Goal: Task Accomplishment & Management: Use online tool/utility

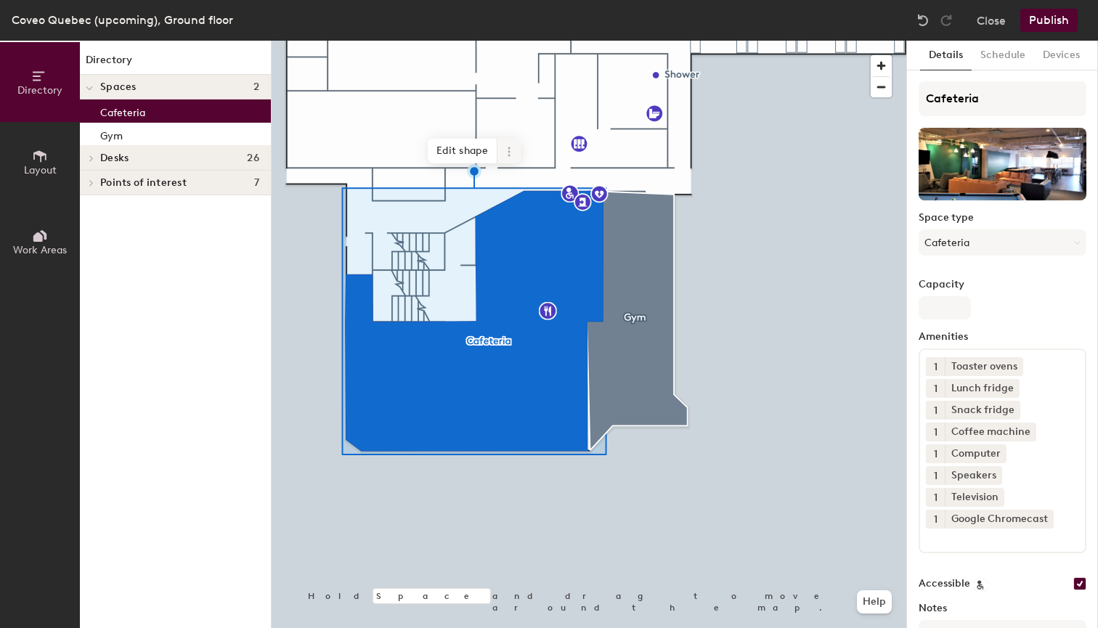
click at [505, 151] on icon at bounding box center [509, 152] width 12 height 12
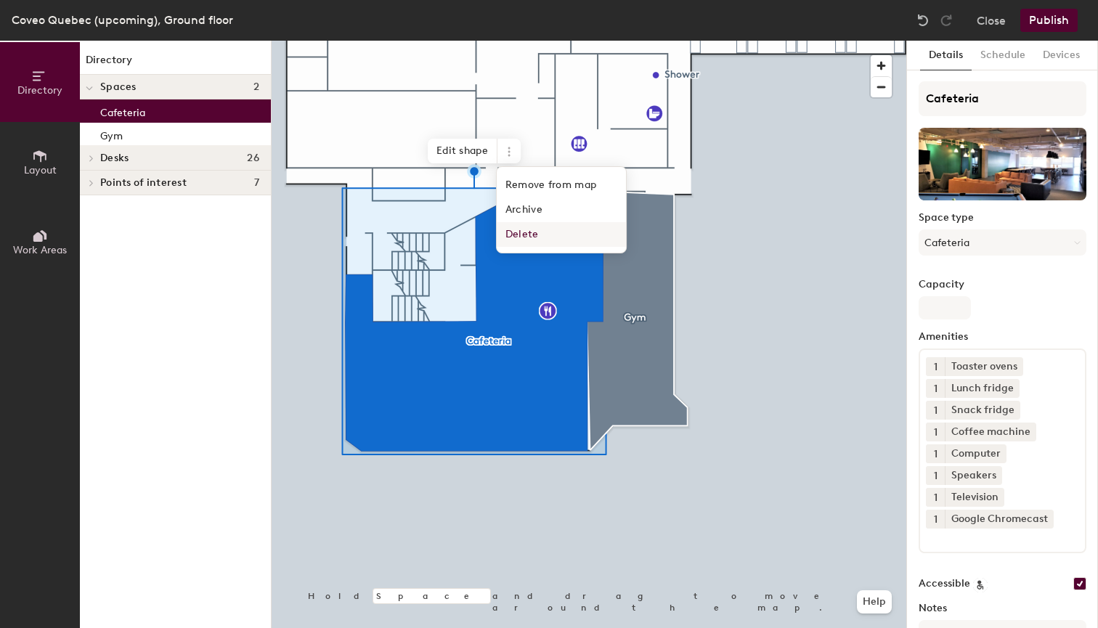
click at [538, 226] on span "Delete" at bounding box center [561, 234] width 129 height 25
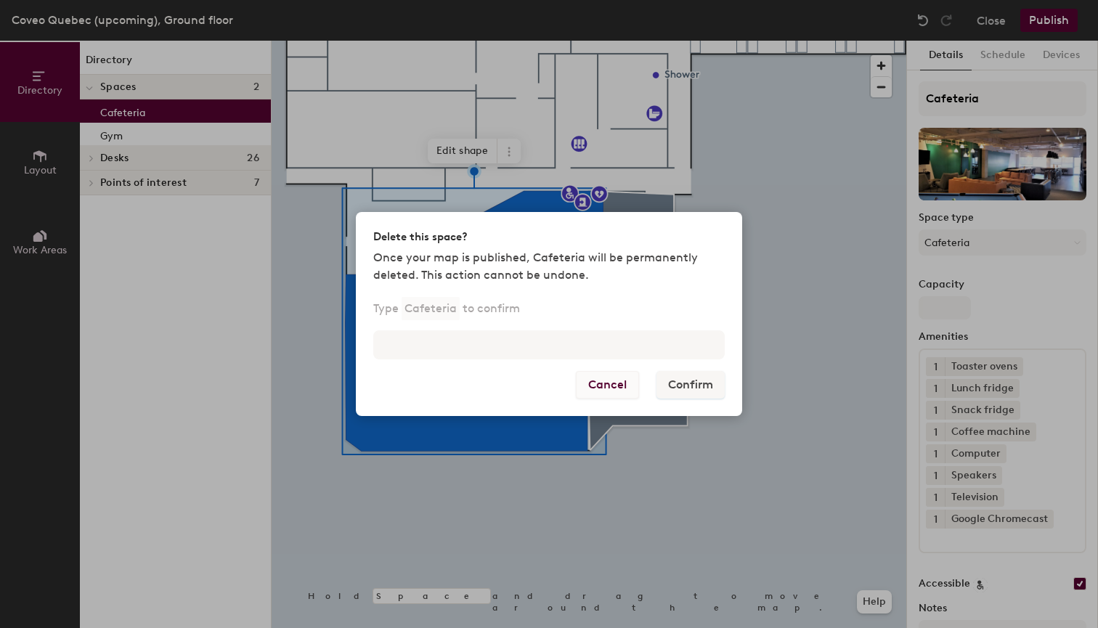
click at [609, 383] on button "Cancel" at bounding box center [607, 385] width 63 height 28
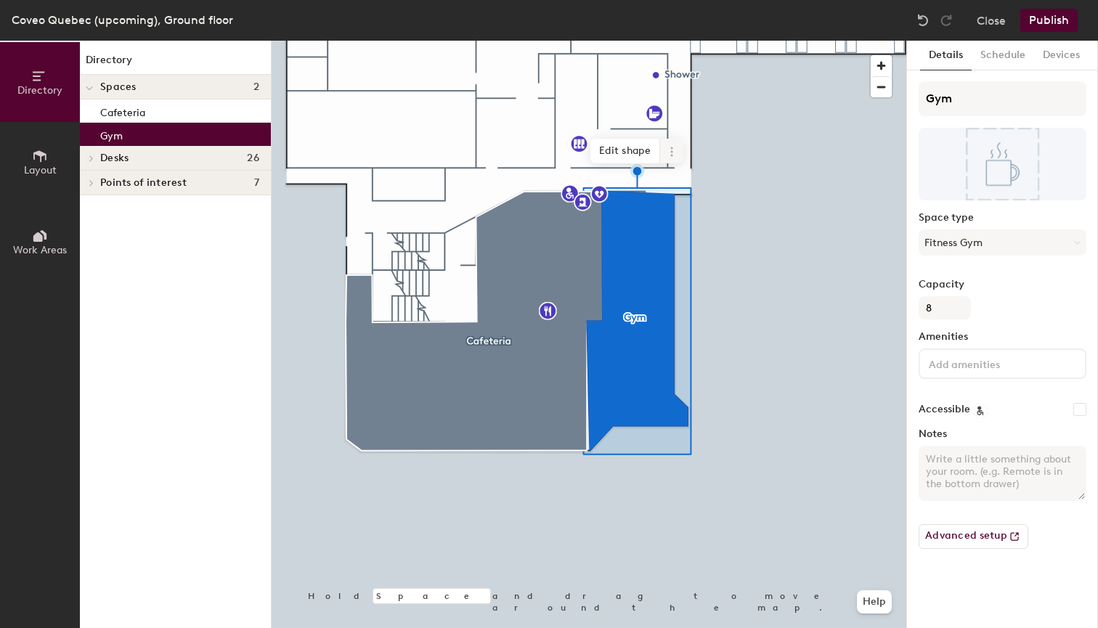
click at [672, 151] on icon at bounding box center [671, 151] width 2 height 2
click at [645, 149] on span "Edit shape" at bounding box center [625, 151] width 70 height 25
click at [666, 149] on icon at bounding box center [672, 152] width 12 height 12
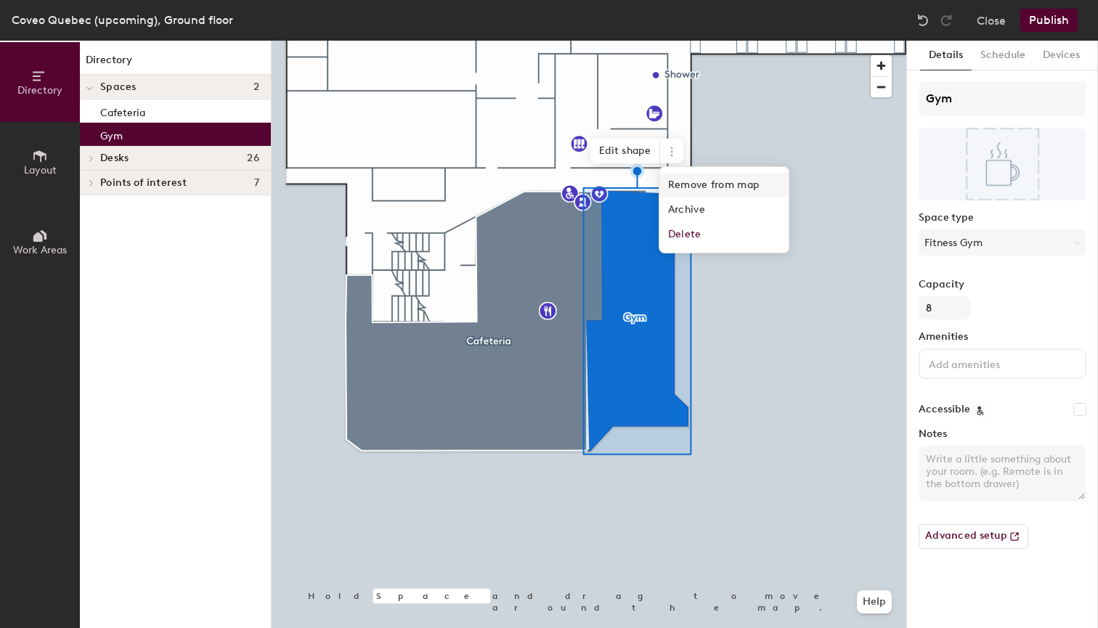
click at [703, 187] on span "Remove from map" at bounding box center [723, 185] width 129 height 25
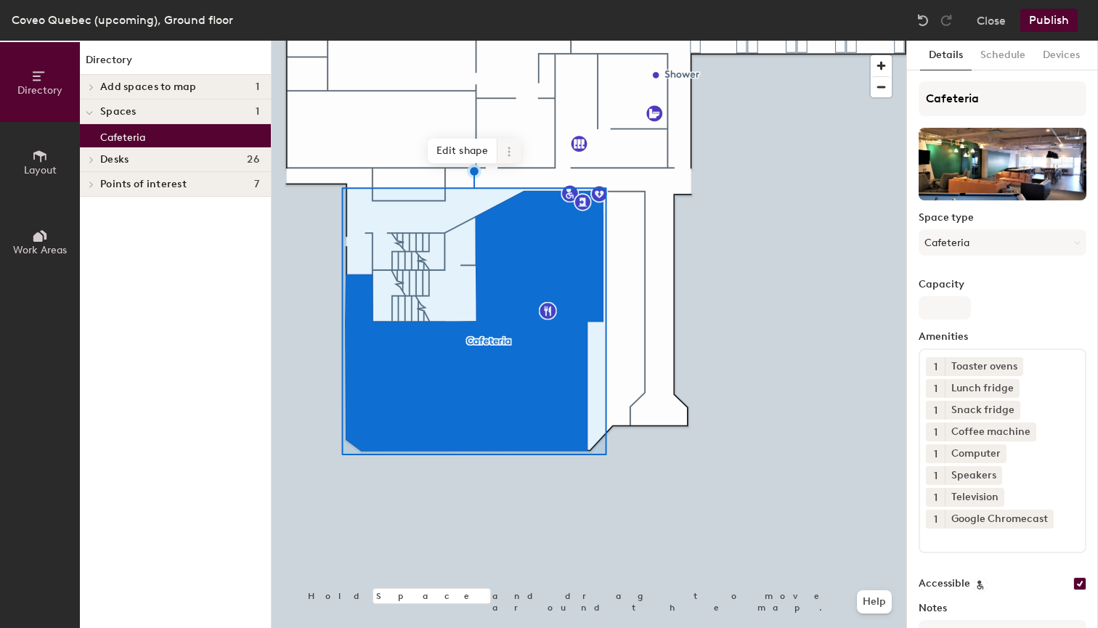
click at [507, 149] on icon at bounding box center [509, 152] width 12 height 12
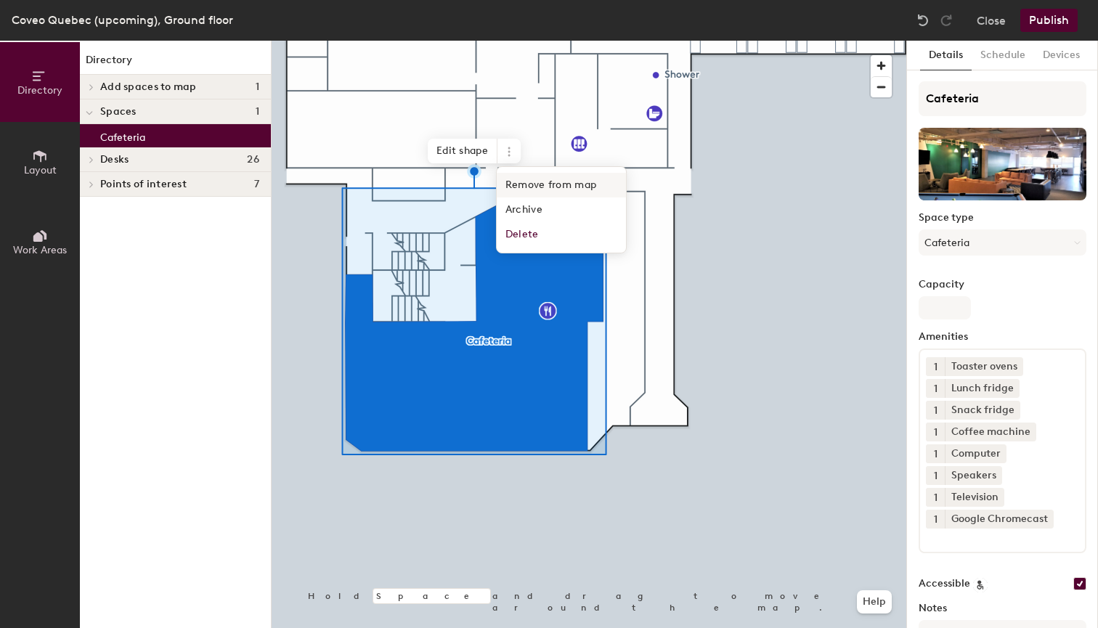
click at [540, 187] on span "Remove from map" at bounding box center [561, 185] width 129 height 25
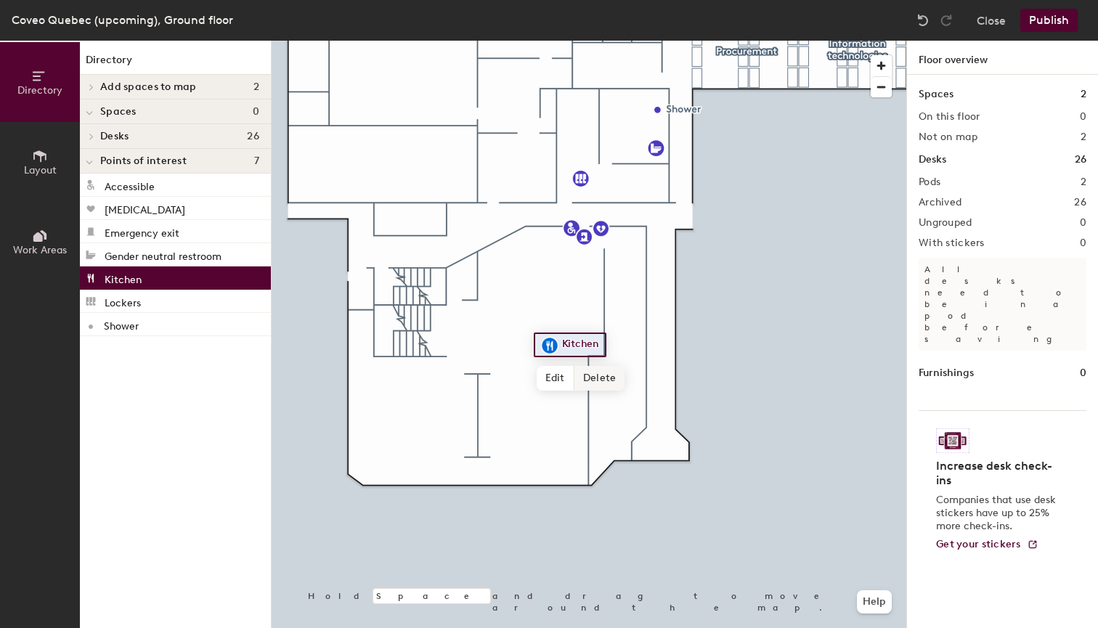
click at [594, 378] on span "Delete" at bounding box center [599, 378] width 51 height 25
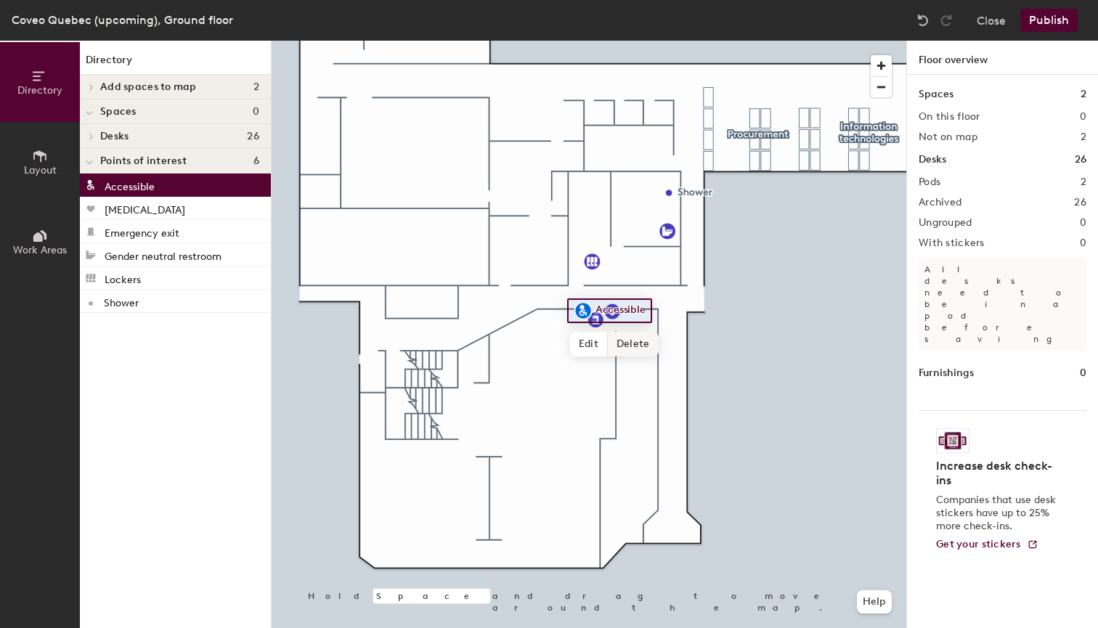
click at [621, 340] on span "Delete" at bounding box center [633, 344] width 51 height 25
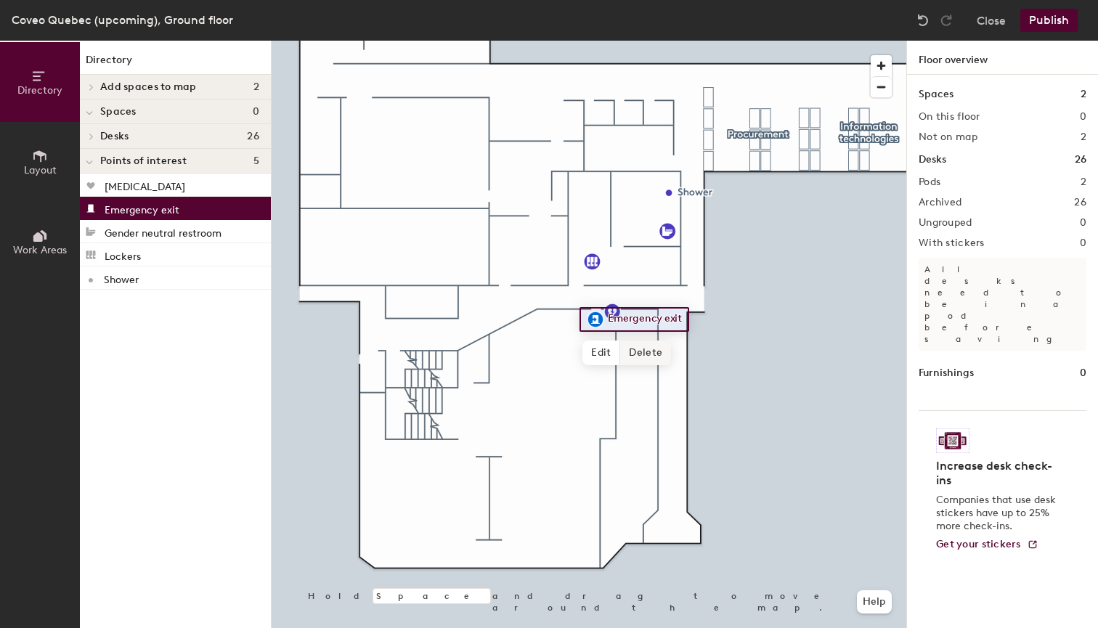
click at [642, 354] on span "Delete" at bounding box center [645, 352] width 51 height 25
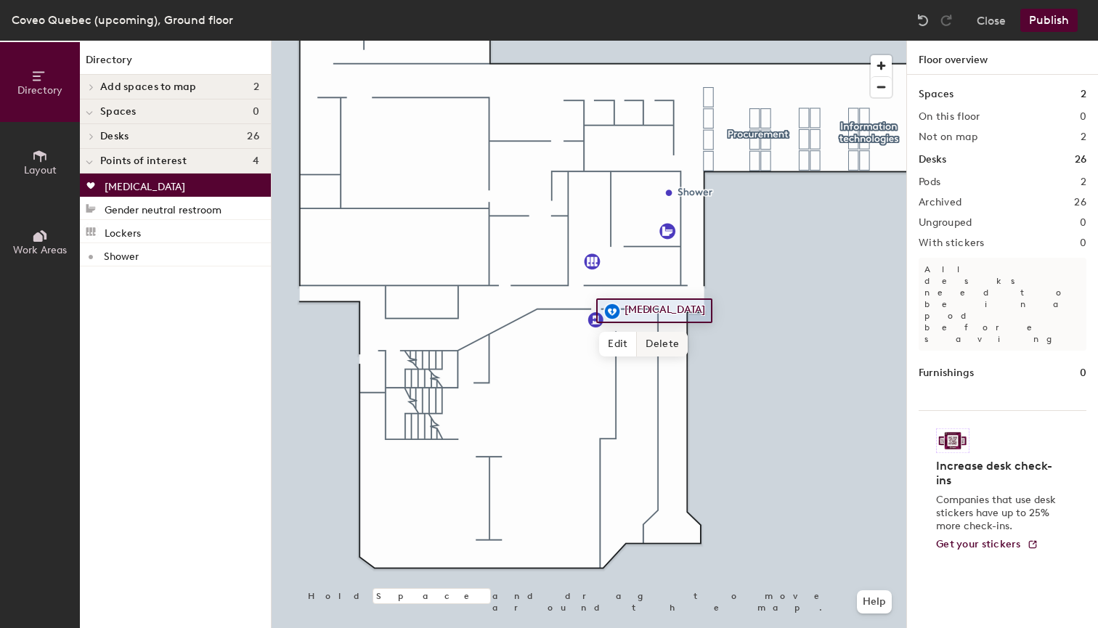
click at [652, 346] on span "Delete" at bounding box center [662, 344] width 51 height 25
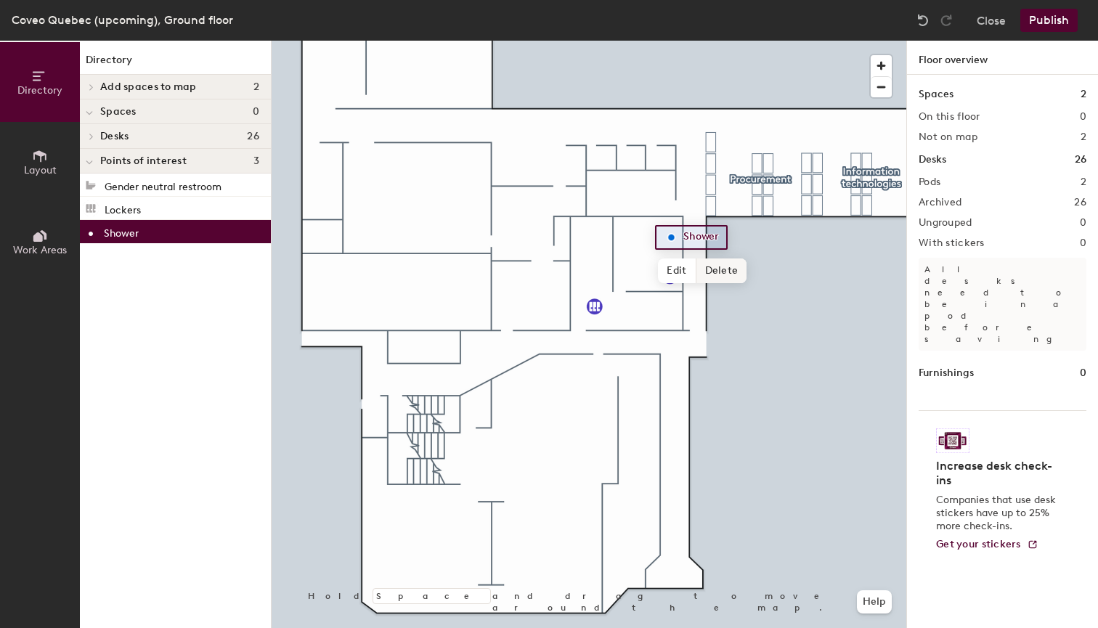
click at [733, 266] on span "Delete" at bounding box center [721, 270] width 51 height 25
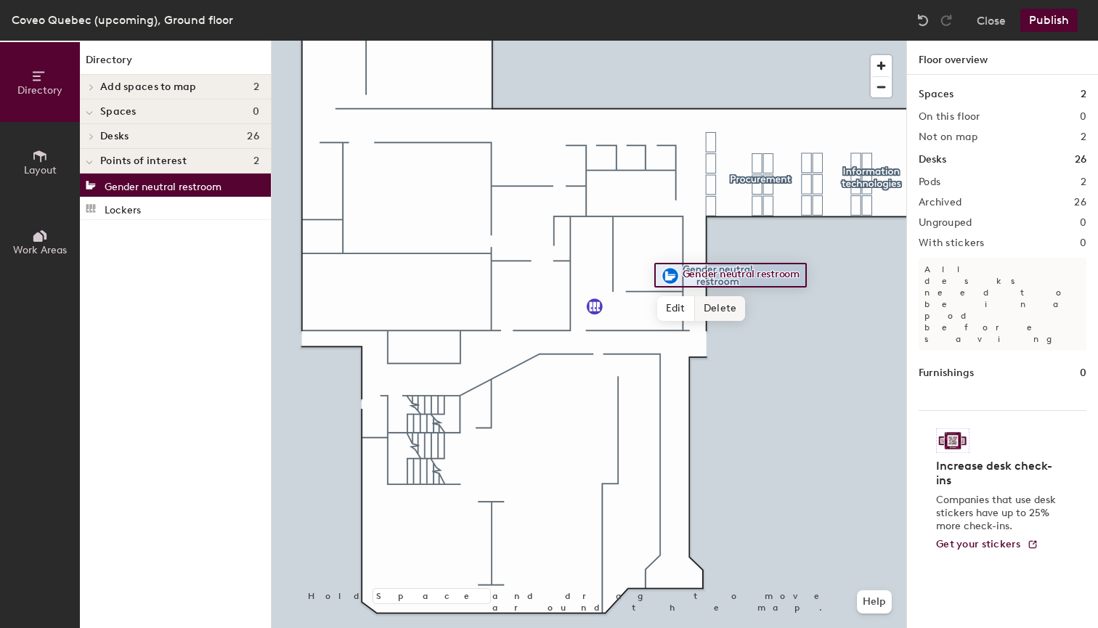
click at [722, 311] on span "Delete" at bounding box center [720, 308] width 51 height 25
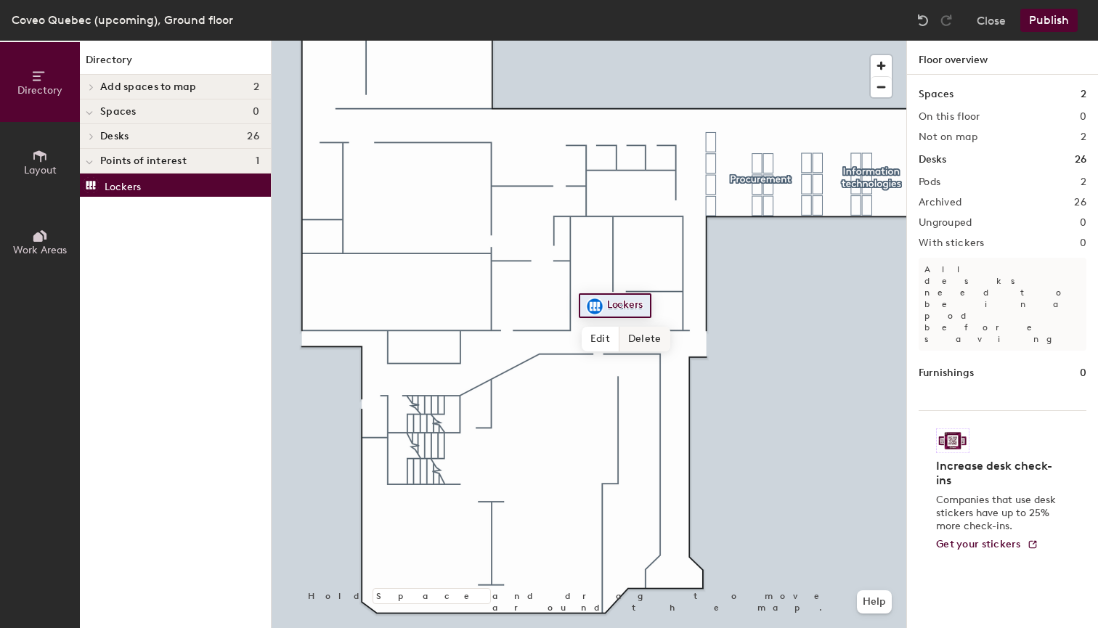
click at [645, 343] on span "Delete" at bounding box center [644, 339] width 51 height 25
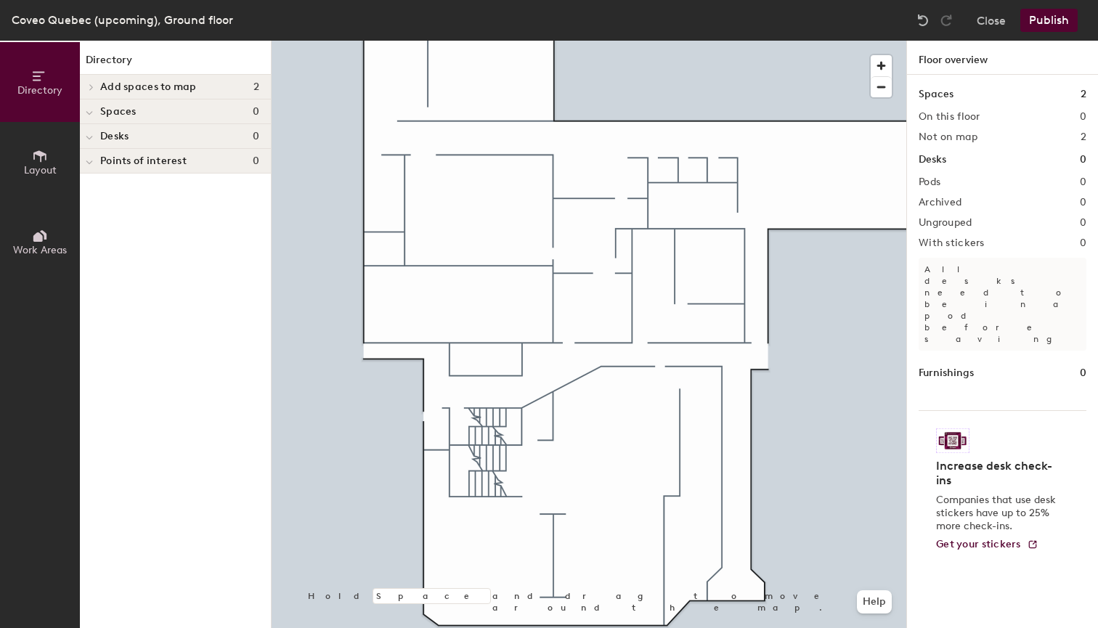
click at [49, 149] on button "Layout" at bounding box center [40, 162] width 80 height 80
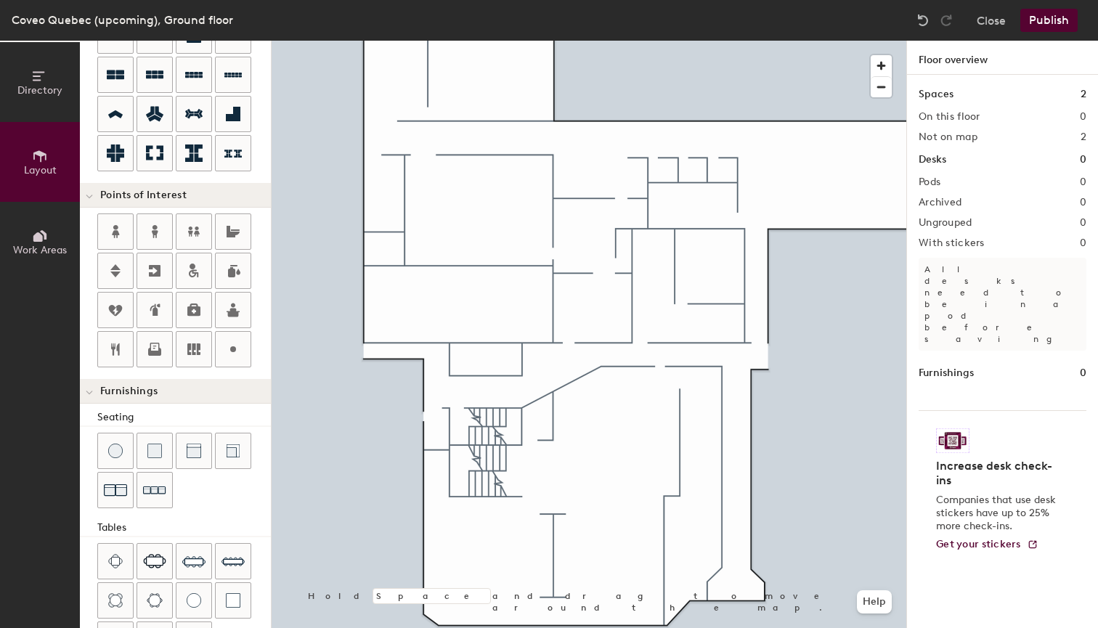
scroll to position [139, 0]
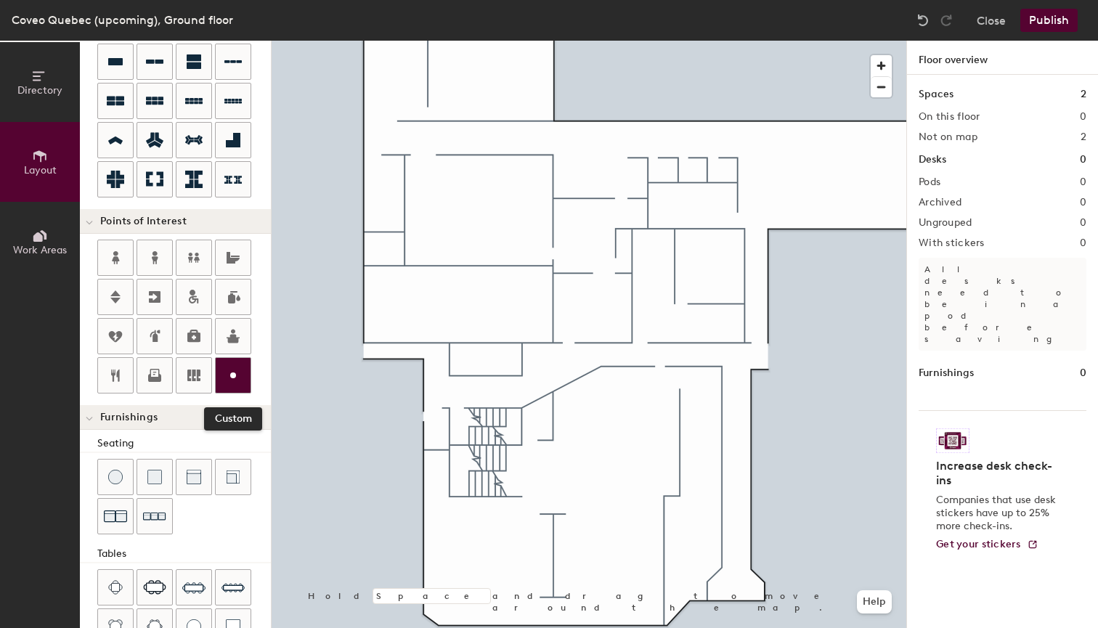
click at [229, 375] on icon at bounding box center [232, 375] width 17 height 17
type input "20"
type input "local 043"
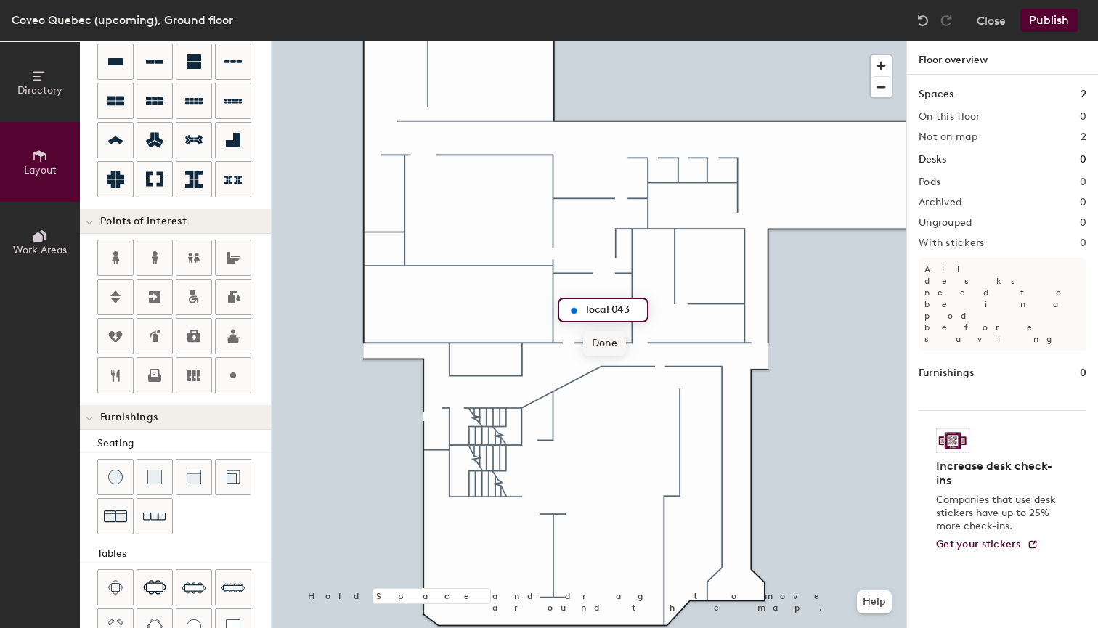
click at [608, 351] on span "Done" at bounding box center [604, 343] width 43 height 25
type input "20"
click at [584, 336] on span "Edit" at bounding box center [579, 343] width 38 height 25
click at [590, 311] on input "local 043" at bounding box center [611, 310] width 59 height 20
type input "Local 043"
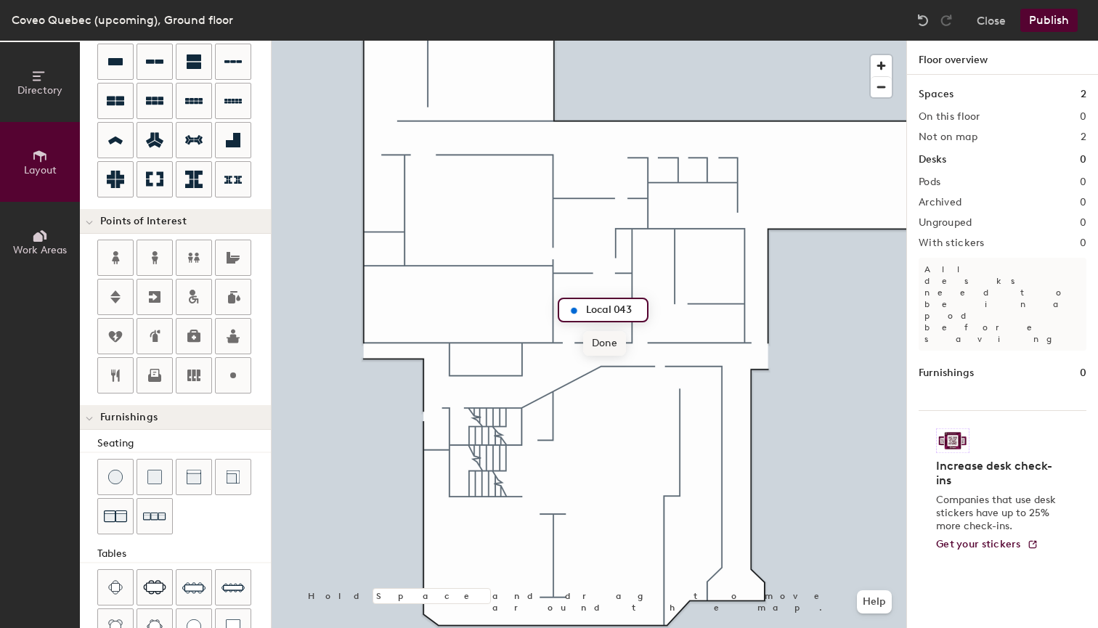
click at [613, 337] on span "Done" at bounding box center [604, 343] width 43 height 25
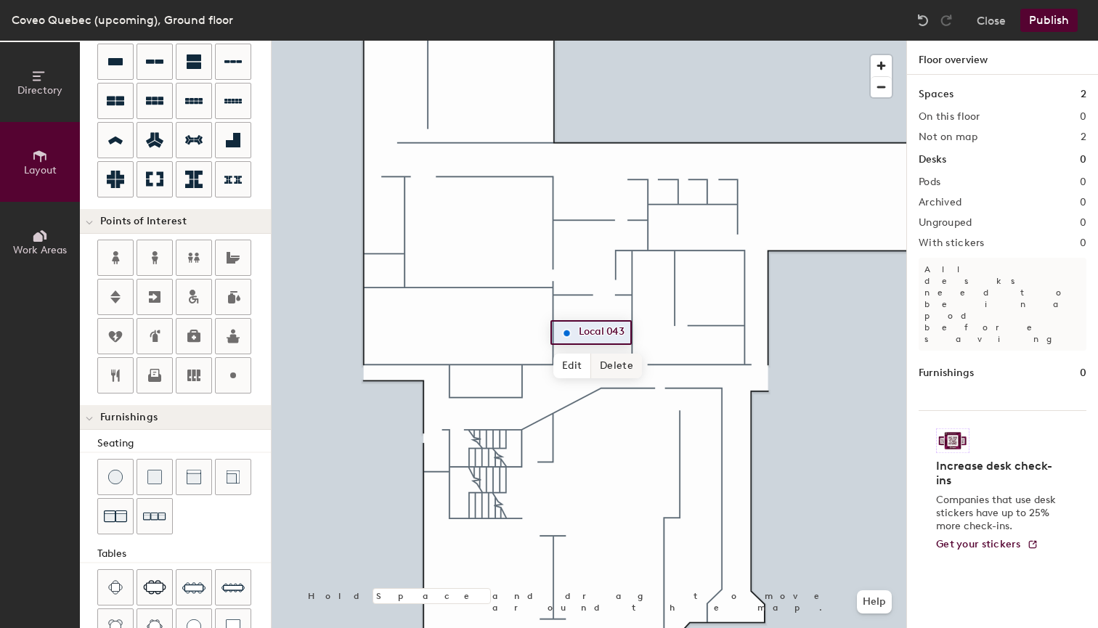
click at [611, 368] on span "Delete" at bounding box center [616, 366] width 51 height 25
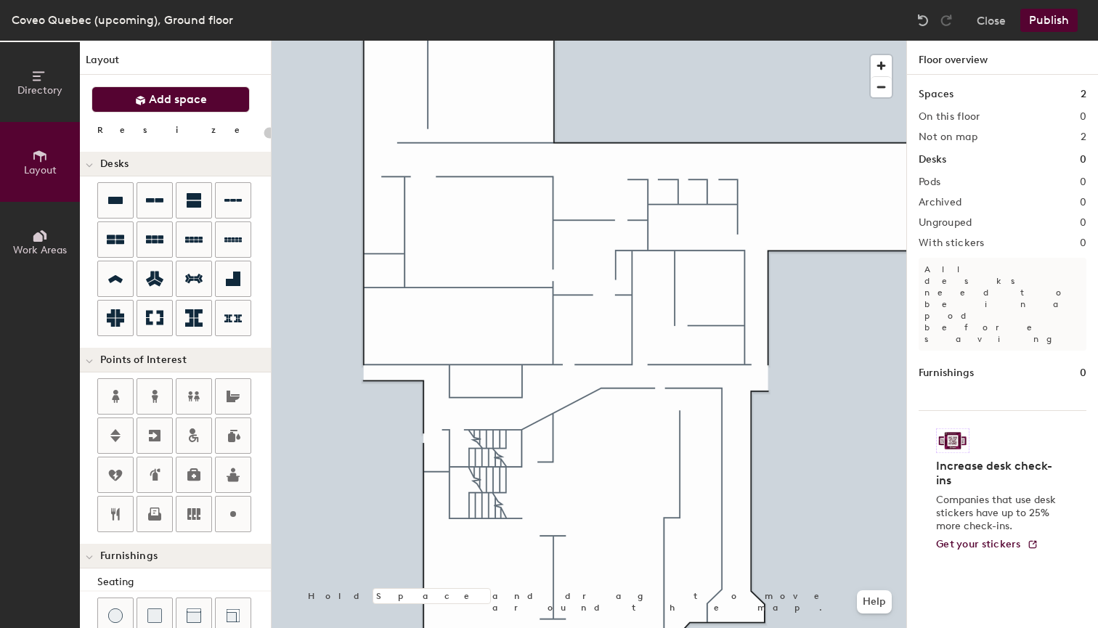
scroll to position [0, 0]
click at [166, 98] on span "Add space" at bounding box center [178, 99] width 58 height 15
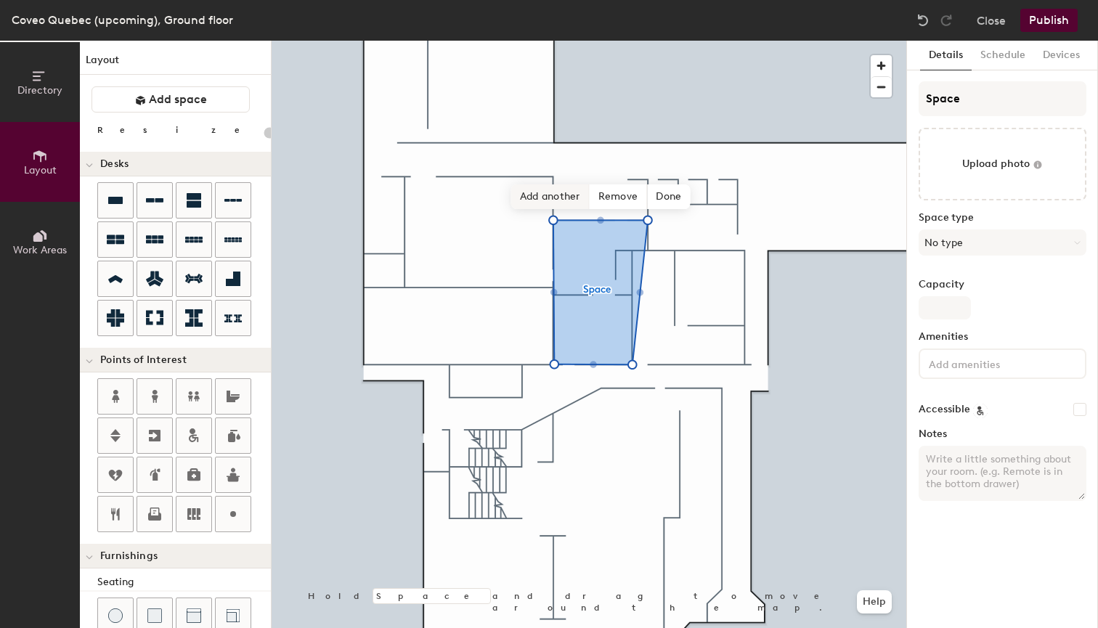
click at [546, 197] on span "Add another" at bounding box center [550, 196] width 78 height 25
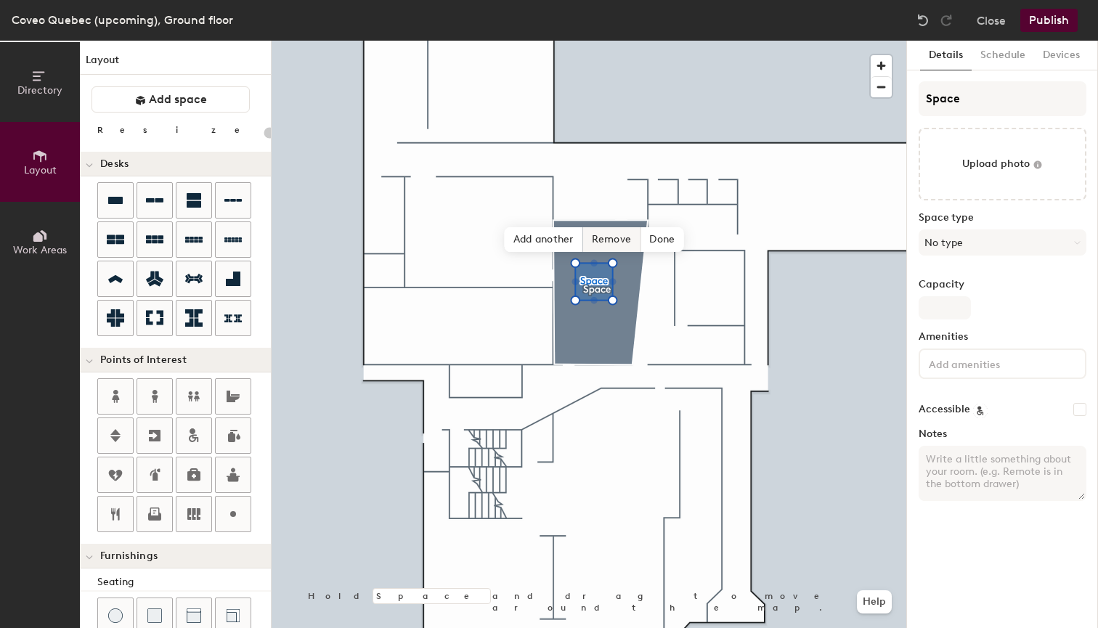
click at [605, 240] on span "Remove" at bounding box center [612, 239] width 58 height 25
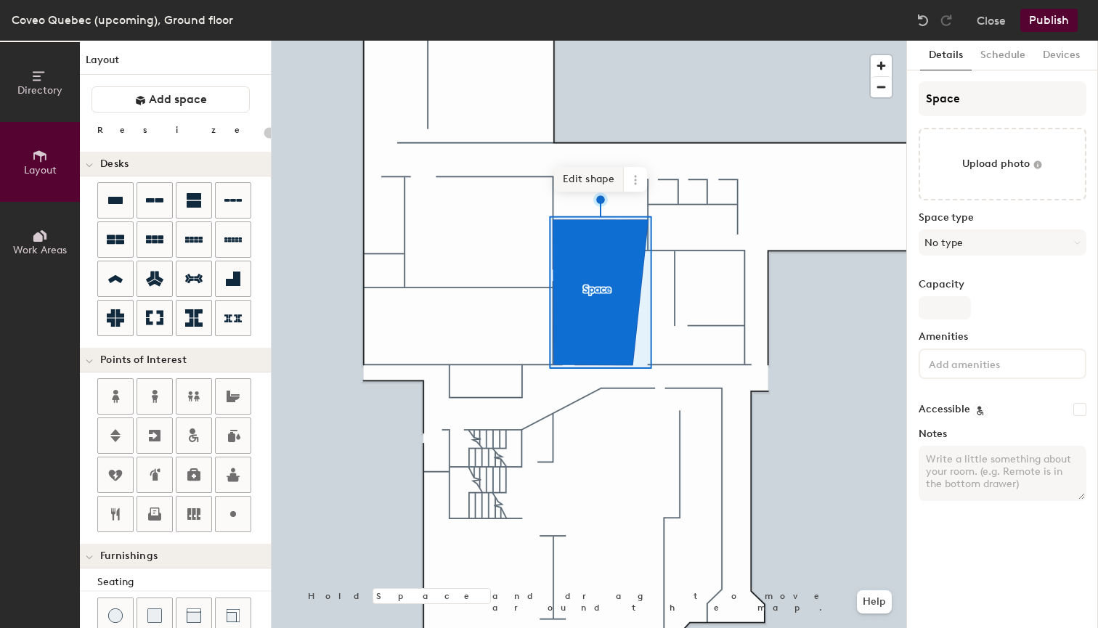
click at [598, 181] on span "Edit shape" at bounding box center [589, 179] width 70 height 25
click at [628, 177] on span at bounding box center [635, 179] width 23 height 25
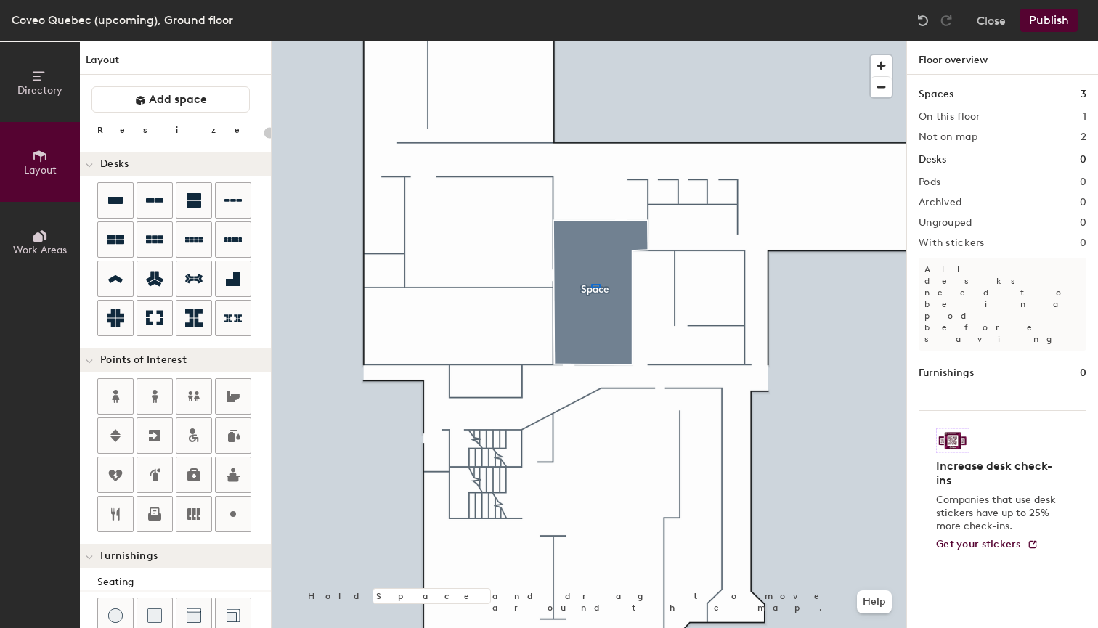
click at [591, 284] on div at bounding box center [595, 286] width 9 height 4
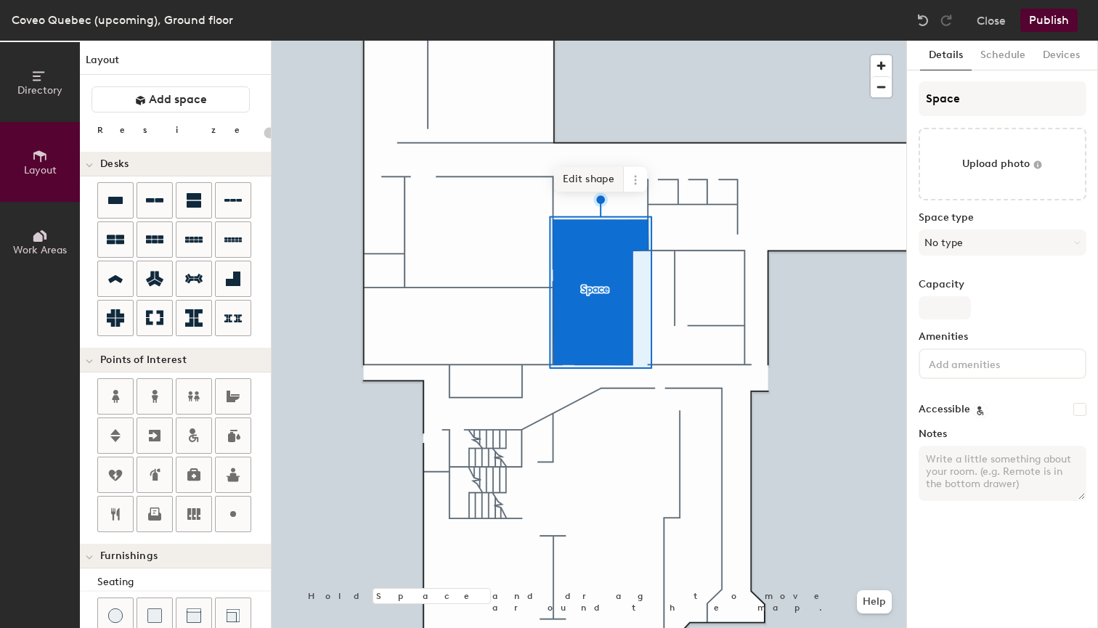
click at [599, 184] on span "Edit shape" at bounding box center [589, 179] width 70 height 25
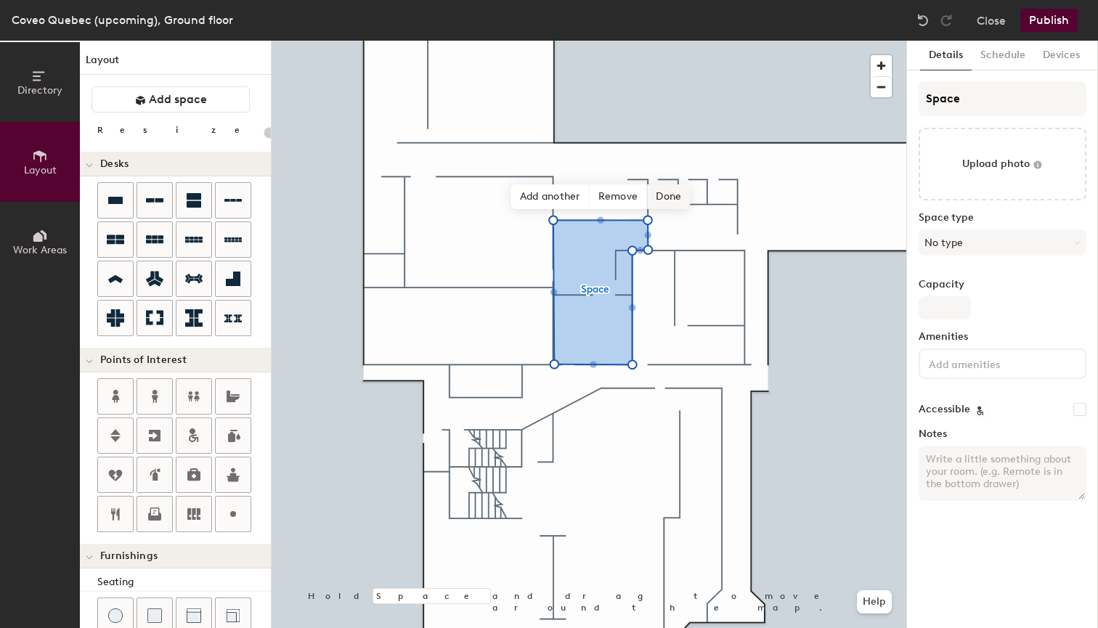
click at [664, 203] on span "Done" at bounding box center [668, 196] width 43 height 25
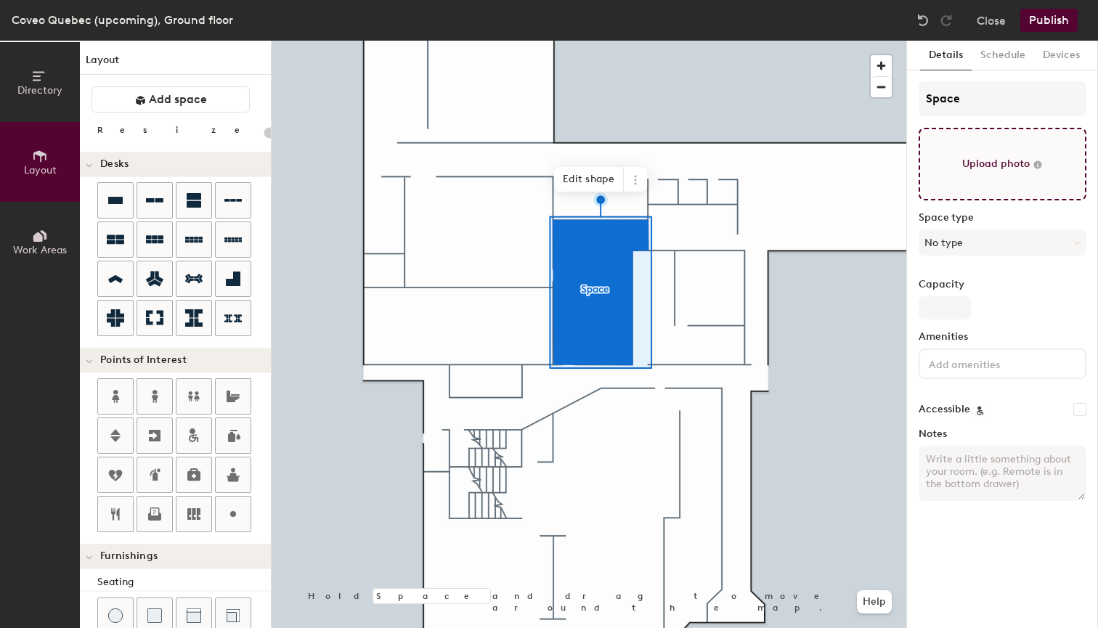
type input "20"
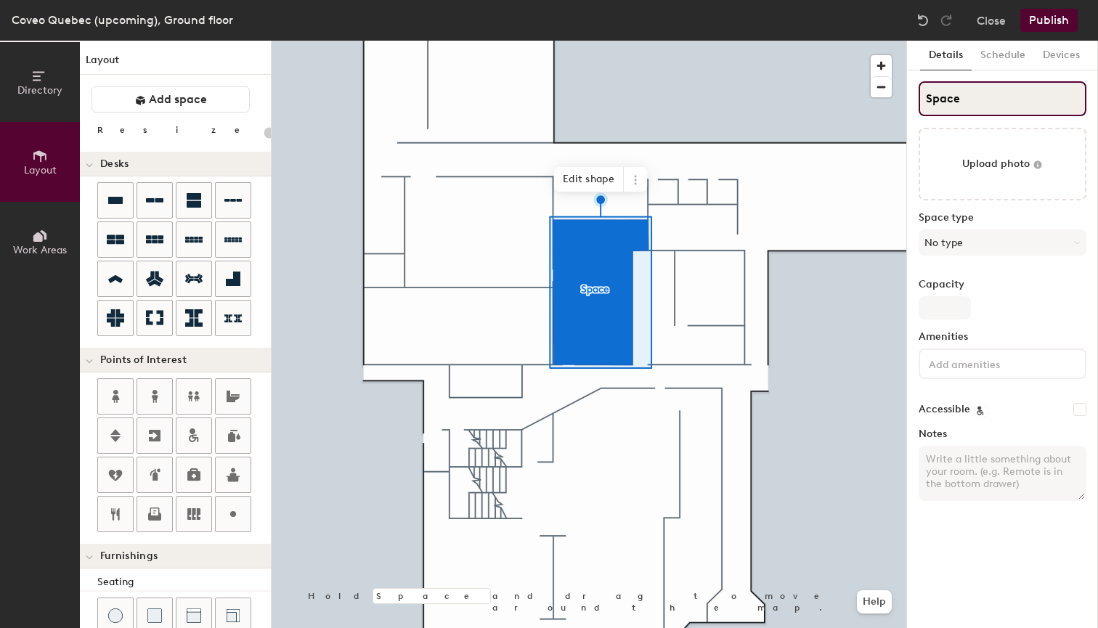
click at [955, 103] on input "Space" at bounding box center [1002, 98] width 168 height 35
type input "S"
type input "20"
type input "S"
type input "20"
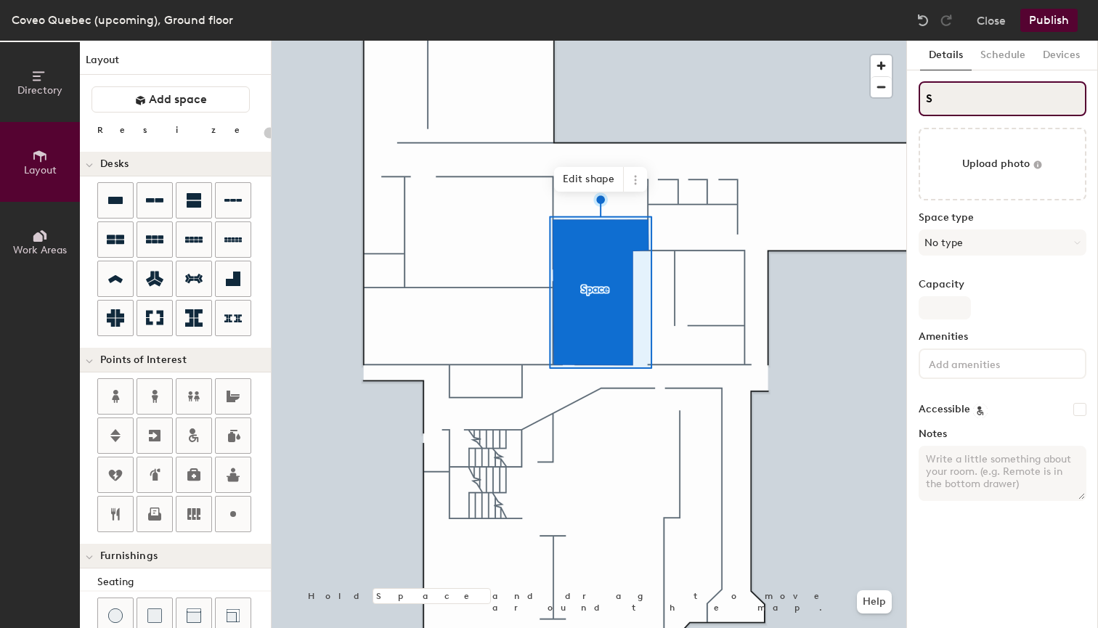
type input "SL"
type input "20"
type input "SLo"
type input "20"
type input "S"
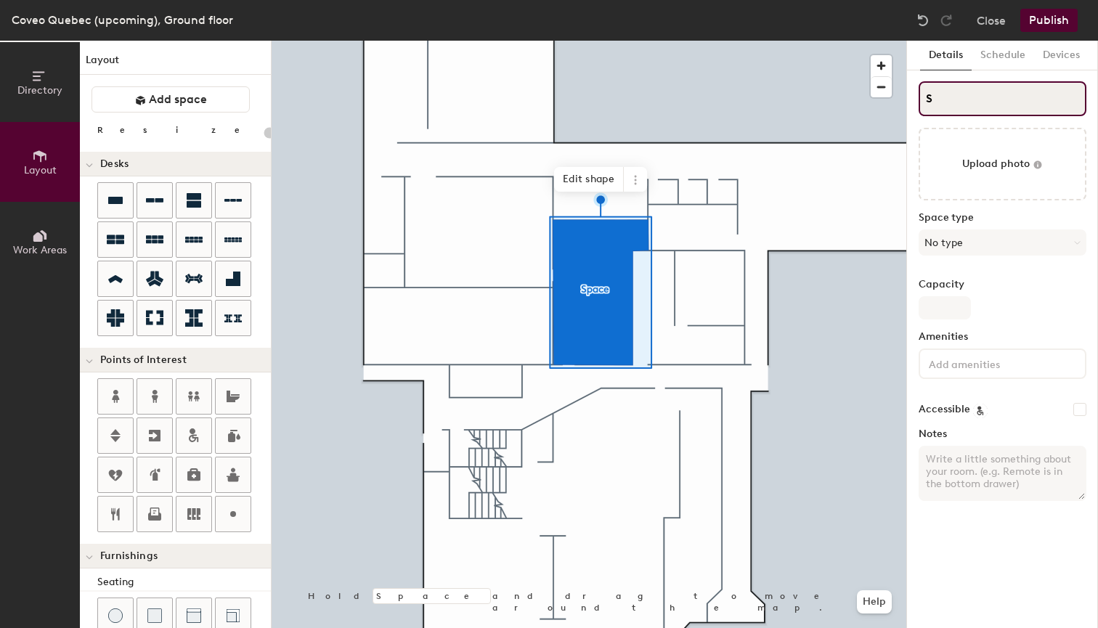
type input "20"
type input "S"
type input "20"
type input "SL"
type input "20"
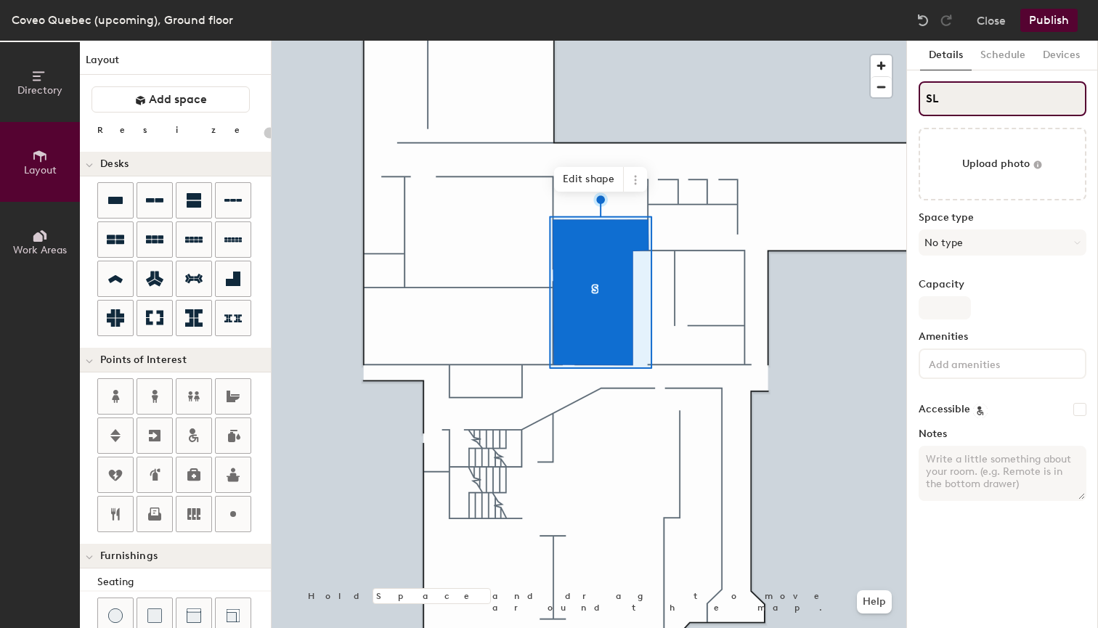
type input "SLo"
type input "20"
type input "S"
type input "20"
type input "S"
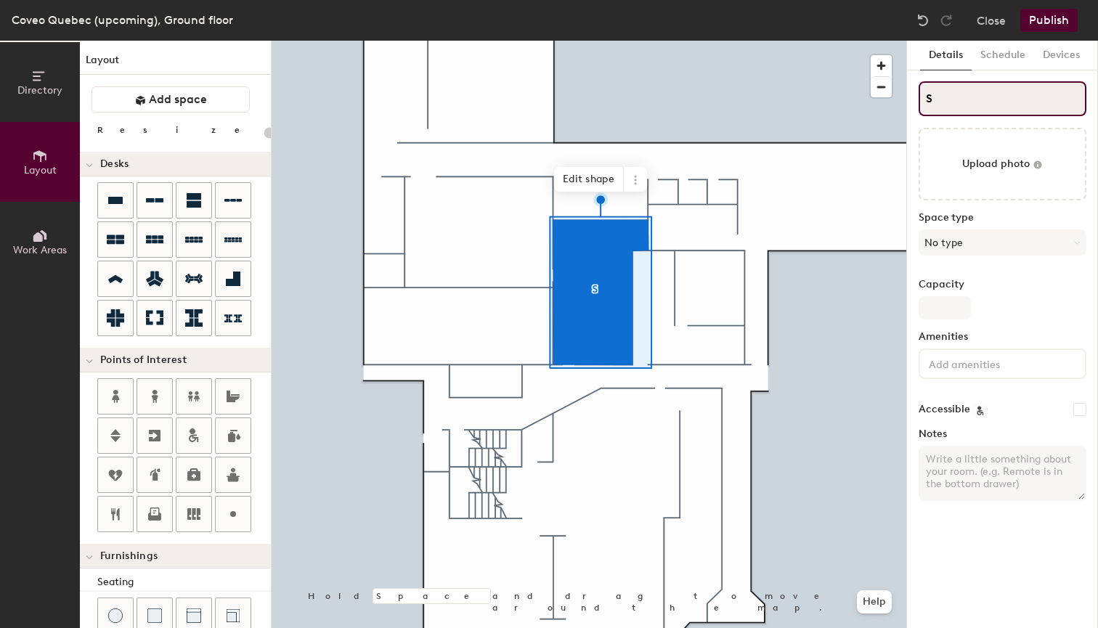
type input "20"
type input "S"
type input "20"
type input "SL"
type input "20"
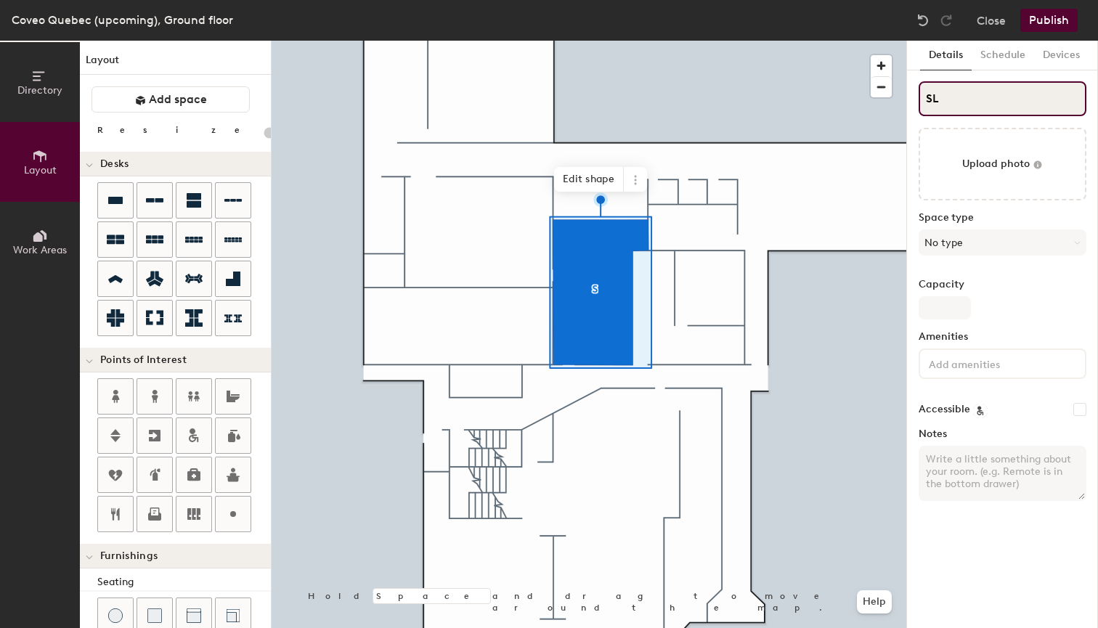
type input "S"
type input "20"
type input "S"
type input "20"
type input "SL"
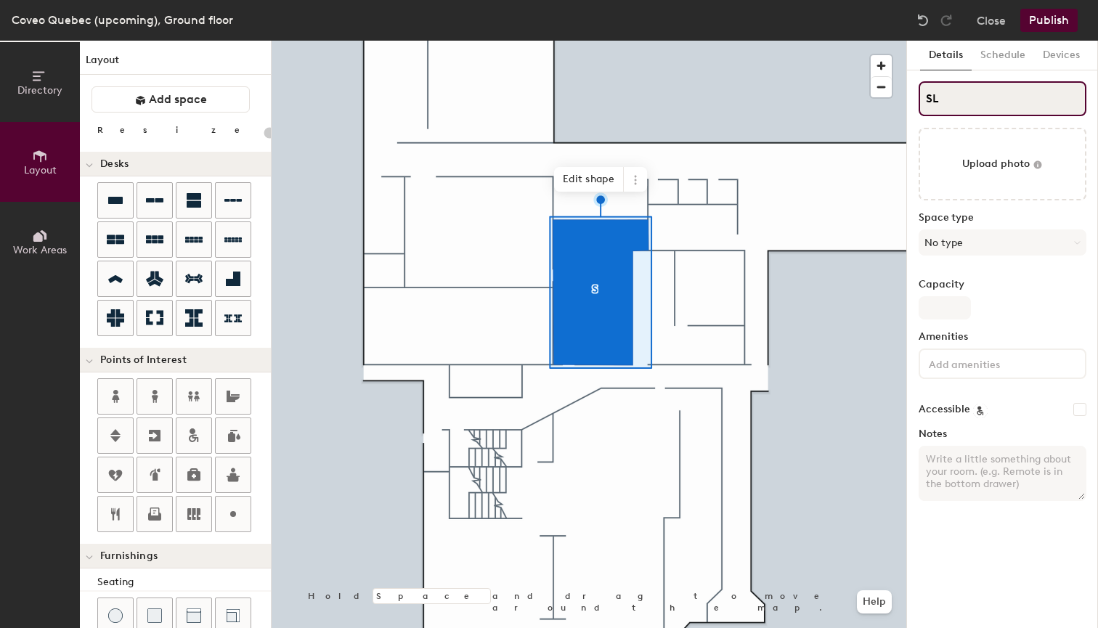
type input "20"
type input "L"
type input "20"
type input "Lo"
type input "20"
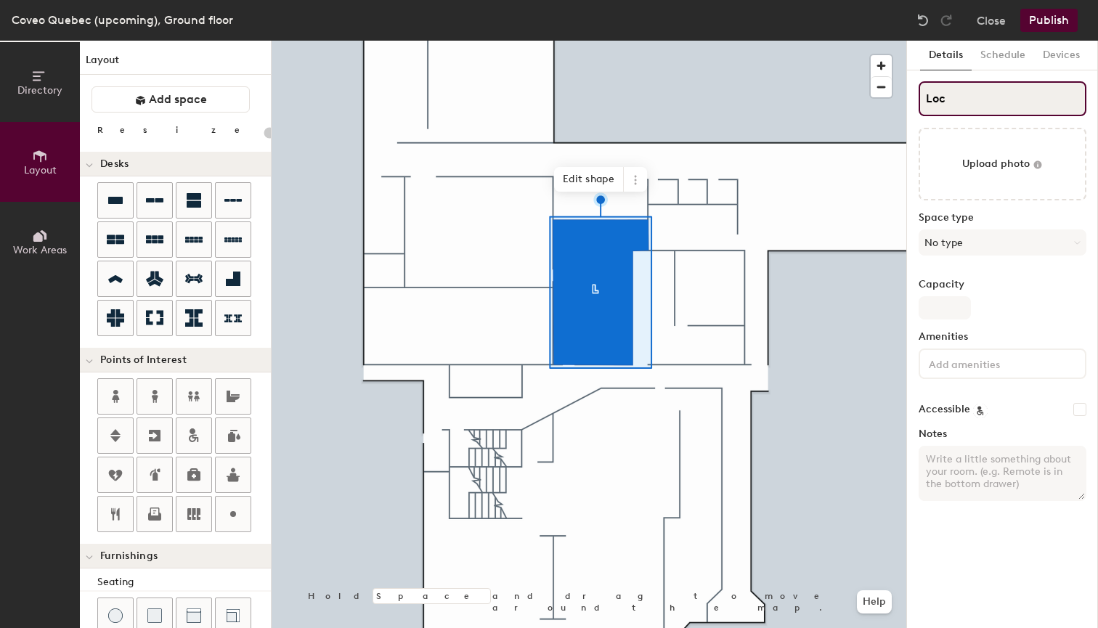
type input "Loca"
type input "20"
type input "Local"
type input "20"
type input "Local"
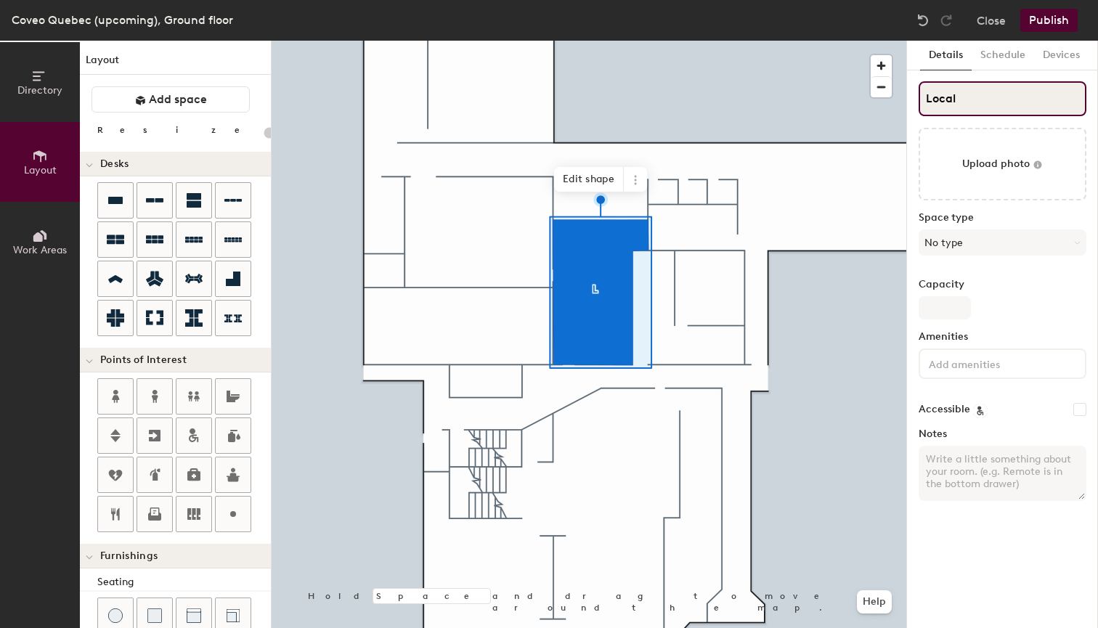
type input "20"
type input "Local 0"
type input "20"
type input "Local 043"
type input "20"
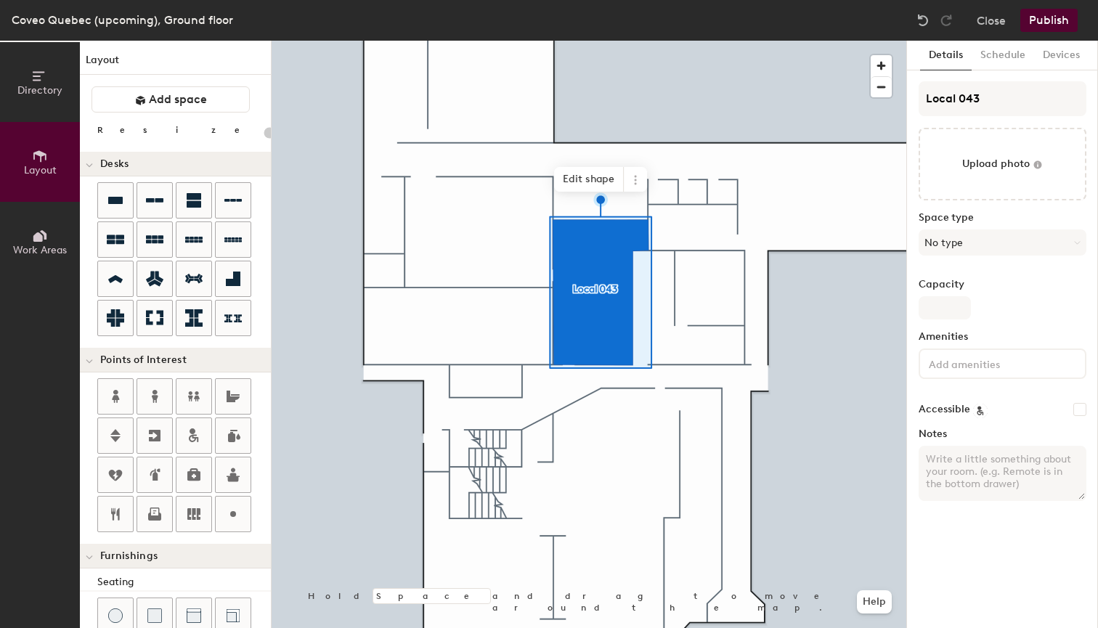
type input "20"
type input "Local 043"
type input "20"
type input "Local 043 ("
type input "20"
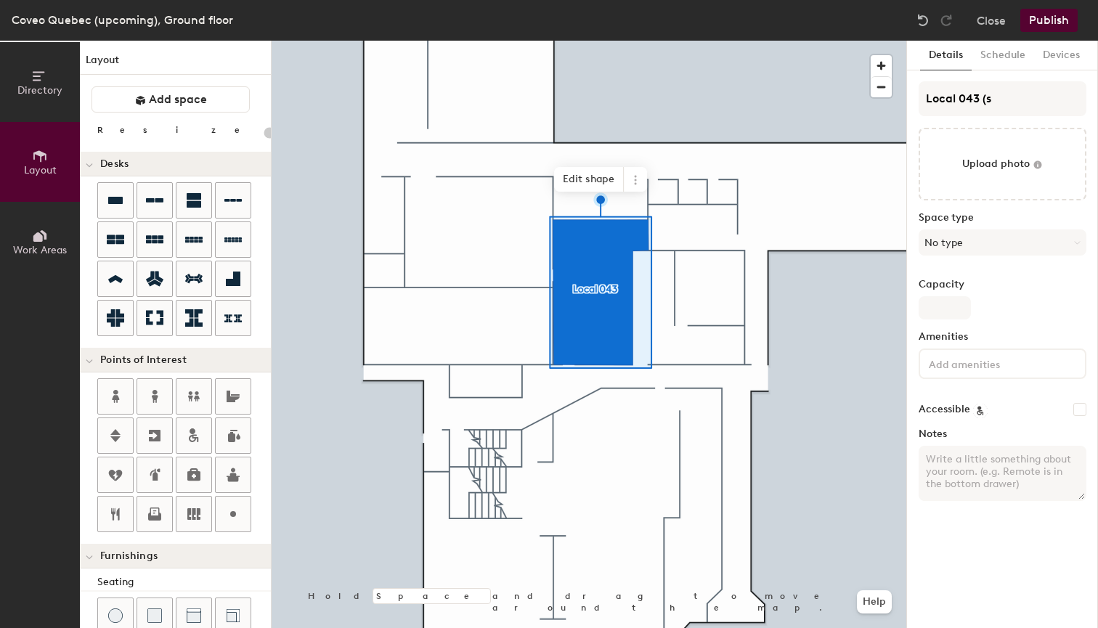
type input "Local 043 (st"
type input "20"
type input "Local 043 (stor"
type input "20"
type input "Local 043 (store"
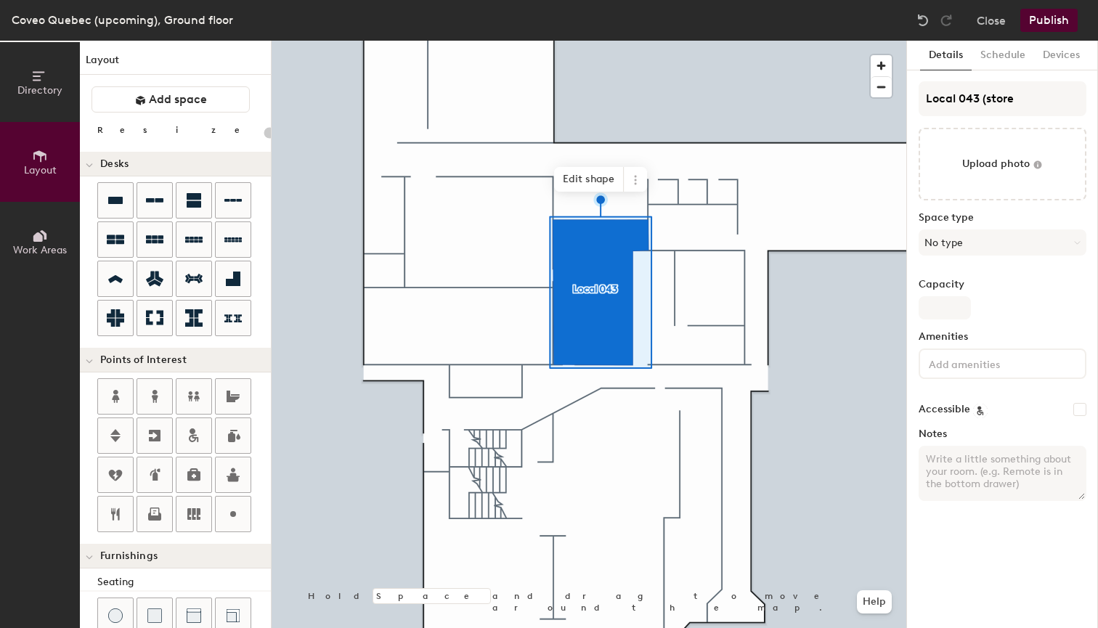
type input "20"
type input "Local 043 (storek"
type input "20"
type input "Local 043 (storekeep"
type input "20"
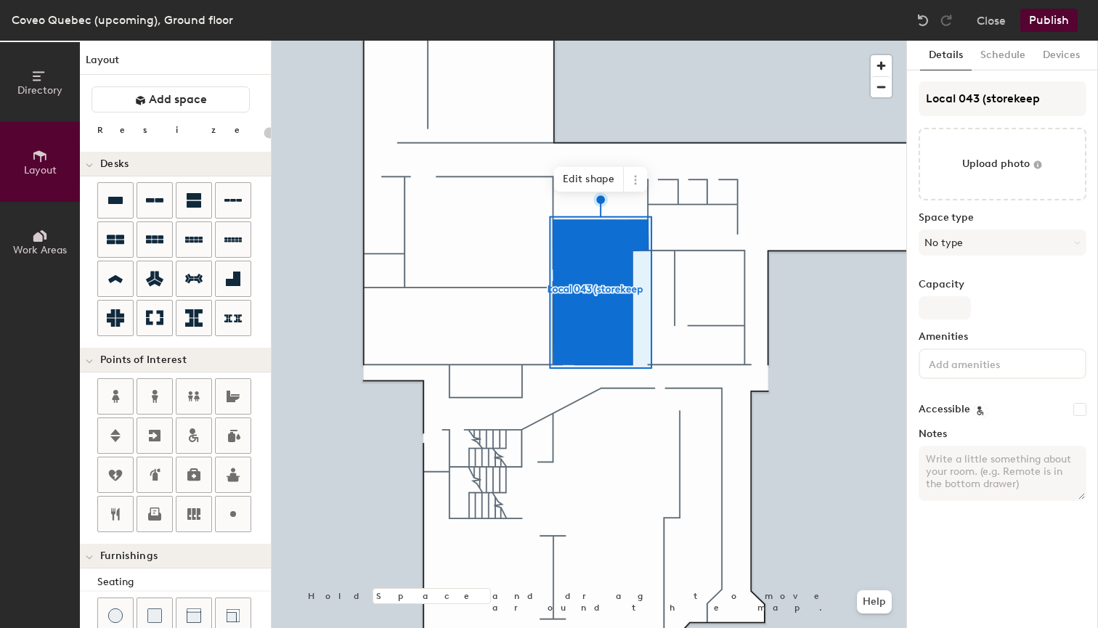
type input "Local 043 (storekeep)"
type input "20"
click at [981, 99] on input "Local 043 (storekeep)" at bounding box center [1002, 98] width 168 height 35
type input "Local 043 (storekeep)"
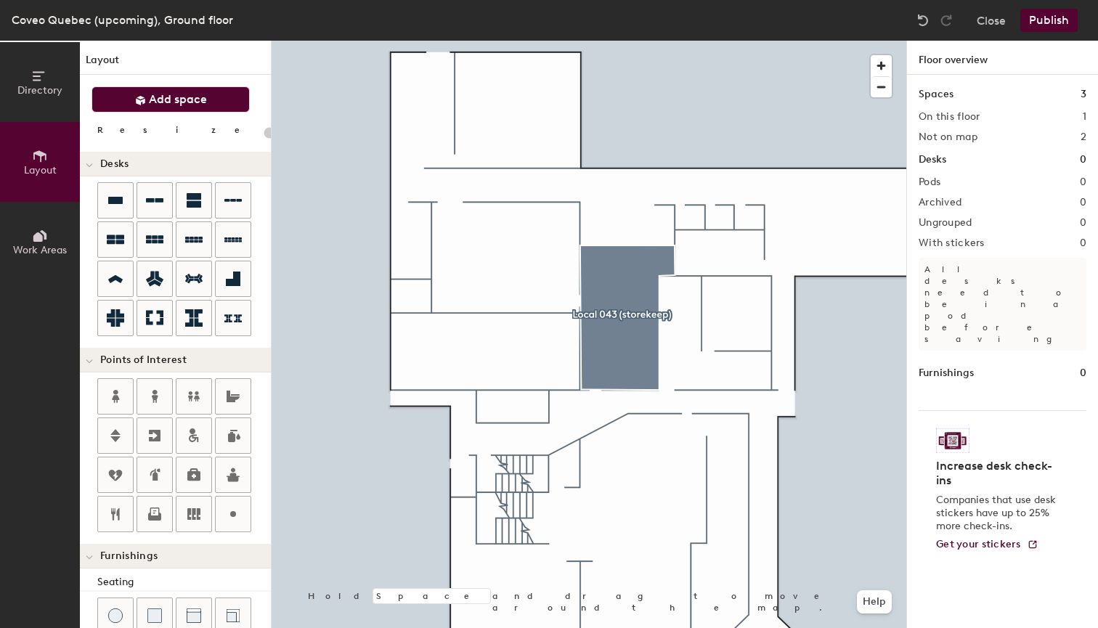
click at [169, 105] on span "Add space" at bounding box center [178, 99] width 58 height 15
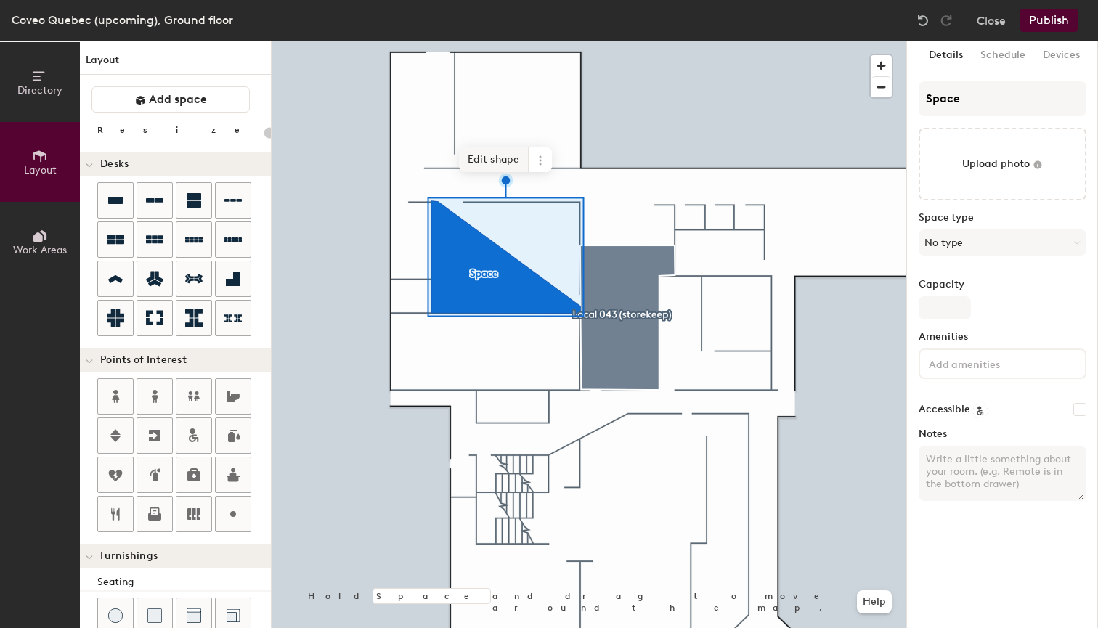
click at [502, 164] on span "Edit shape" at bounding box center [494, 159] width 70 height 25
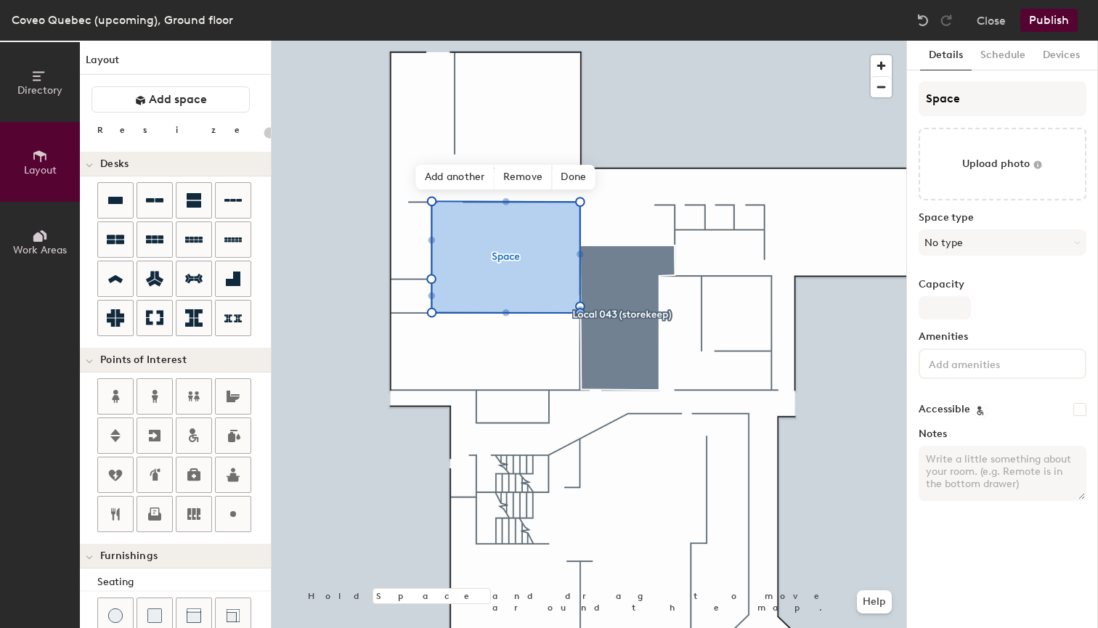
type input "20"
click at [1009, 95] on input "Space" at bounding box center [1002, 98] width 168 height 35
type input "S"
type input "20"
type input "S"
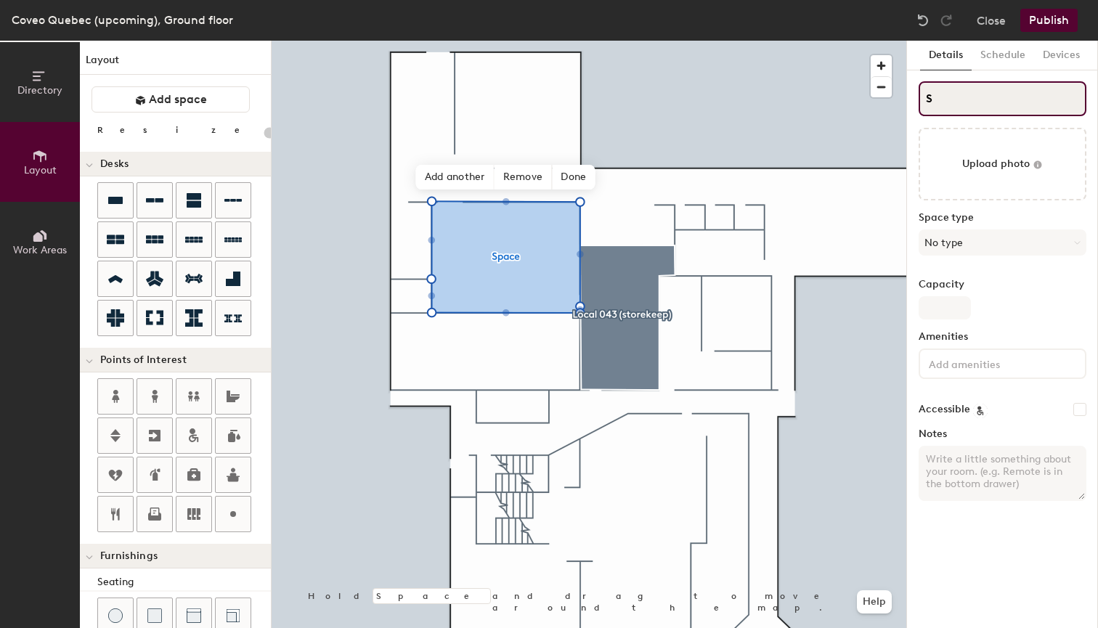
type input "20"
type input "Sto"
type input "20"
type input "Stor"
type input "20"
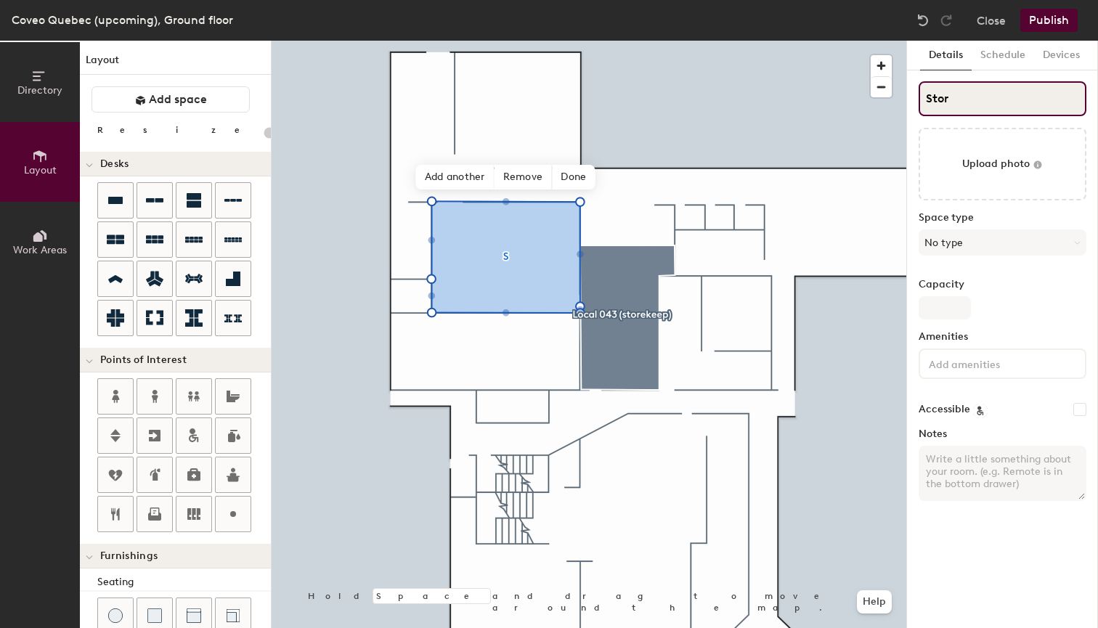
type input "Store"
type input "20"
type input "Storekeep"
type input "20"
type input "Storekeepi"
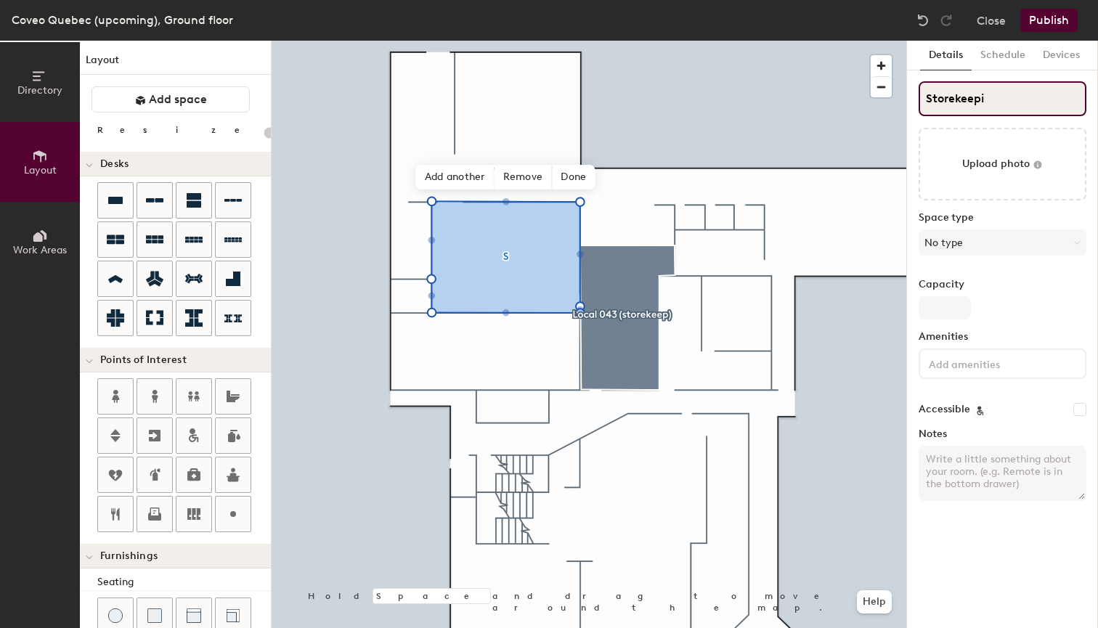
type input "20"
type input "Storekeeping"
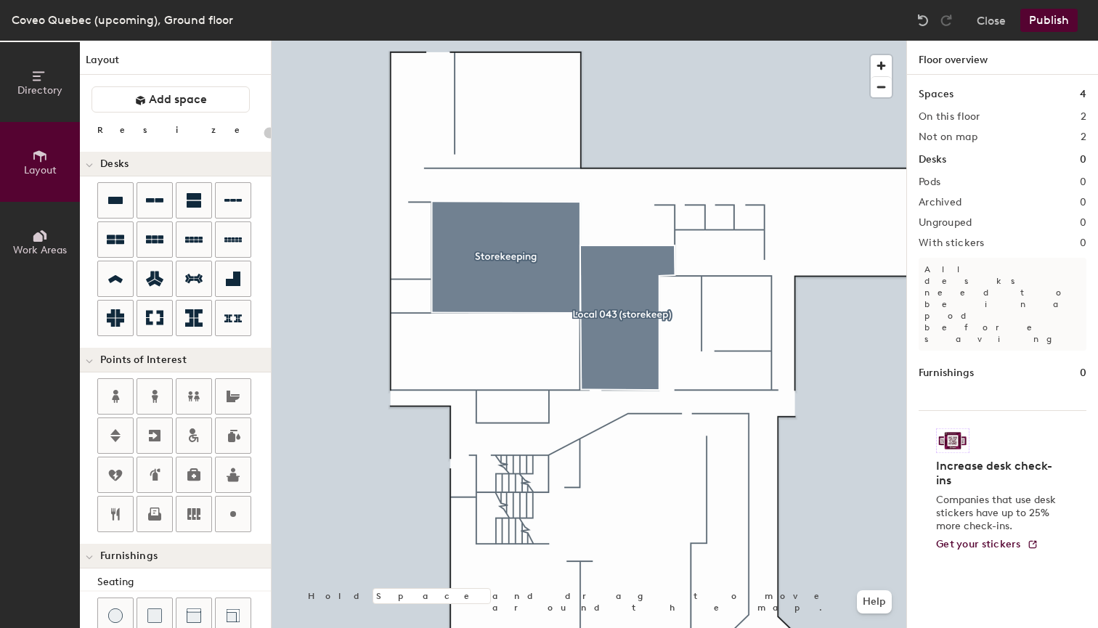
type input "20"
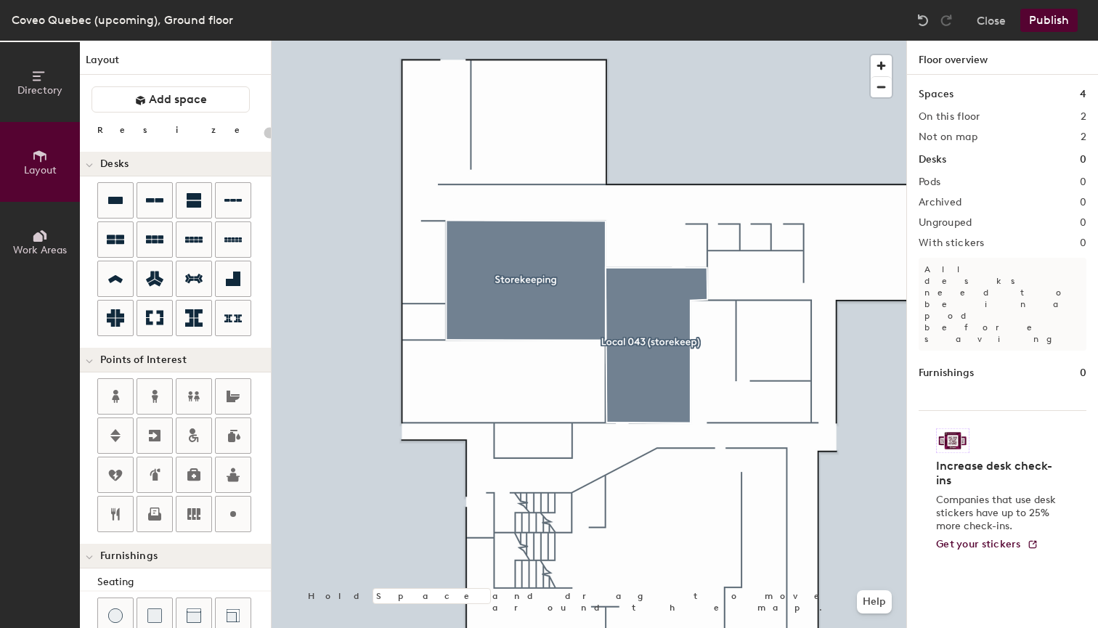
click at [52, 229] on button "Work Areas" at bounding box center [40, 242] width 80 height 80
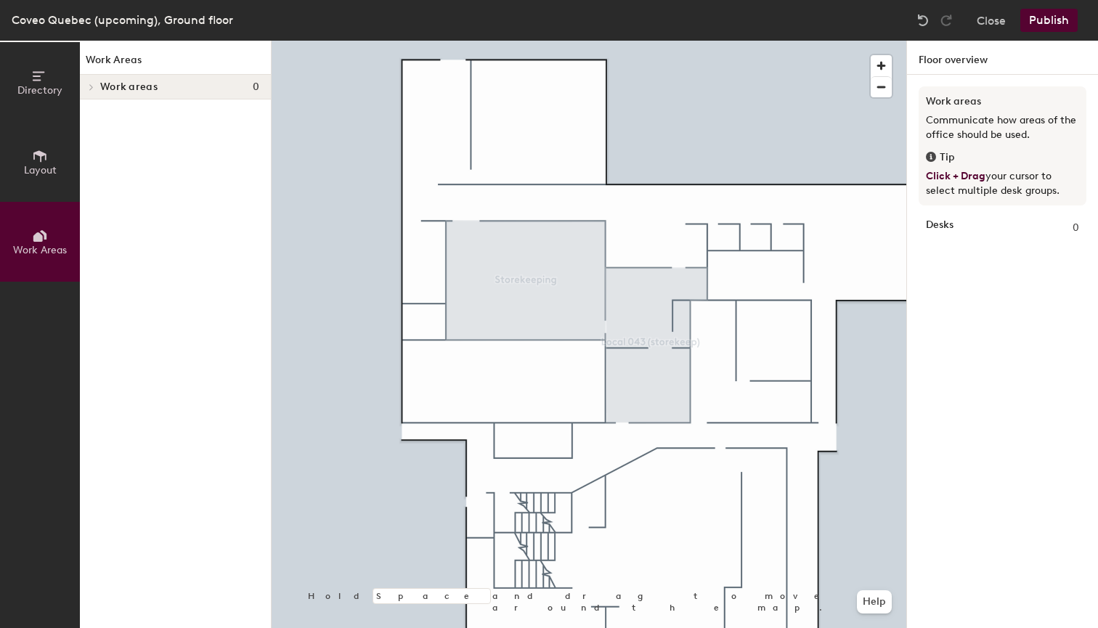
click at [99, 87] on div "Work areas 0" at bounding box center [175, 87] width 191 height 25
click at [31, 171] on span "Layout" at bounding box center [40, 170] width 33 height 12
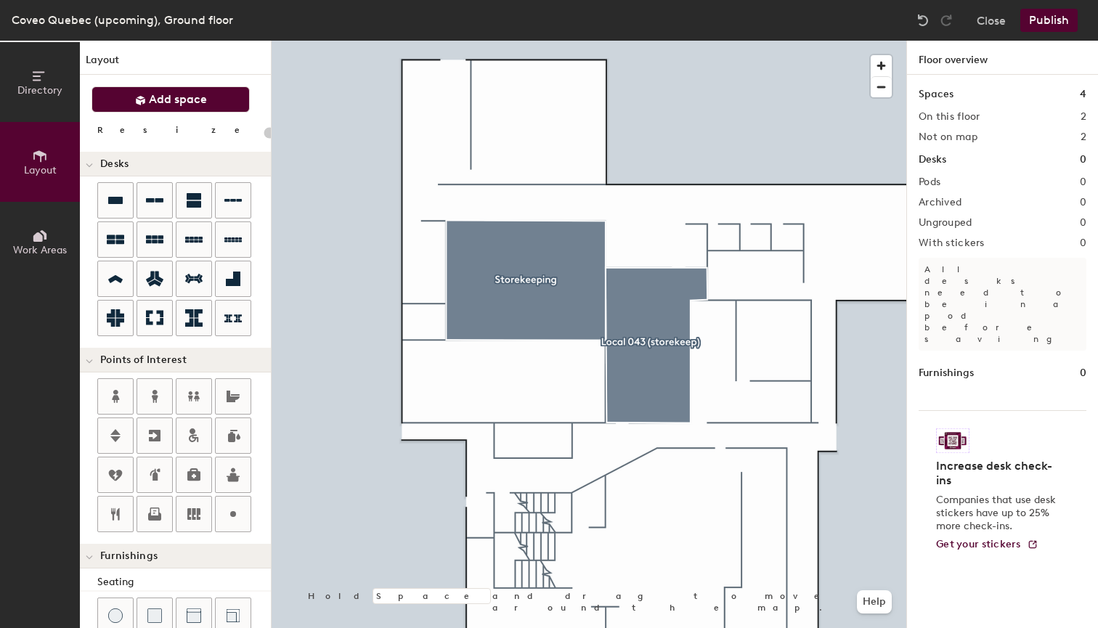
click at [166, 99] on span "Add space" at bounding box center [178, 99] width 58 height 15
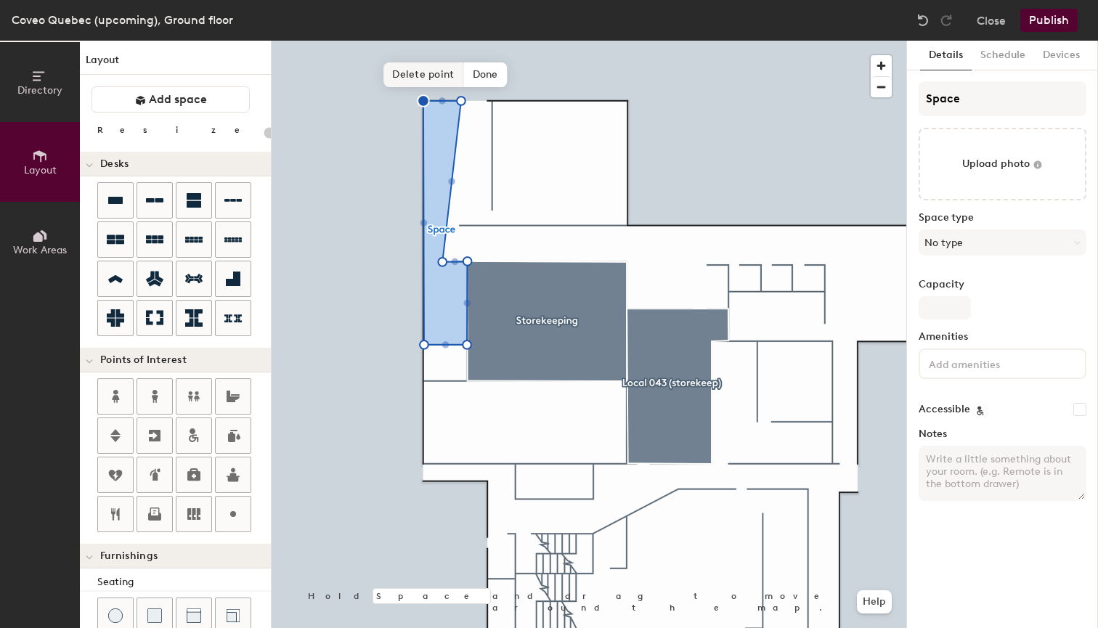
click at [426, 81] on span "Delete point" at bounding box center [423, 74] width 80 height 25
click at [438, 79] on span "Delete point" at bounding box center [424, 74] width 80 height 25
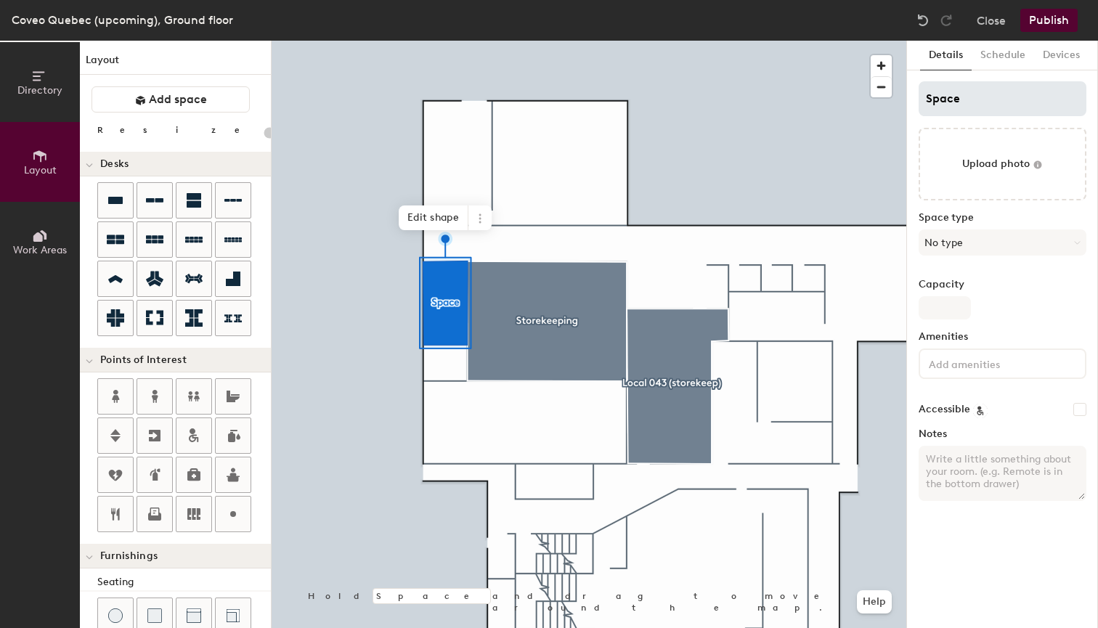
type input "20"
click at [975, 97] on input "Space" at bounding box center [1002, 98] width 168 height 35
type input "S"
type input "20"
type input "S"
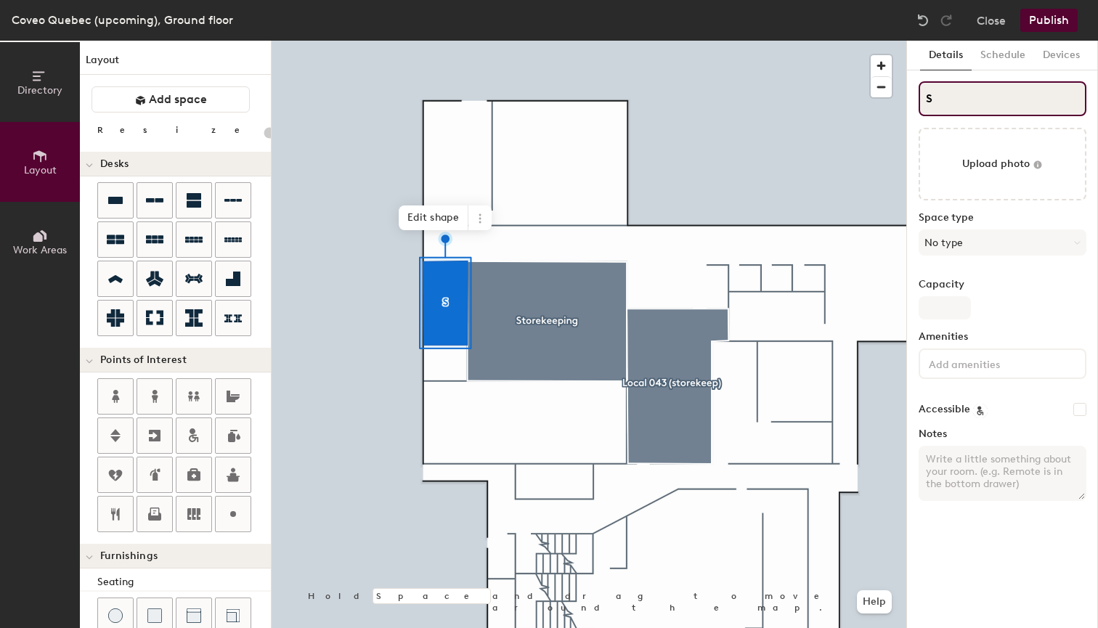
type input "20"
type input "SH"
type input "20"
type input "SHR"
type input "20"
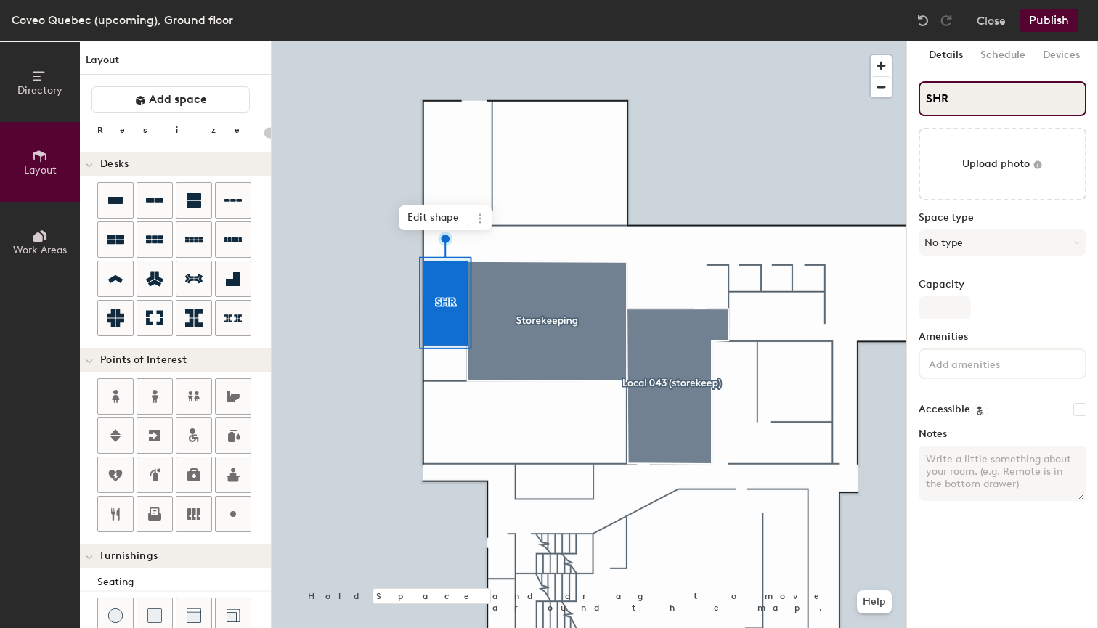
type input "HR"
type input "20"
type input "HR/"
type input "20"
type input "HR/M"
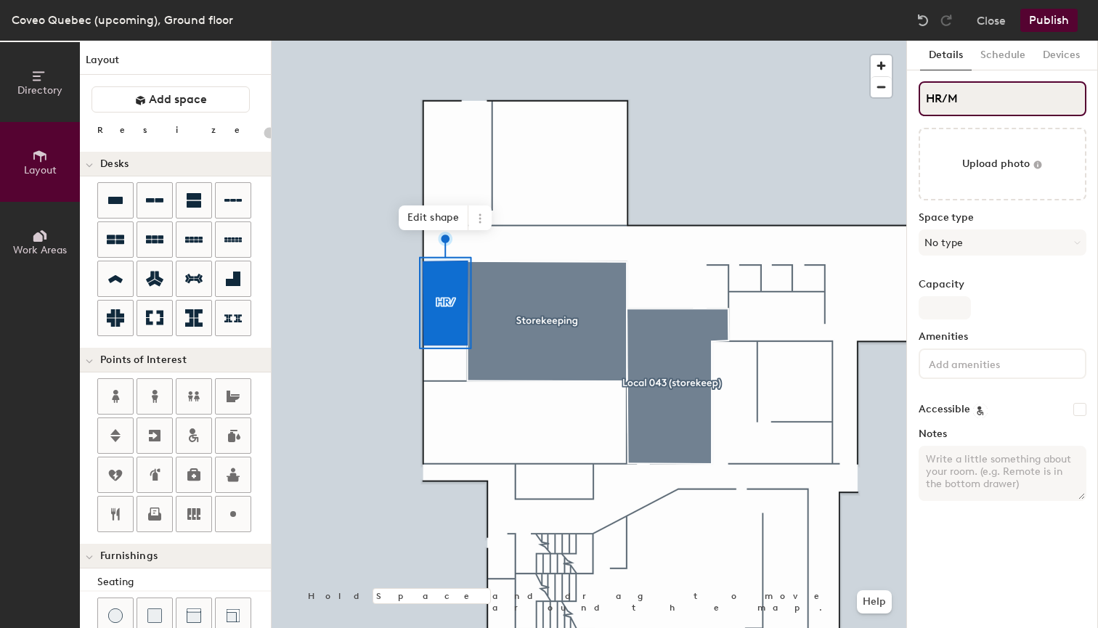
type input "20"
type input "HR/Ma"
type input "20"
type input "HR/Mark"
type input "20"
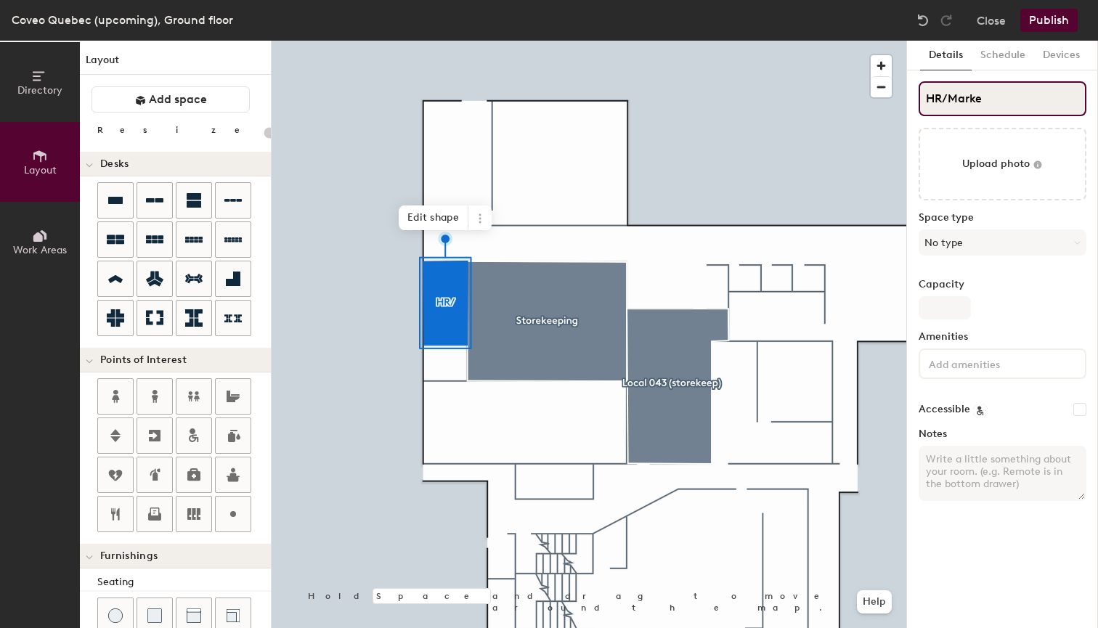
type input "HR/Market"
type input "20"
type input "HR/Marketi"
type input "20"
type input "HR/Marketin"
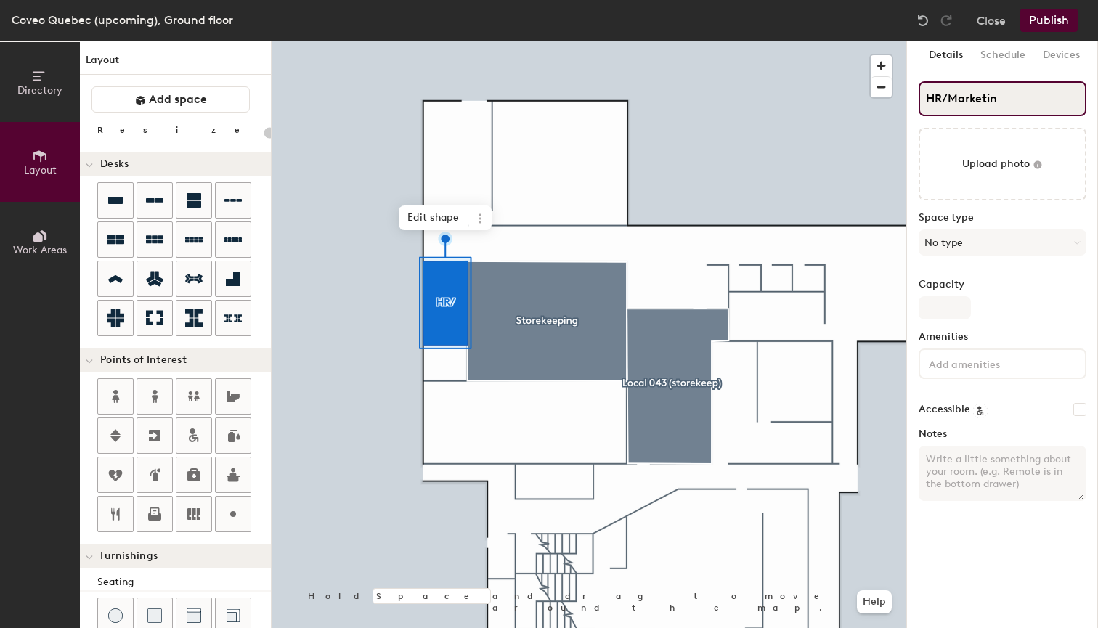
type input "20"
type input "HR/Marketing"
type input "20"
type input "HR/Marketing s"
type input "20"
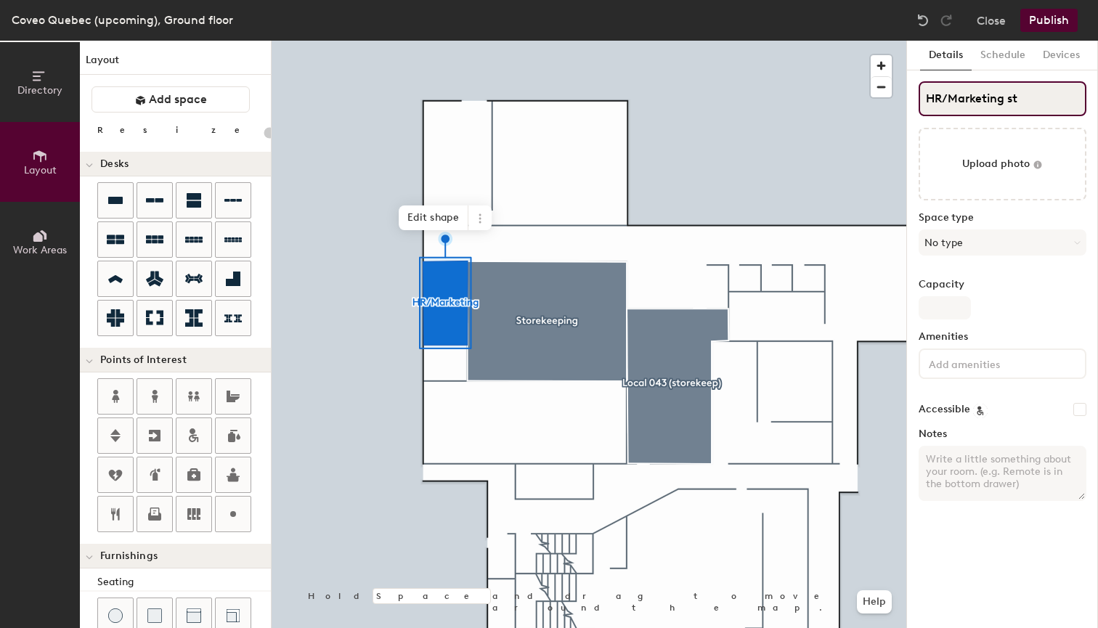
type input "HR/Marketing sto"
type input "20"
type input "HR/Marketing stor"
type input "20"
type input "HR/Marketing storg"
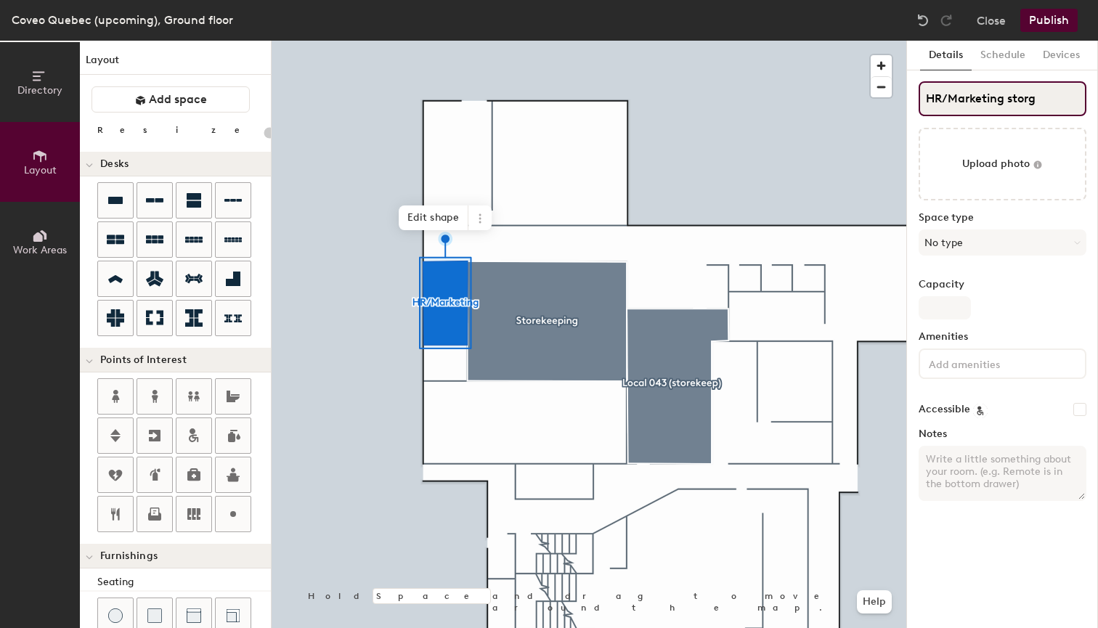
type input "20"
type input "HR/Marketing storge"
type input "20"
type input "HR/Marketing storge"
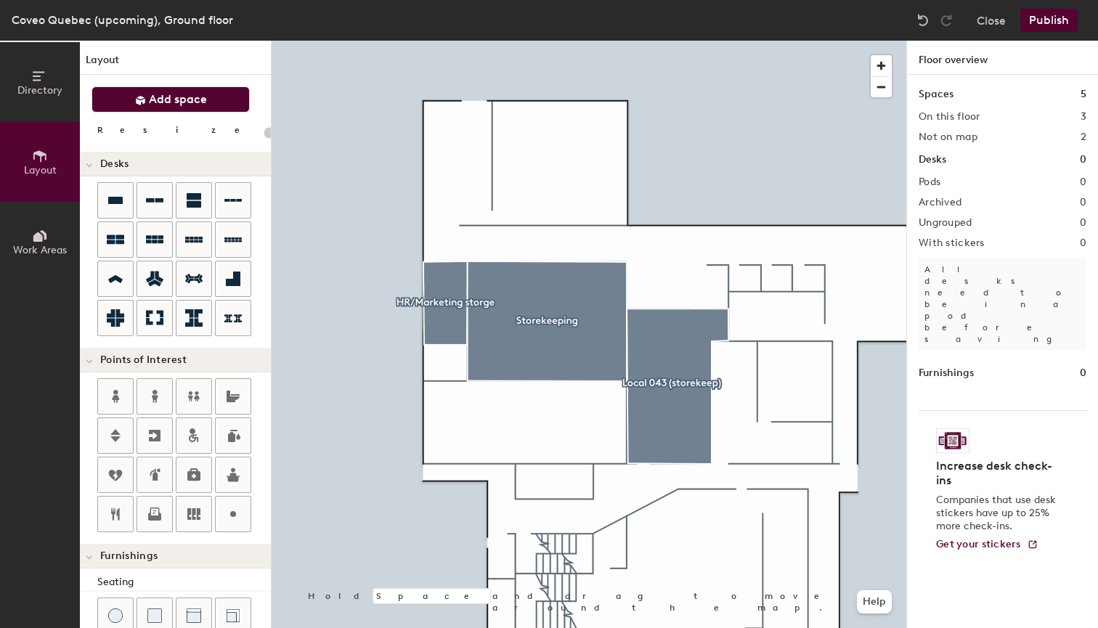
click at [198, 103] on span "Add space" at bounding box center [178, 99] width 58 height 15
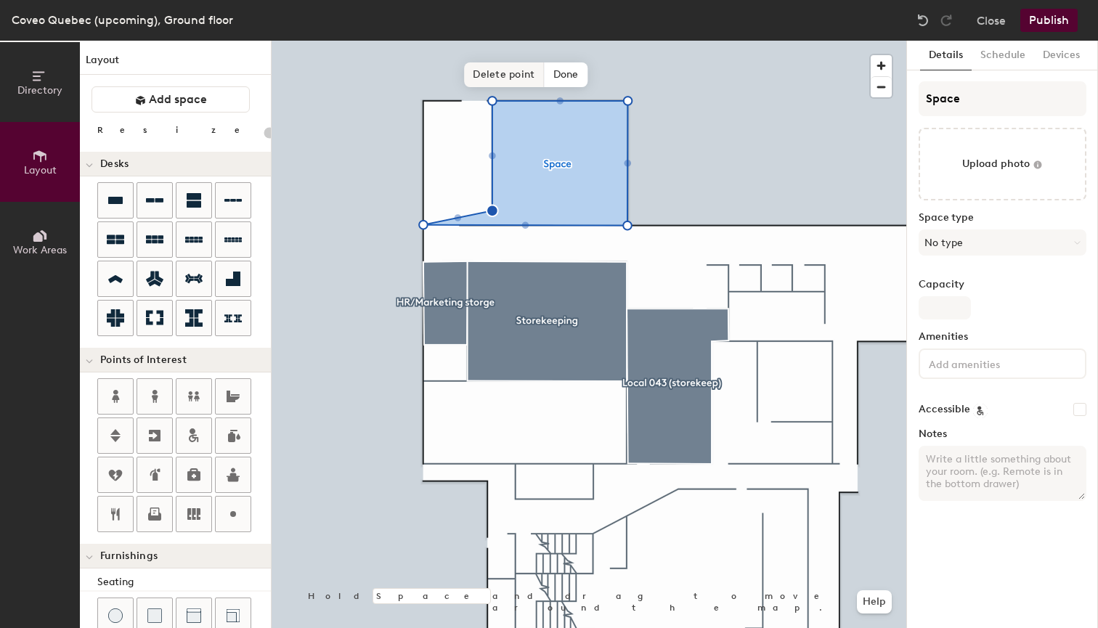
click at [489, 72] on span "Delete point" at bounding box center [504, 74] width 80 height 25
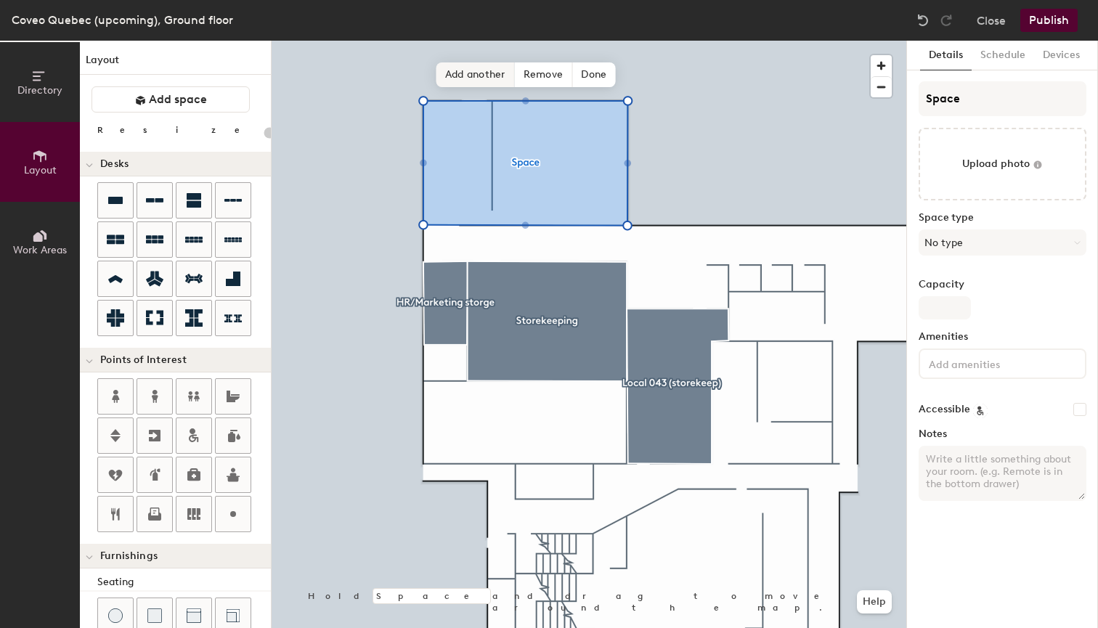
type input "20"
click at [978, 97] on input "Space" at bounding box center [1002, 98] width 168 height 35
type input "S"
type input "20"
type input "SD"
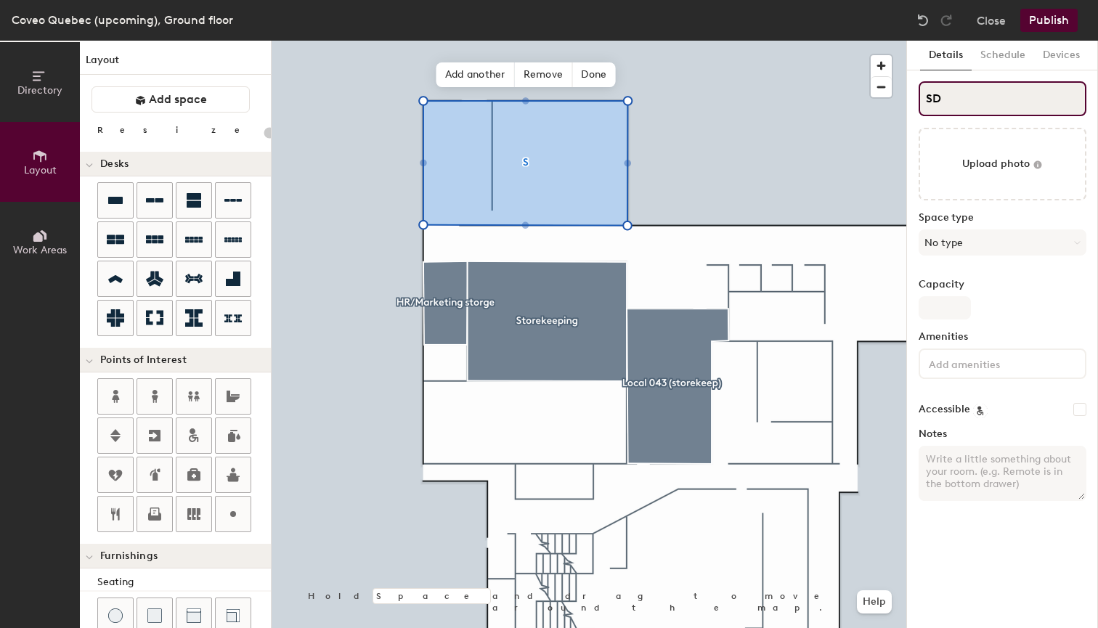
type input "20"
type input "SDé"
type input "20"
type input "SDéba"
type input "20"
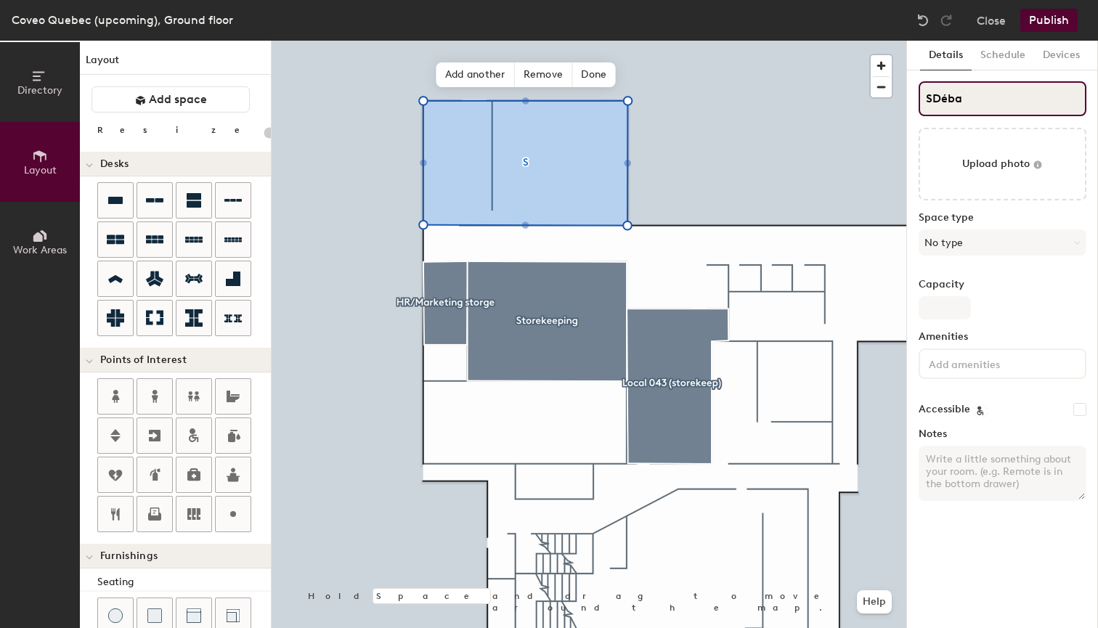
type input "SDébar"
type input "20"
type input "SDébarca"
type input "20"
type input "SDébarcar"
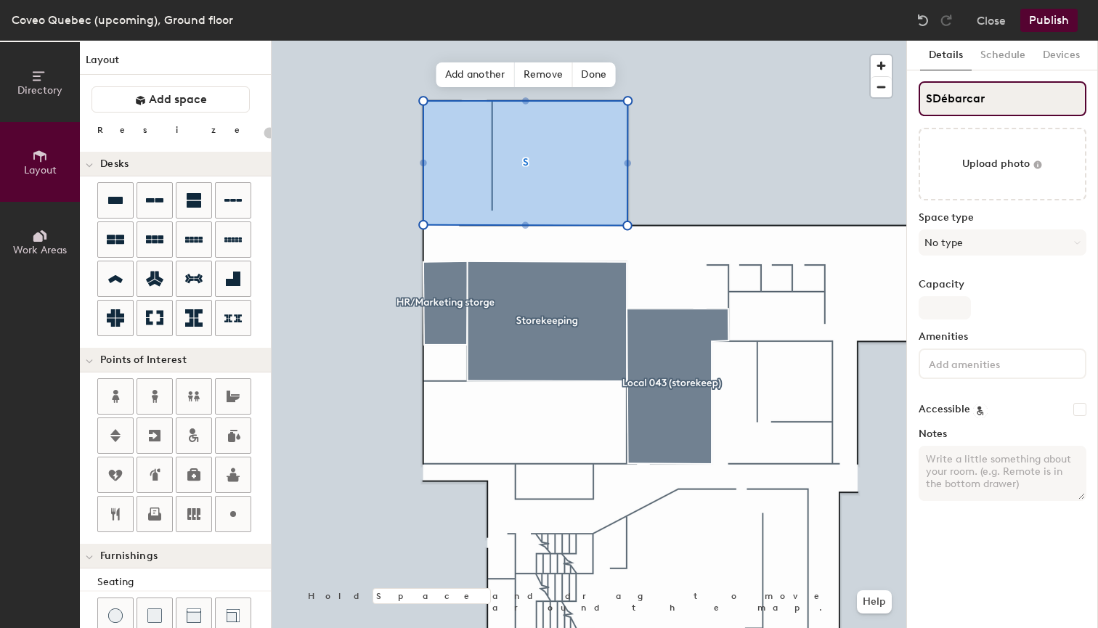
type input "20"
type input "SDébarca"
type input "20"
type input "SDébarcad"
type input "20"
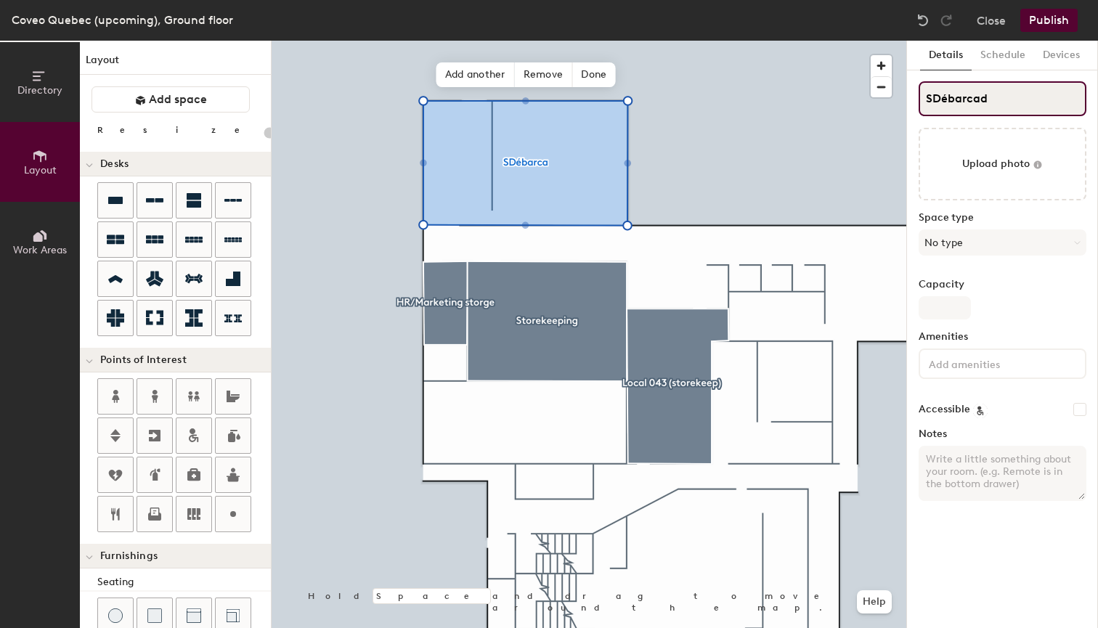
type input "SDébarcadè"
type input "20"
type input "SDébarcadère"
type input "20"
click at [935, 99] on input "SDébarcadère" at bounding box center [1002, 98] width 168 height 35
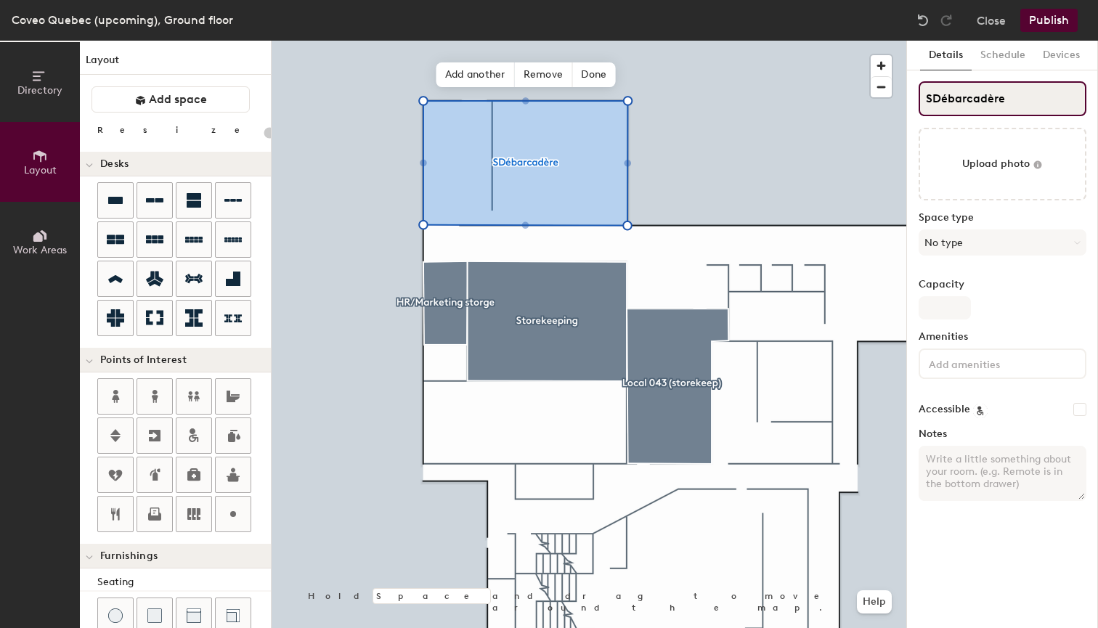
type input "Débarcadère"
type input "20"
type input "Débarcadère"
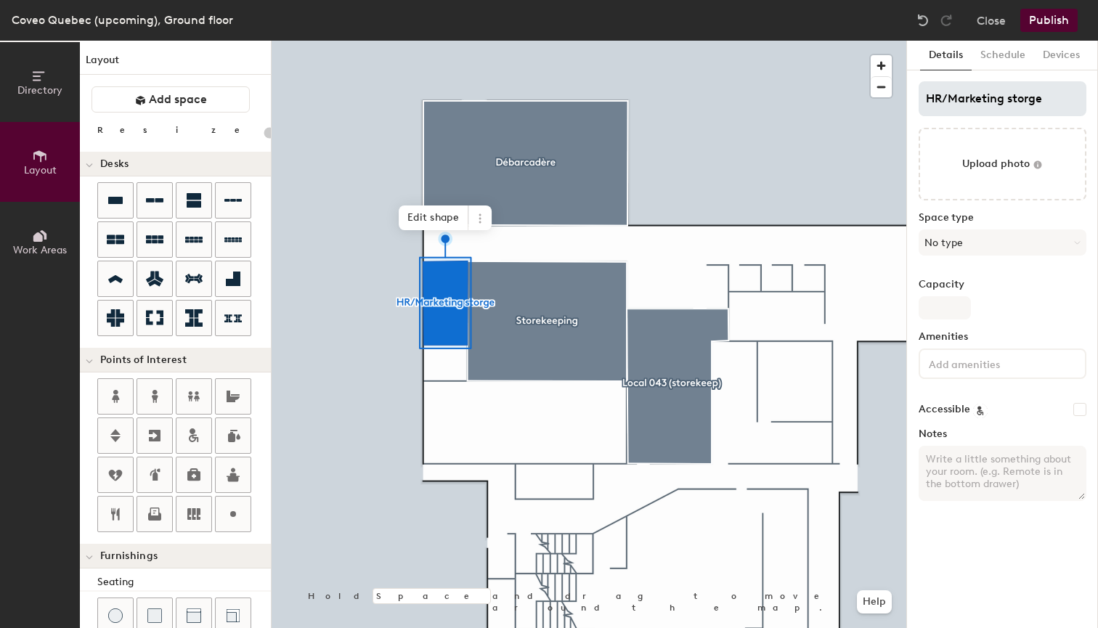
type input "20"
click at [1027, 102] on input "HR/Marketing storge" at bounding box center [1002, 98] width 168 height 35
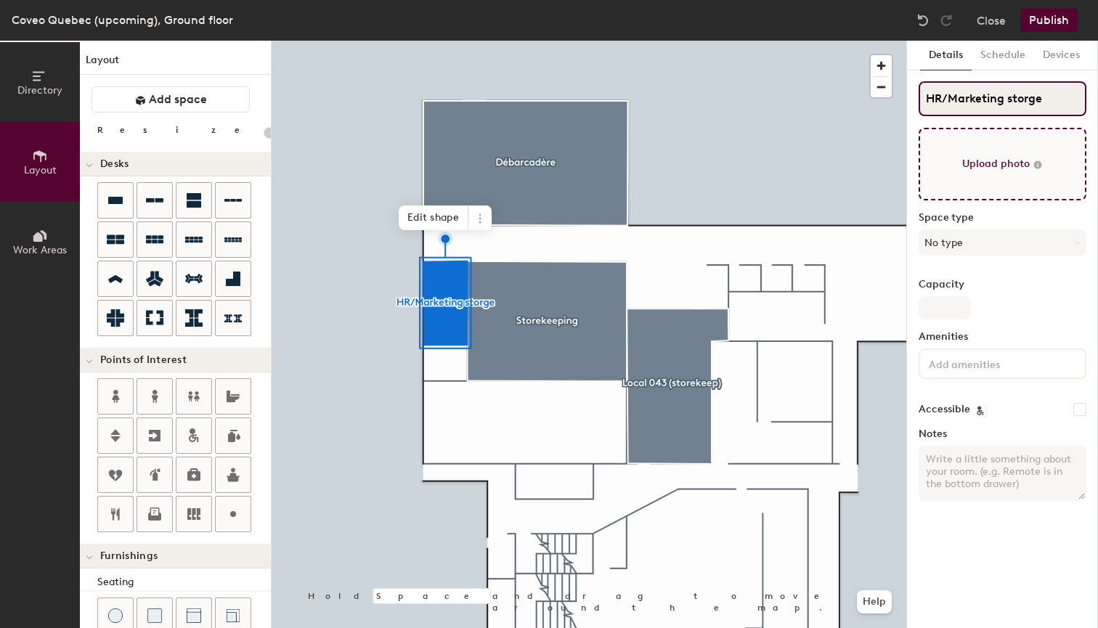
type input "HR/Marketing storage"
type input "20"
type input "HR/Marketing storage"
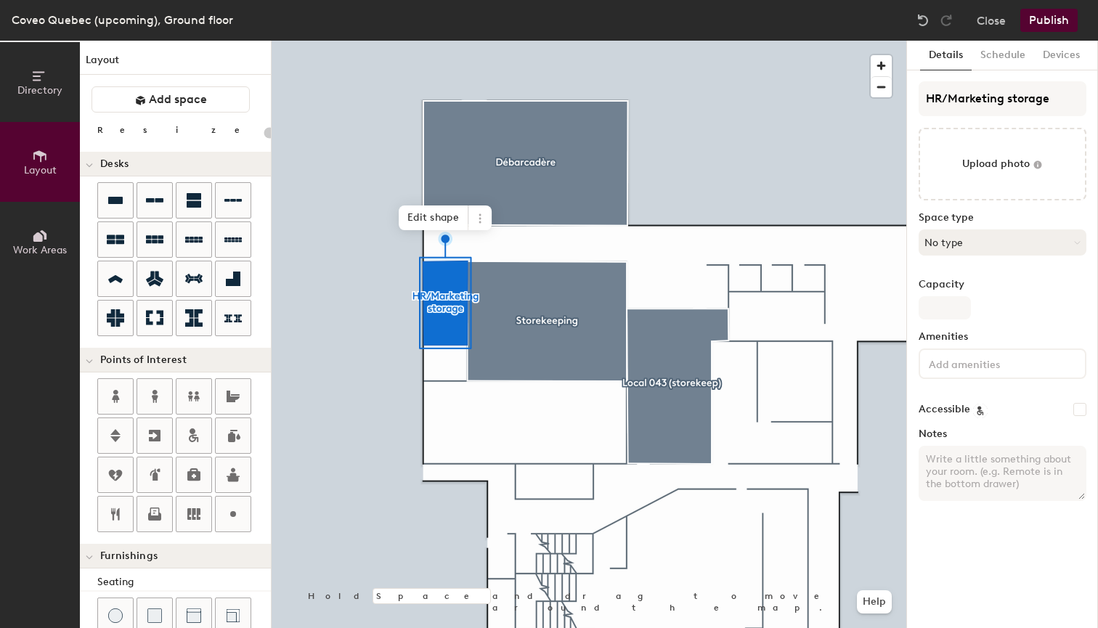
click at [1004, 249] on button "No type" at bounding box center [1002, 242] width 168 height 26
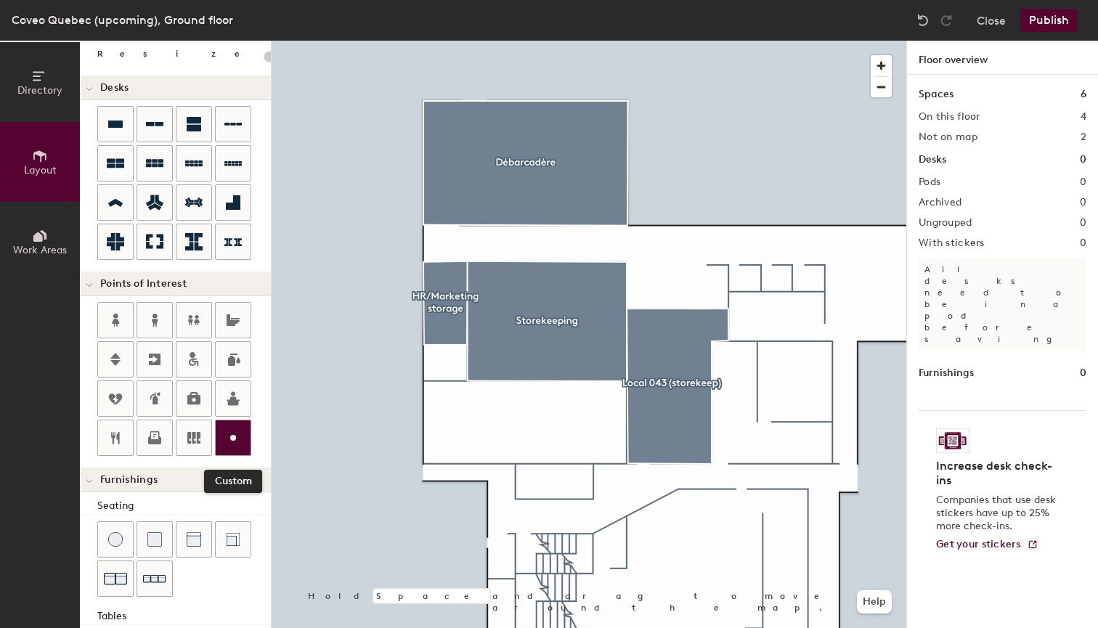
scroll to position [96, 0]
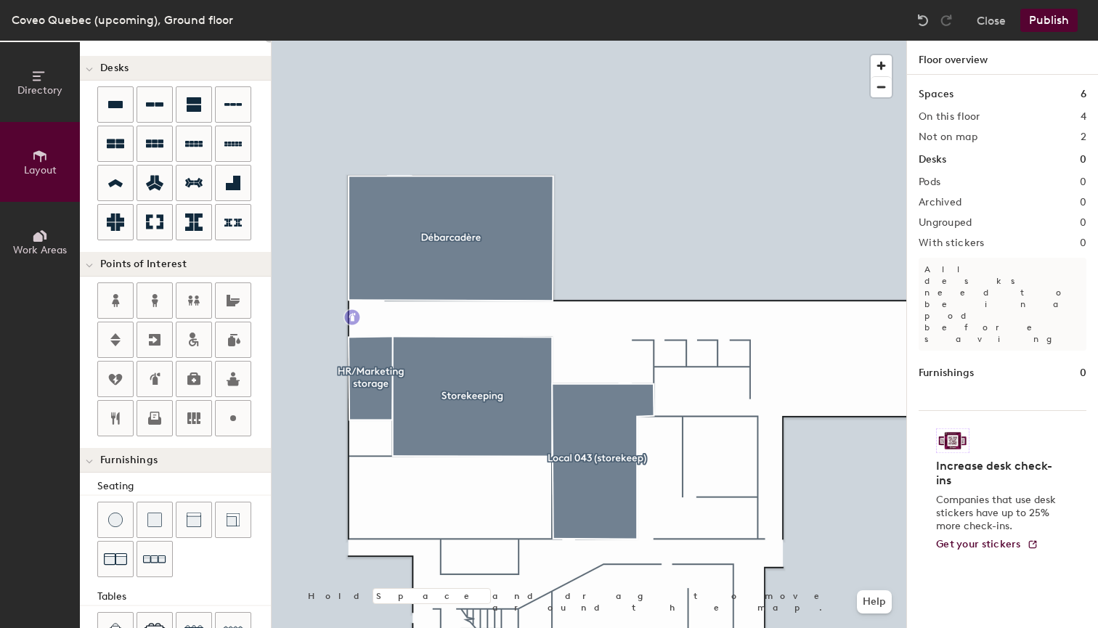
click at [352, 317] on div "Directory Layout Work Areas Layout Add space Resize Desks Points of Interest Fu…" at bounding box center [549, 334] width 1098 height 587
click at [405, 350] on span "Done" at bounding box center [409, 350] width 43 height 25
click at [428, 247] on div "Directory Layout Work Areas Layout Add space Resize Desks Points of Interest Fu…" at bounding box center [549, 334] width 1098 height 587
click at [476, 281] on span "Done" at bounding box center [484, 279] width 43 height 25
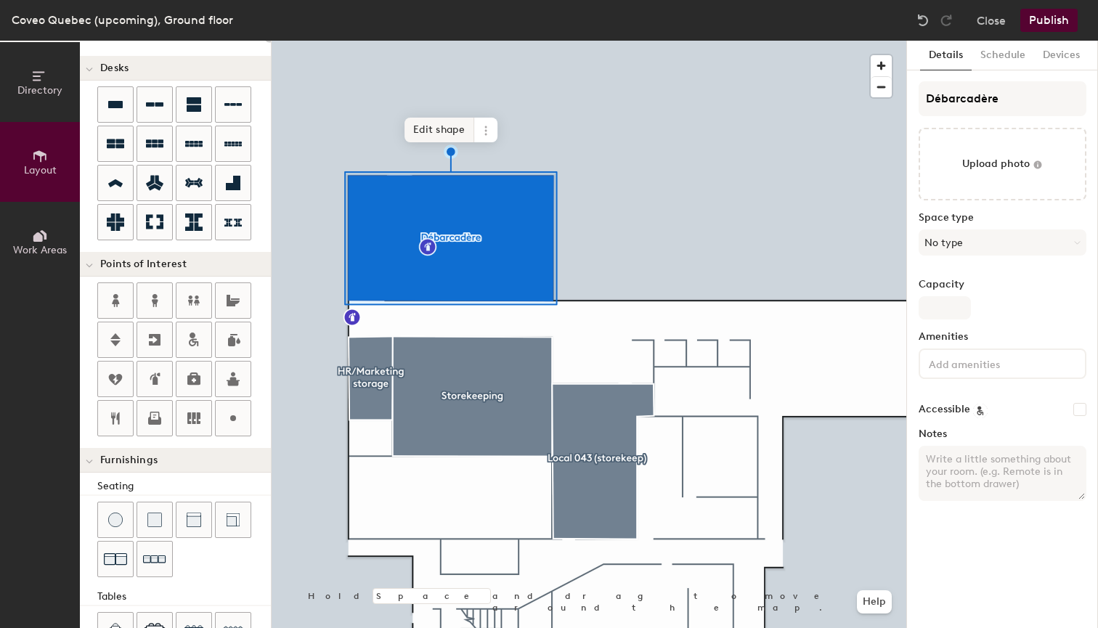
click at [456, 131] on span "Edit shape" at bounding box center [439, 130] width 70 height 25
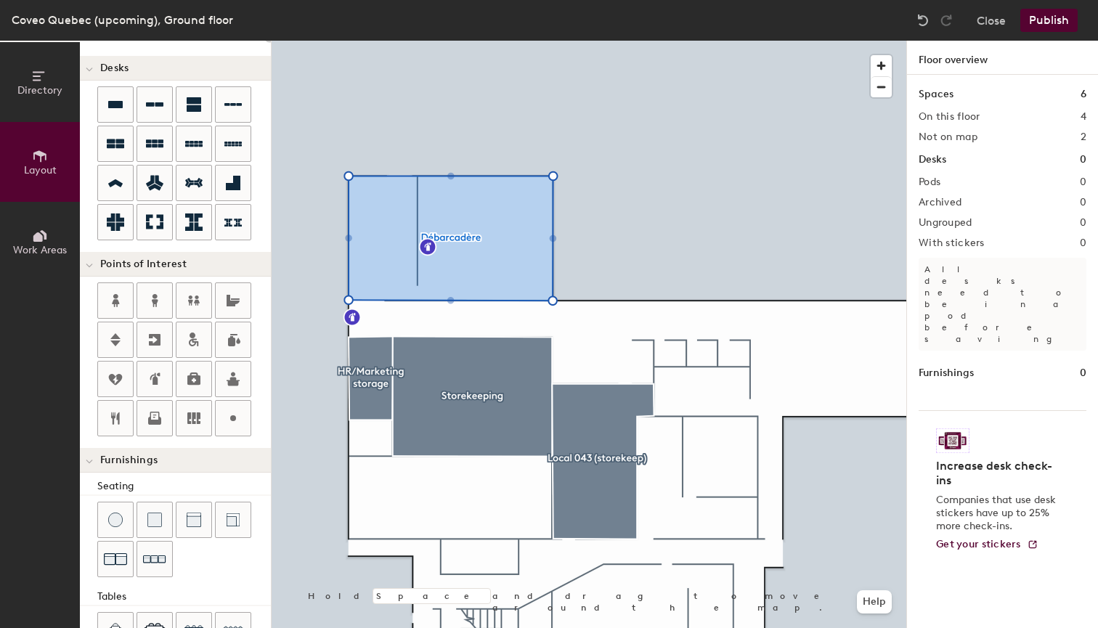
type input "20"
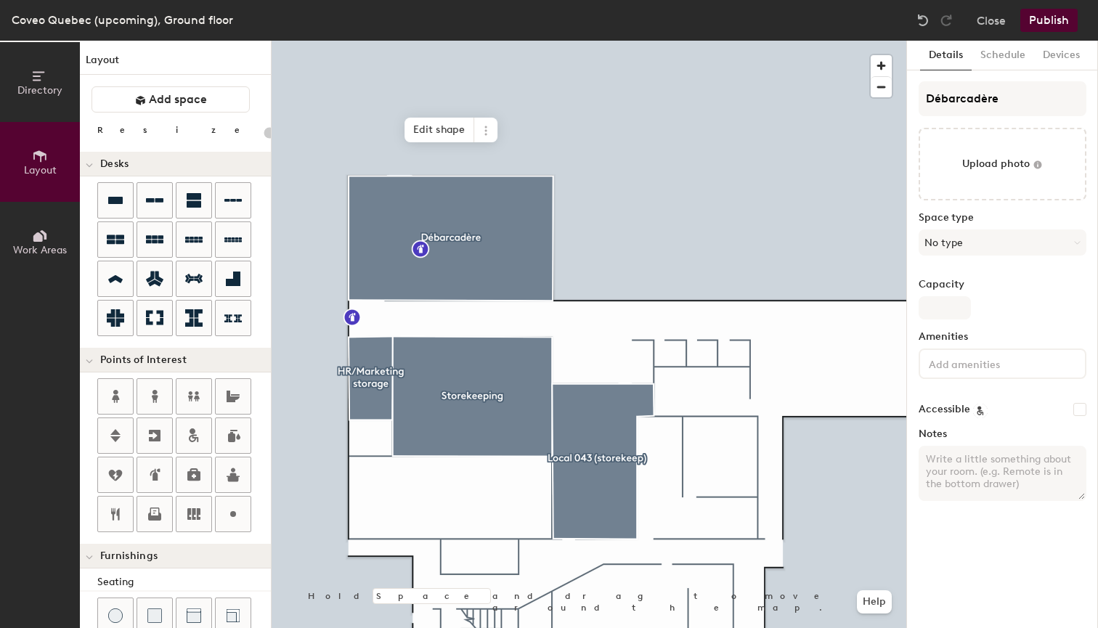
scroll to position [96, 0]
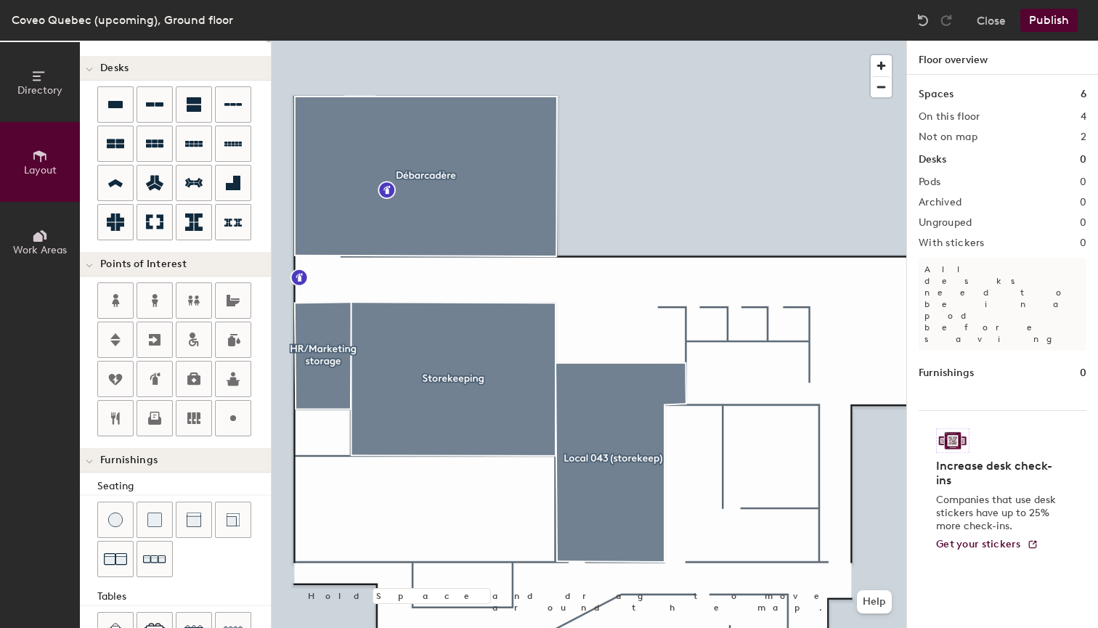
click at [1069, 17] on button "Publish" at bounding box center [1048, 20] width 57 height 23
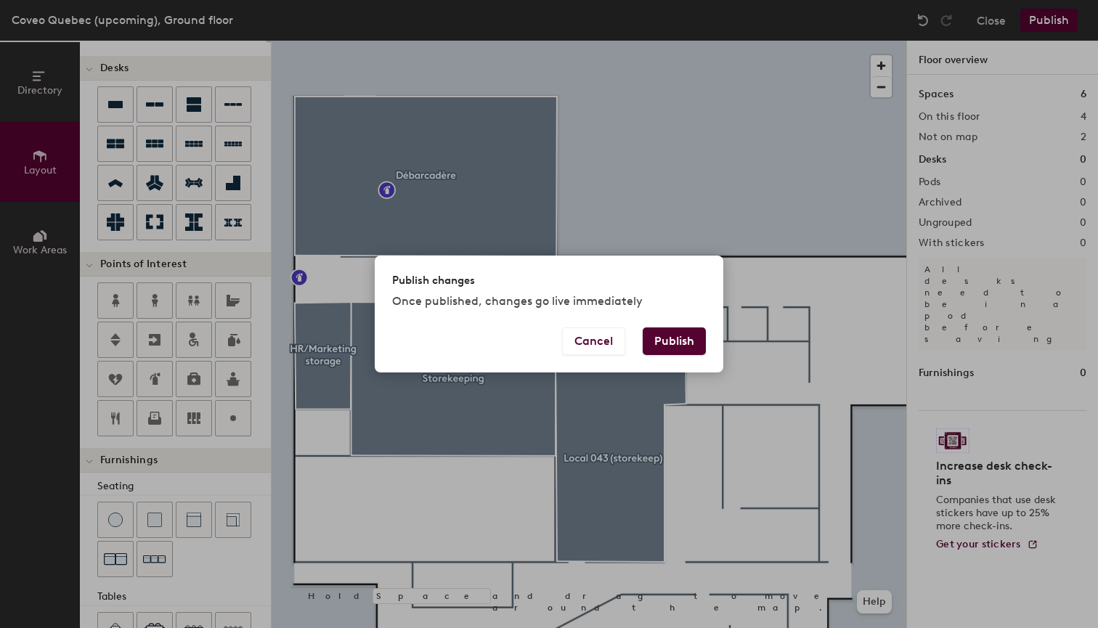
click at [660, 343] on button "Publish" at bounding box center [673, 341] width 63 height 28
type input "20"
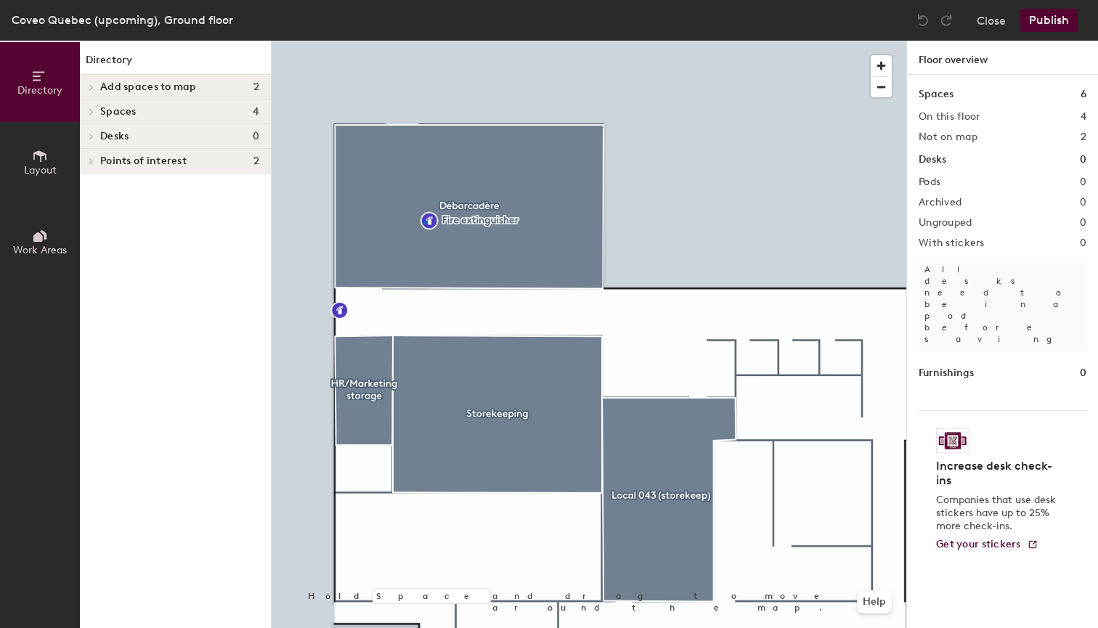
click at [424, 41] on div at bounding box center [589, 41] width 635 height 0
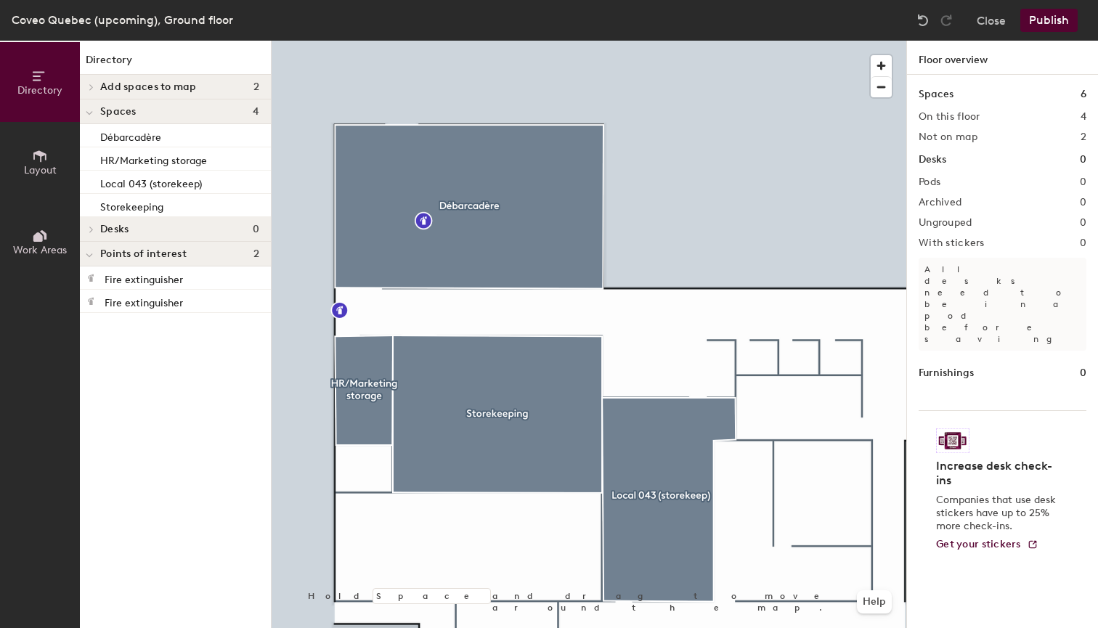
click at [1061, 17] on button "Publish" at bounding box center [1048, 20] width 57 height 23
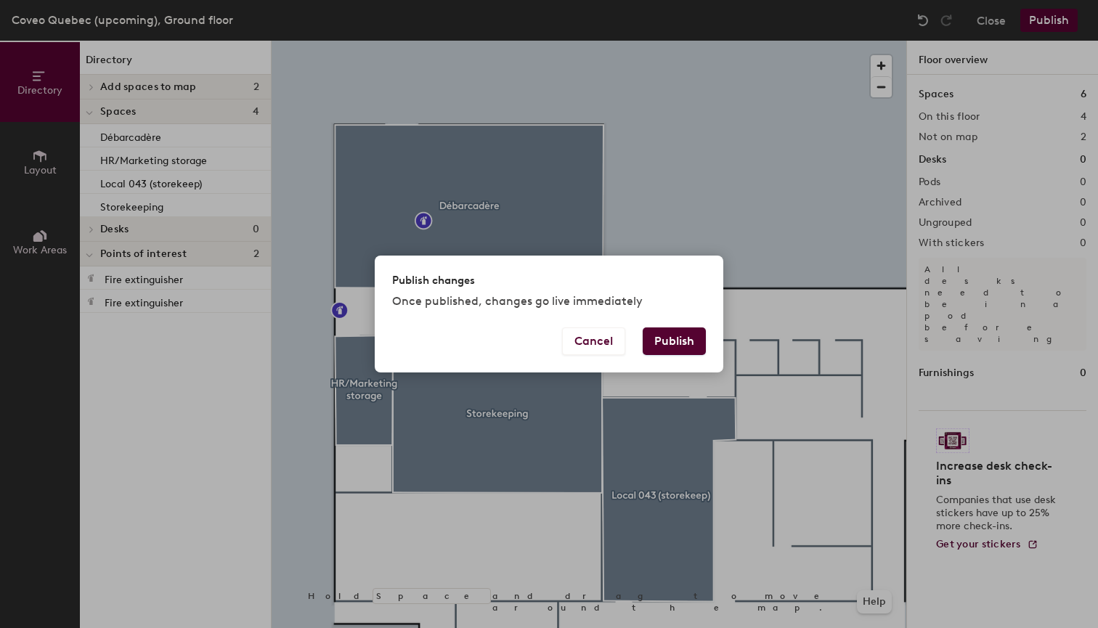
click at [679, 326] on div "Publish changes Once published, changes go live immediately" at bounding box center [549, 292] width 348 height 72
click at [679, 343] on button "Publish" at bounding box center [673, 341] width 63 height 28
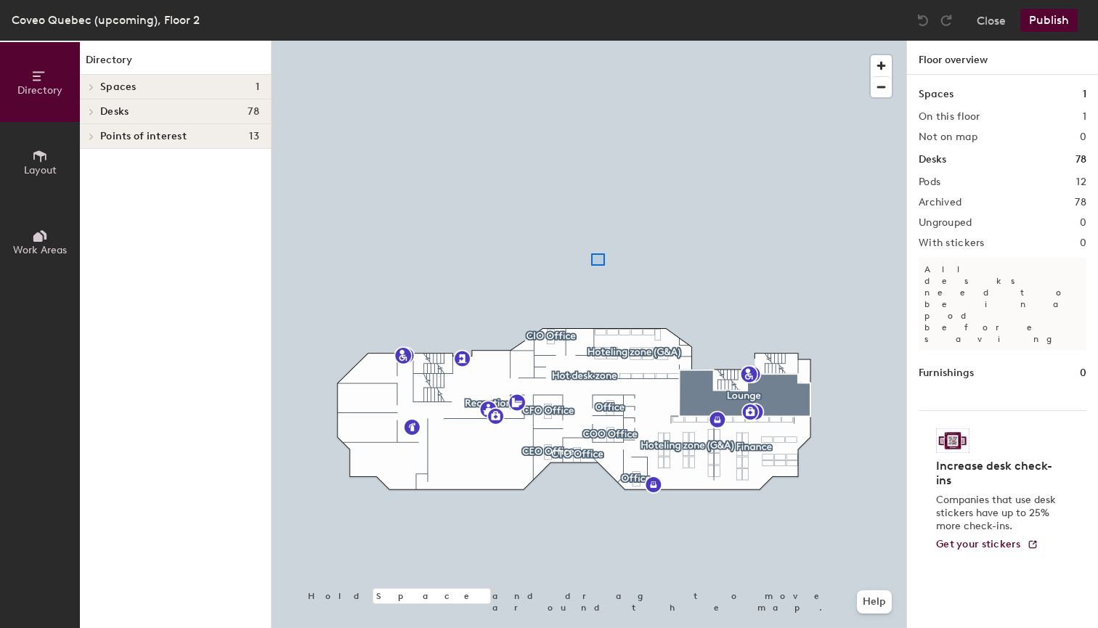
click at [589, 41] on div at bounding box center [589, 41] width 635 height 0
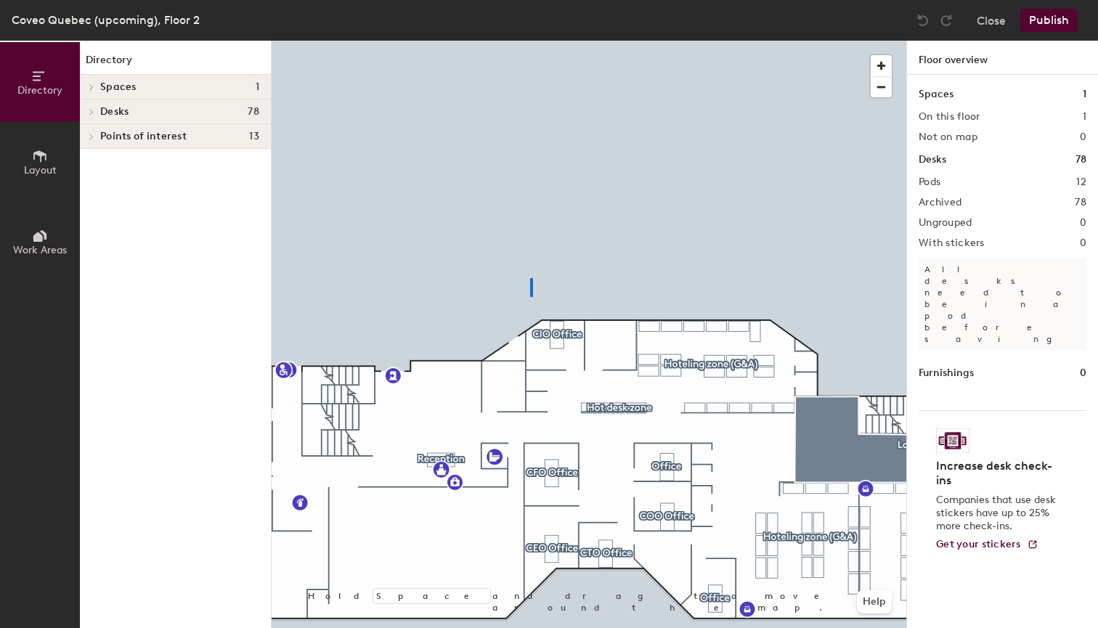
click at [531, 41] on div at bounding box center [589, 41] width 635 height 0
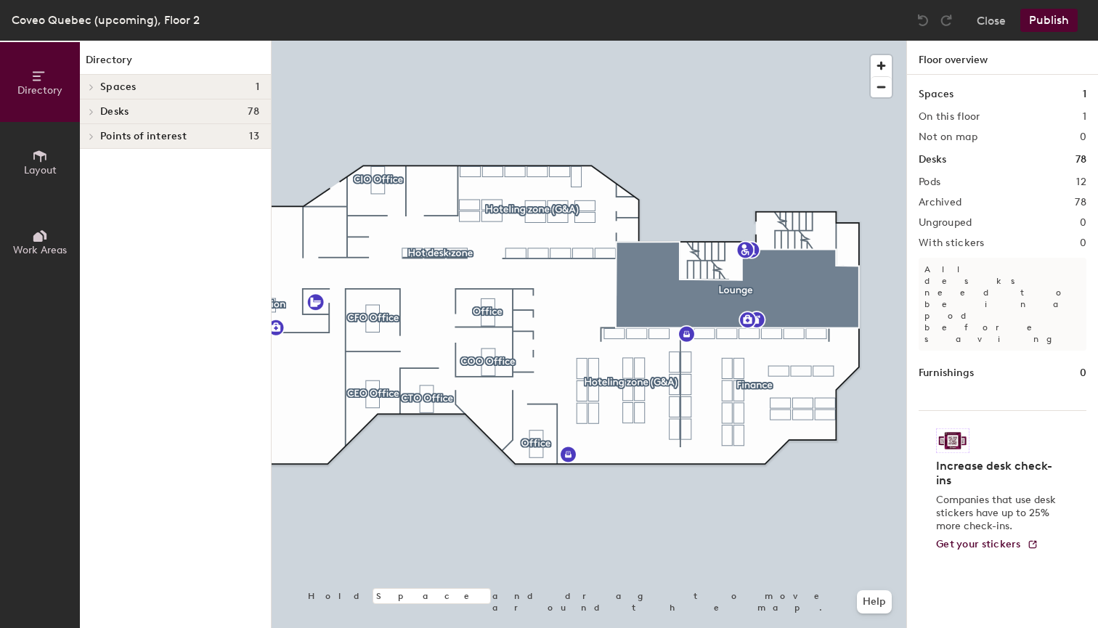
click at [34, 148] on icon at bounding box center [40, 156] width 16 height 16
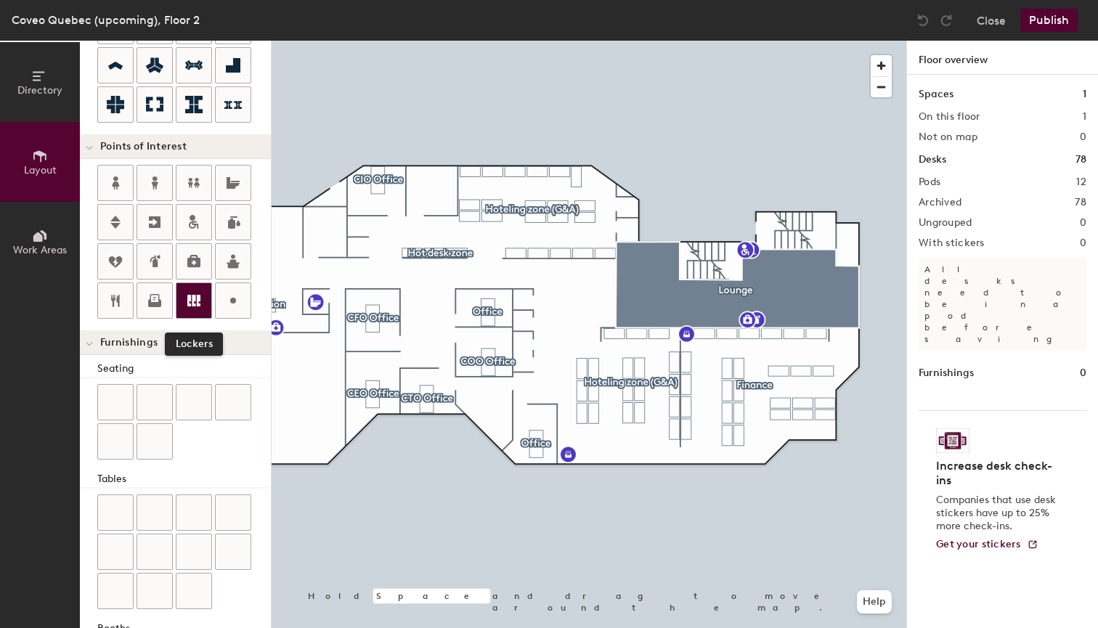
scroll to position [213, 0]
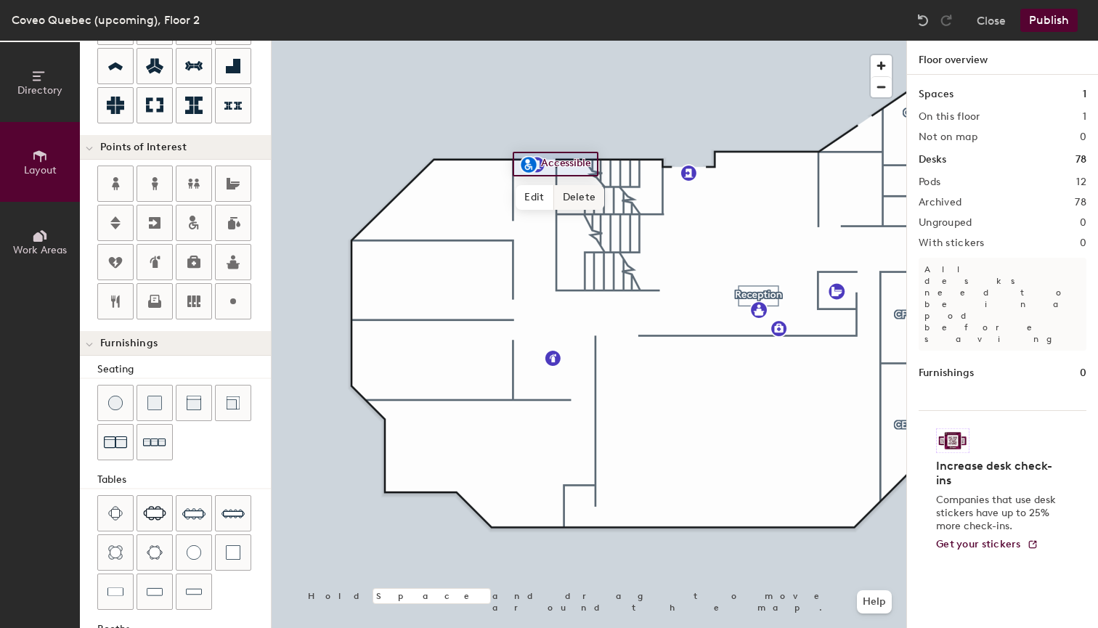
click at [581, 193] on span "Delete" at bounding box center [579, 197] width 51 height 25
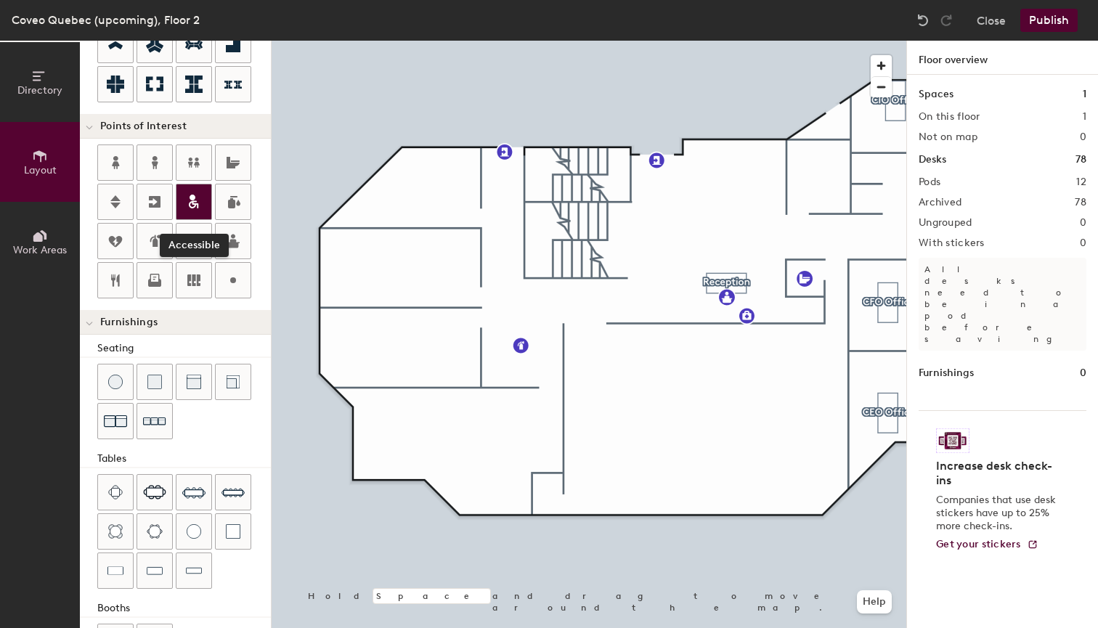
scroll to position [235, 0]
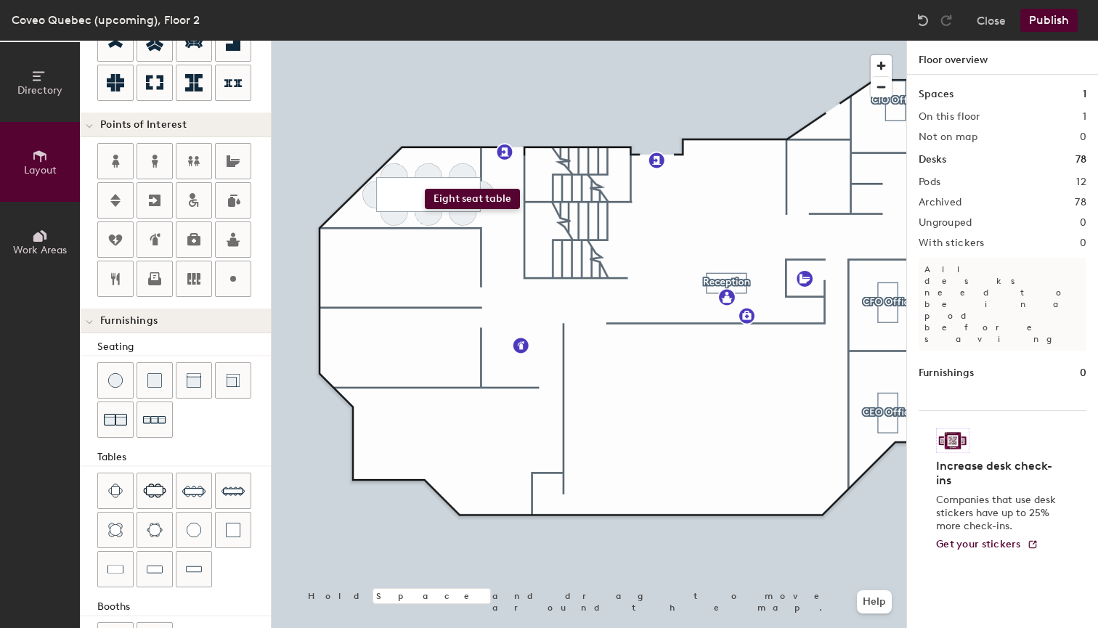
click at [425, 189] on div "Directory Layout Work Areas Layout Add space Resize Desks Points of Interest Fu…" at bounding box center [549, 334] width 1098 height 587
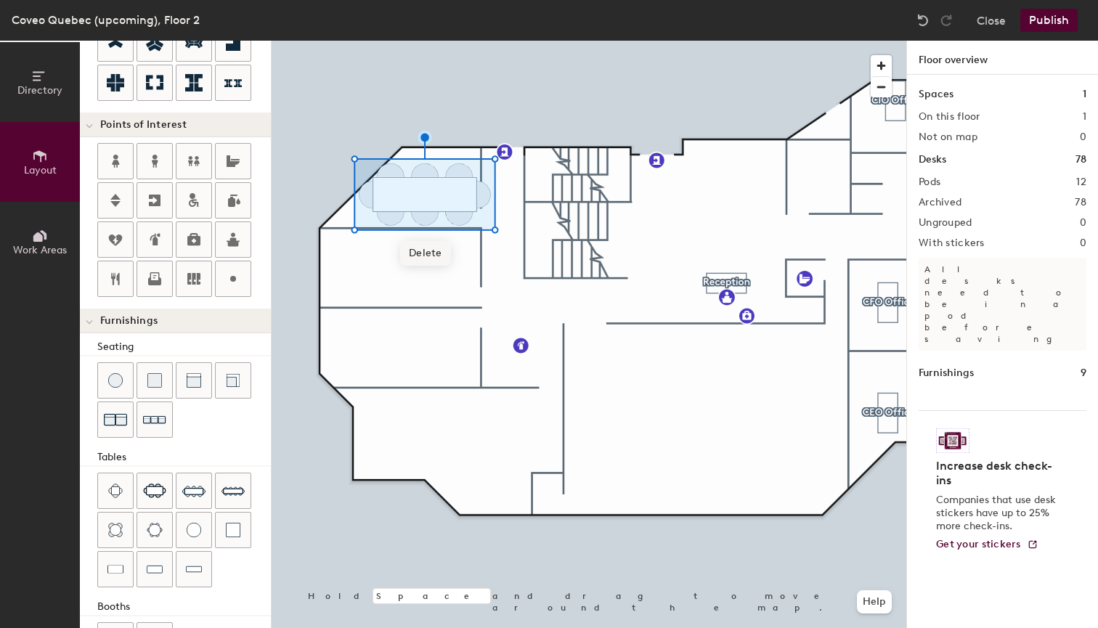
click at [432, 250] on span "Delete" at bounding box center [425, 253] width 51 height 25
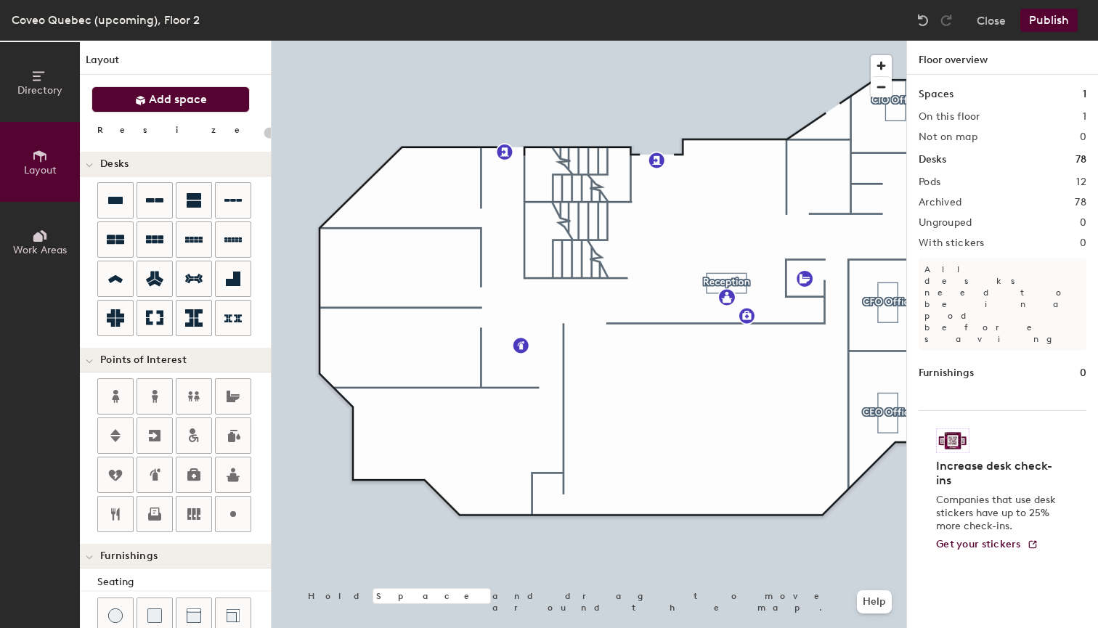
scroll to position [0, 0]
click at [173, 105] on span "Add space" at bounding box center [178, 99] width 58 height 15
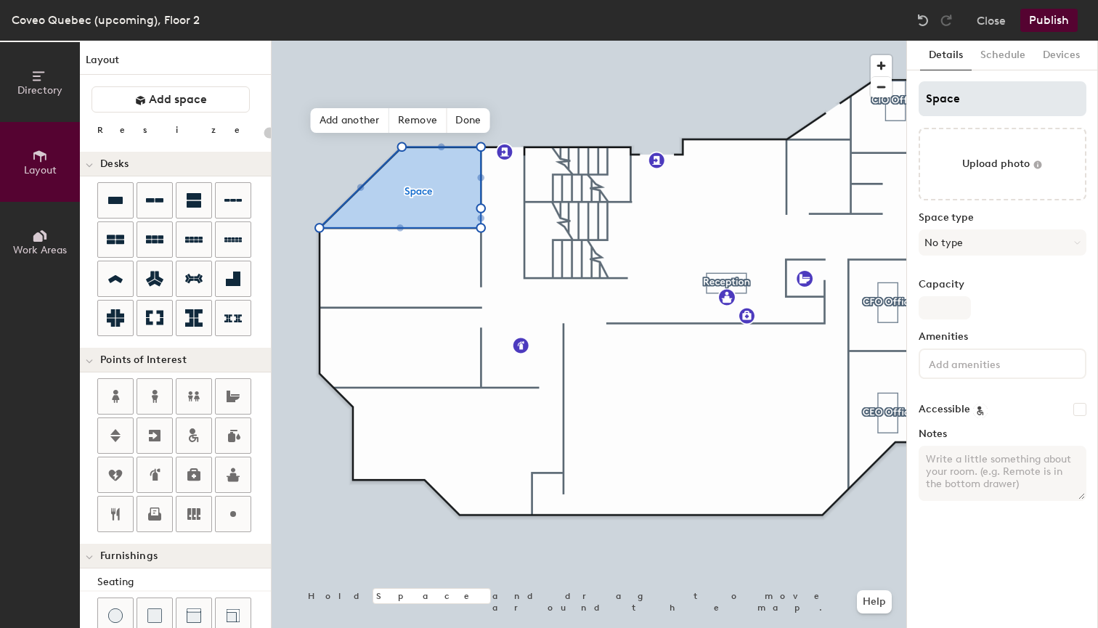
type input "20"
click at [905, 102] on div "Directory Layout Work Areas Layout Add space Resize Desks Points of Interest Fu…" at bounding box center [549, 334] width 1098 height 587
type input "G"
type input "20"
type input "Grace"
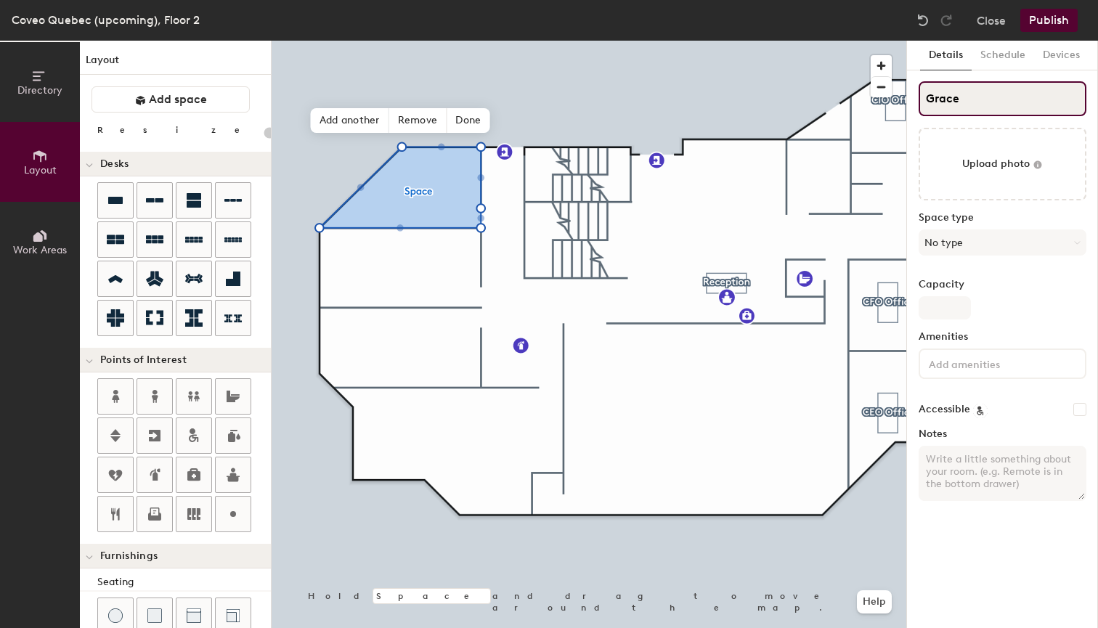
type input "20"
type input "Grace m"
type input "20"
type input "Grace mu"
type input "20"
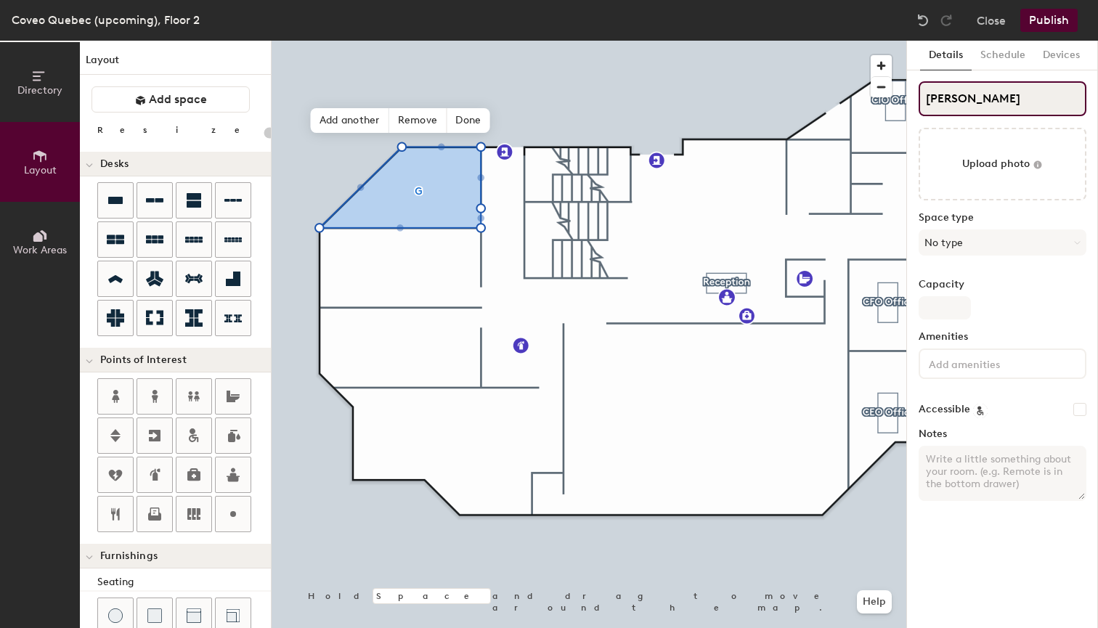
type input "Grace murray"
type input "20"
type input "Grace murra"
type input "20"
type input "Grace"
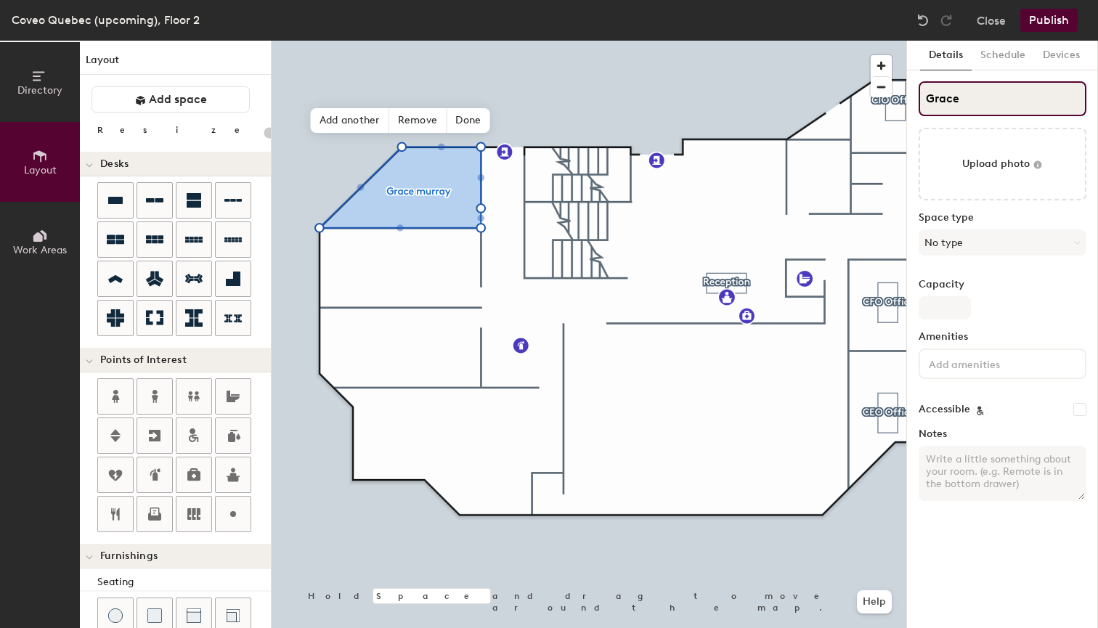
type input "20"
type input "Grace"
type input "20"
type input "Grace"
type input "20"
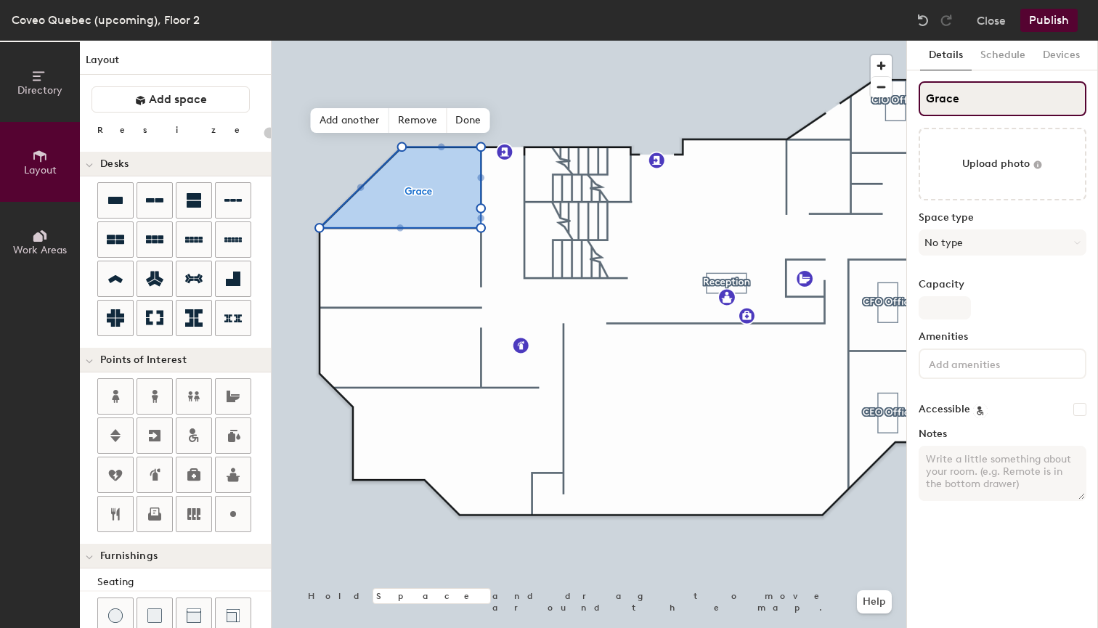
type input "Grace M"
type input "20"
type input "Grace Mu"
type input "20"
type input "Grace Murr"
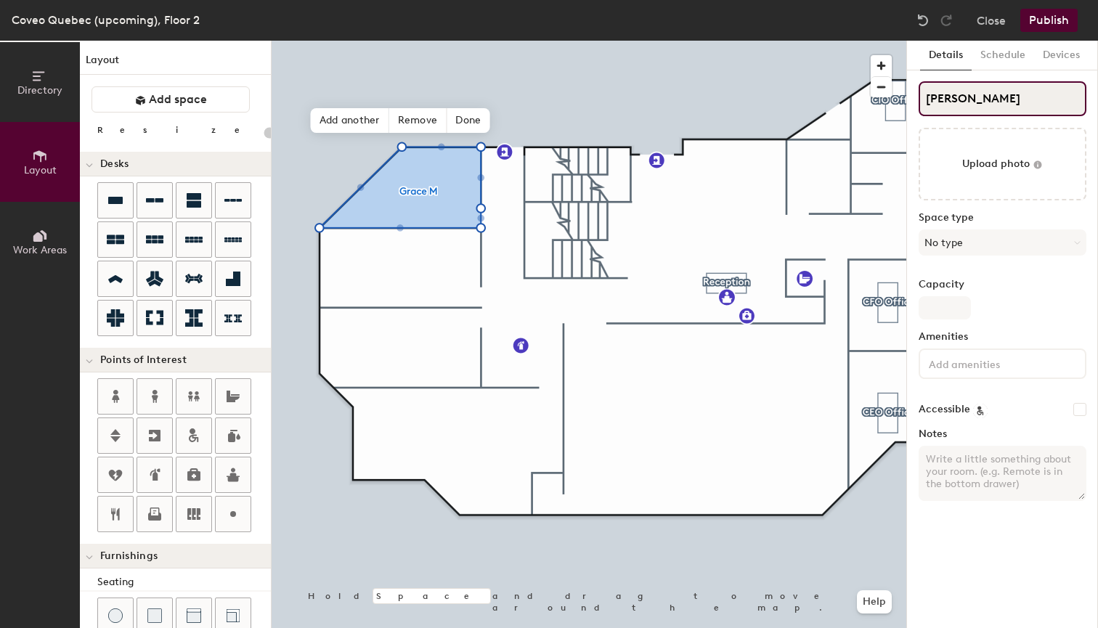
type input "20"
type input "Grace Murrr"
type input "20"
type input "Grace Murr"
type input "20"
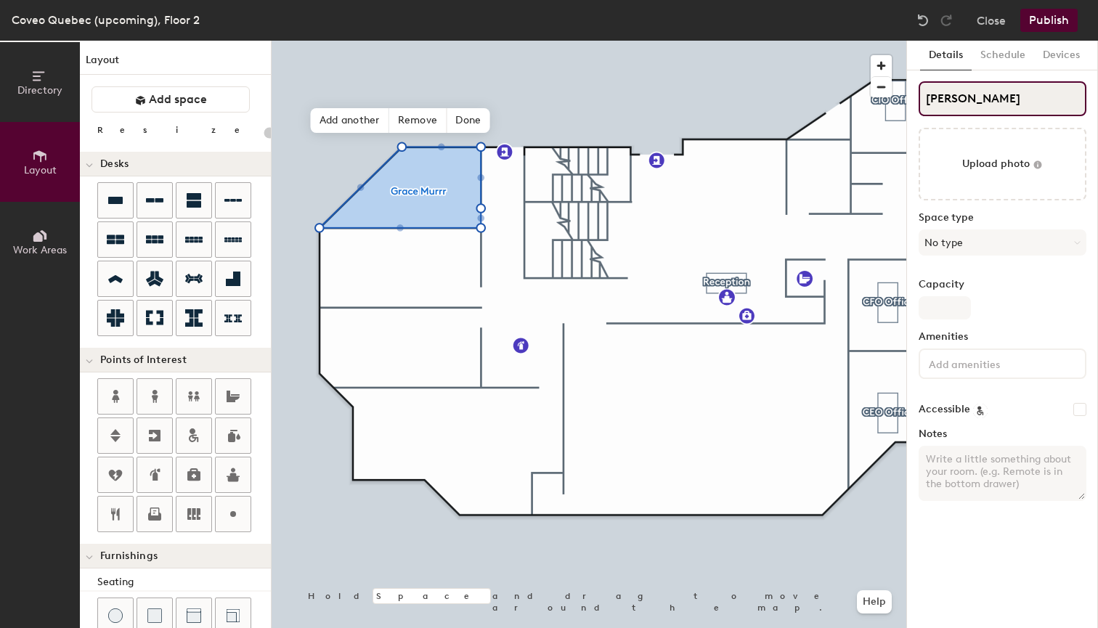
type input "Grace Murray"
type input "20"
type input "Grace Murray"
type input "20"
type input "Grace Murray h"
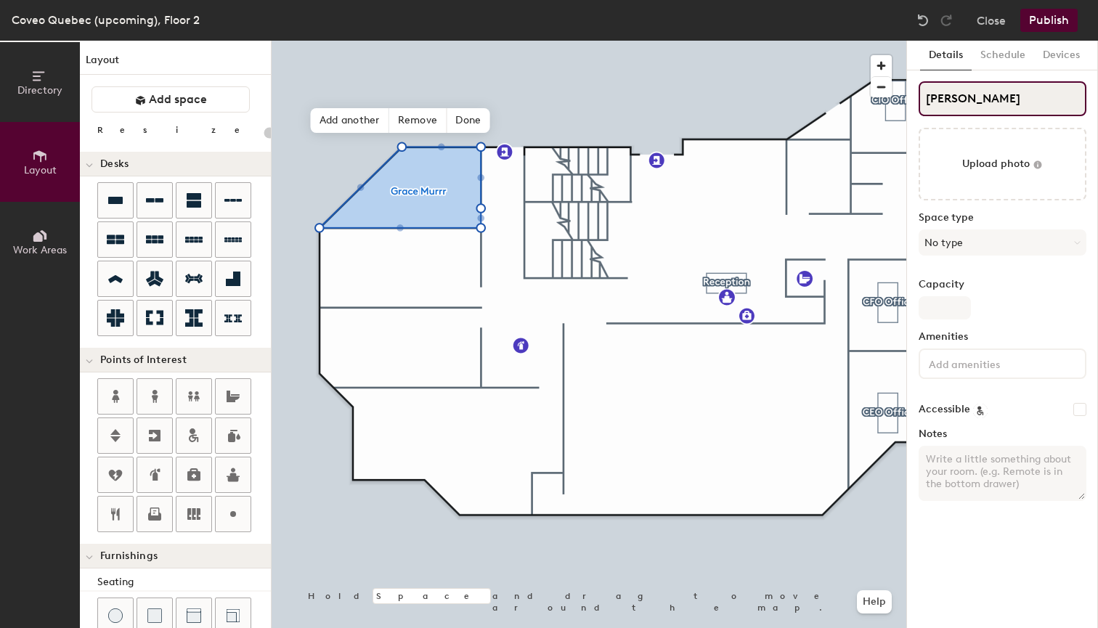
type input "20"
type input "Grace Murray"
type input "20"
type input "Grace Murray H"
type input "20"
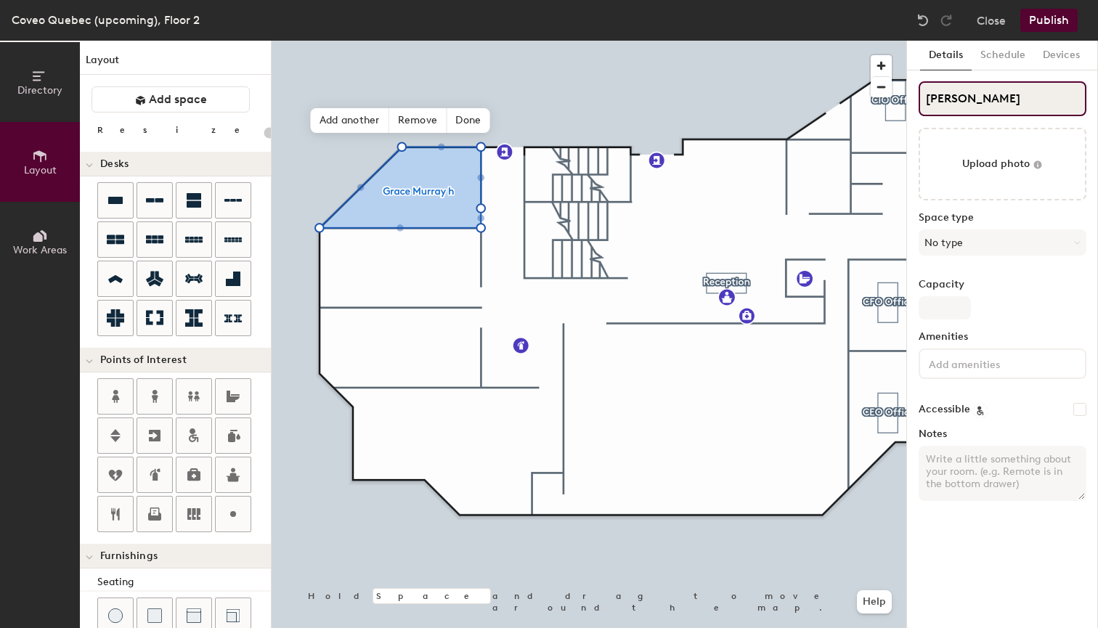
type input "Grace Murray Ho"
type input "20"
type input "Grace Murray Hopper"
type input "20"
type input "Grace Murray Hopper"
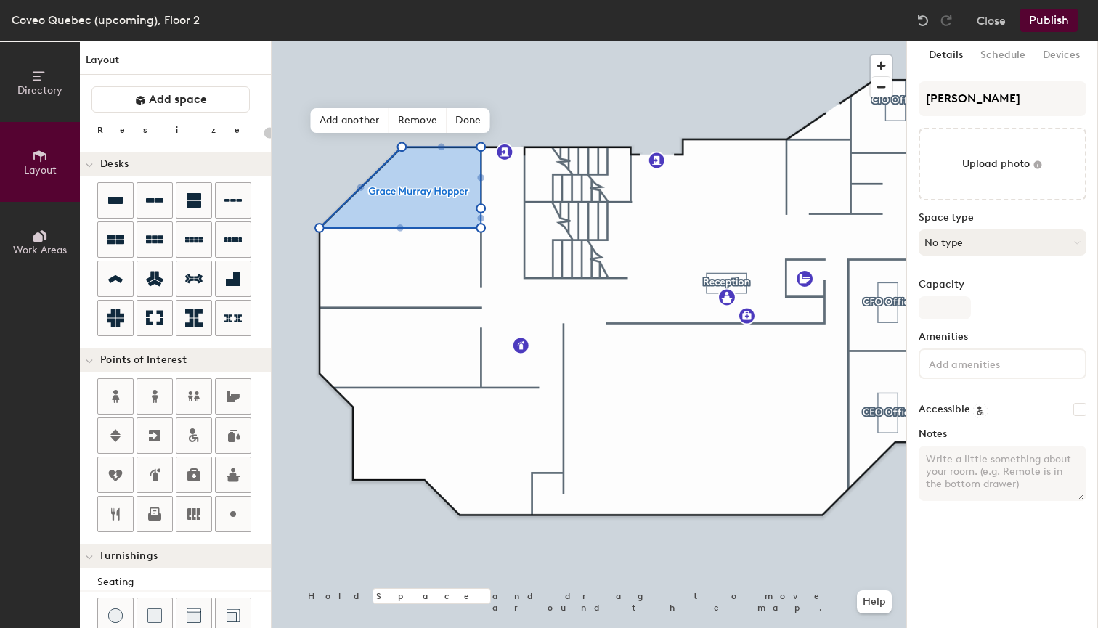
click at [970, 245] on button "No type" at bounding box center [1002, 242] width 168 height 26
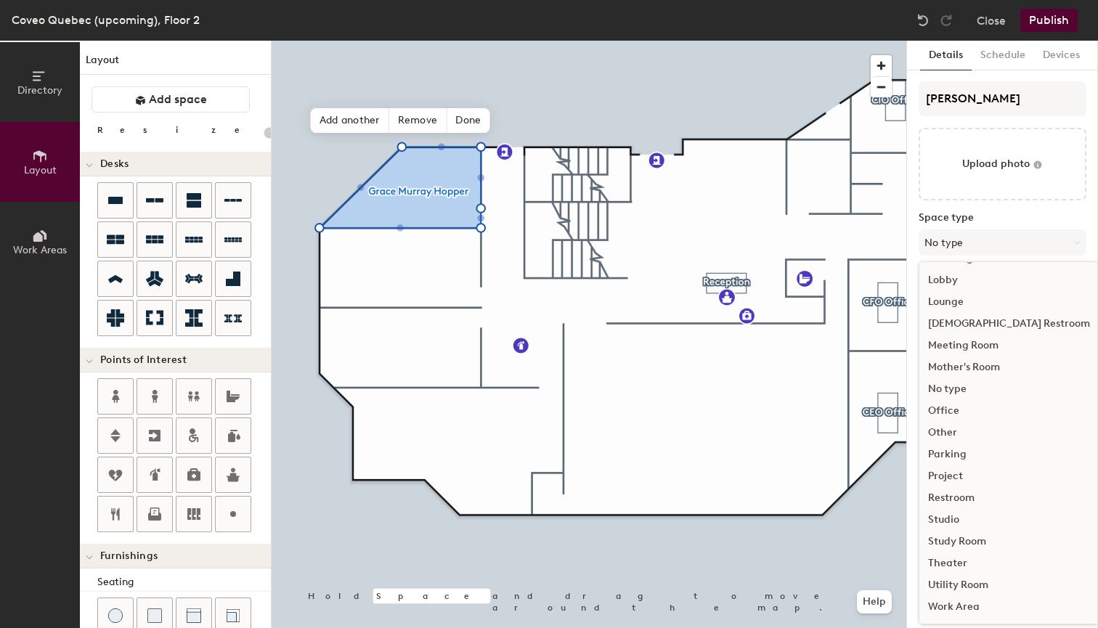
scroll to position [325, 0]
click at [971, 348] on div "Meeting Room" at bounding box center [1008, 346] width 179 height 22
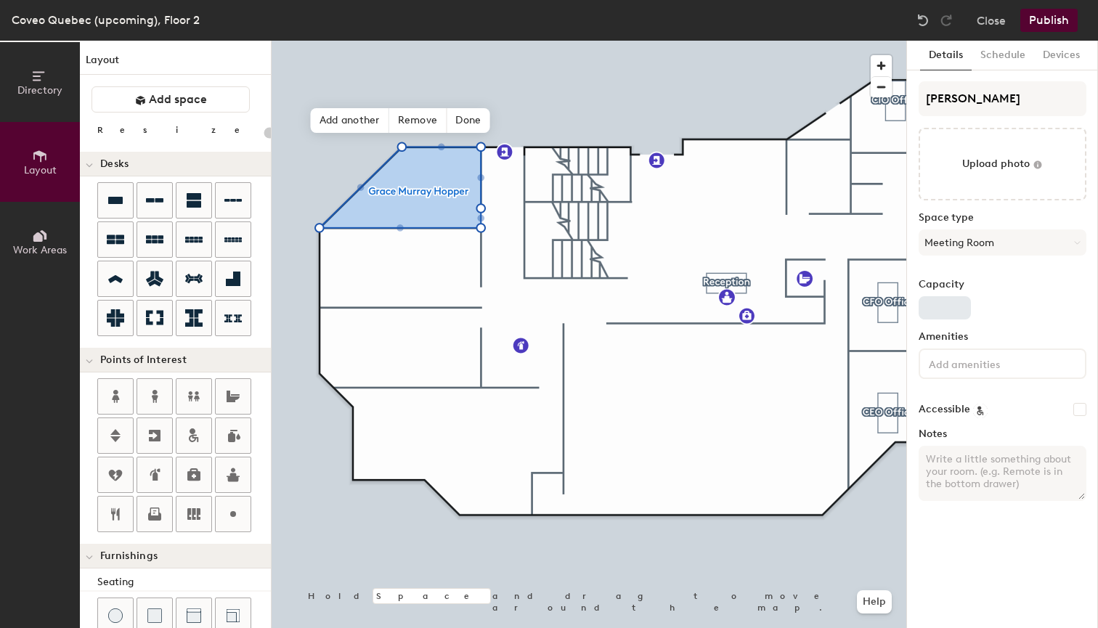
type input "20"
click at [949, 315] on input "Capacity" at bounding box center [944, 307] width 52 height 23
type input "7"
type input "20"
type input "7"
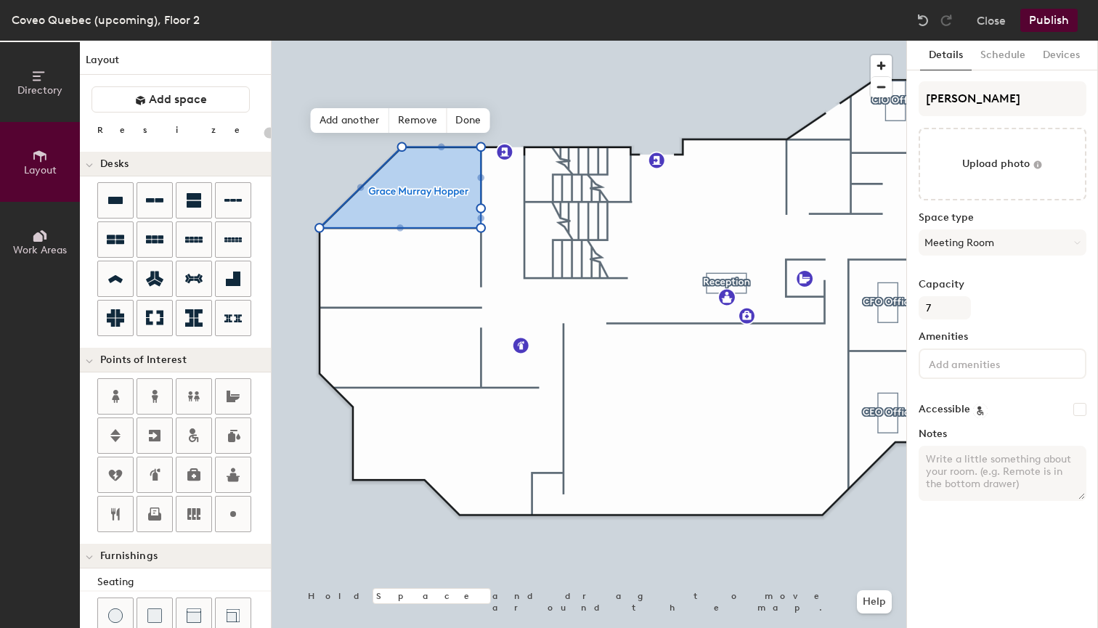
click at [1003, 358] on input at bounding box center [991, 362] width 131 height 17
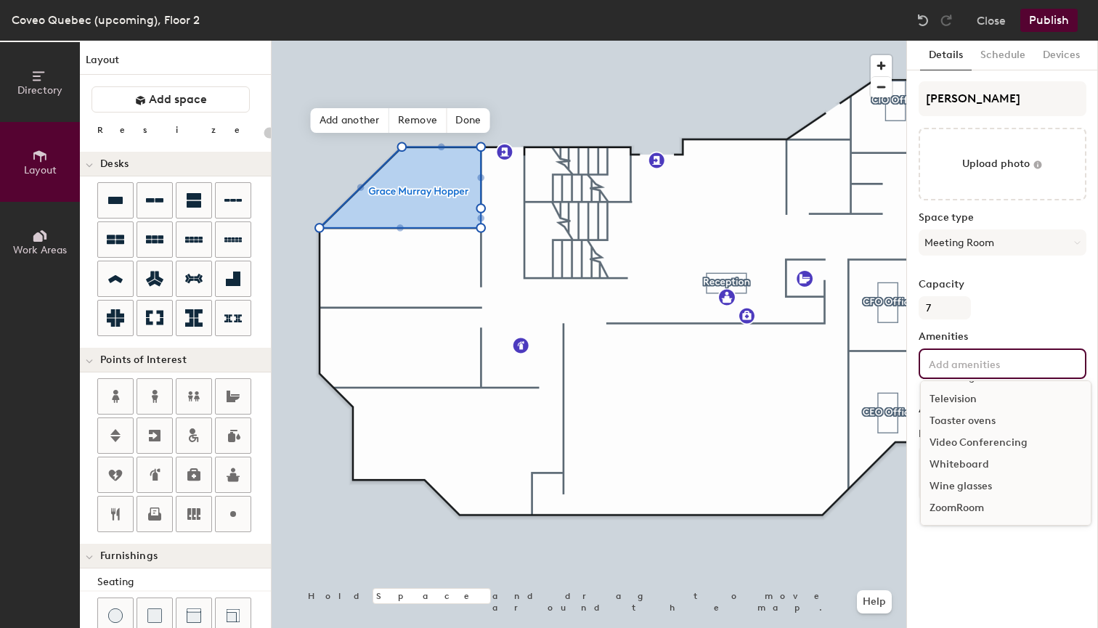
click at [958, 508] on div "ZoomRoom" at bounding box center [1006, 508] width 170 height 22
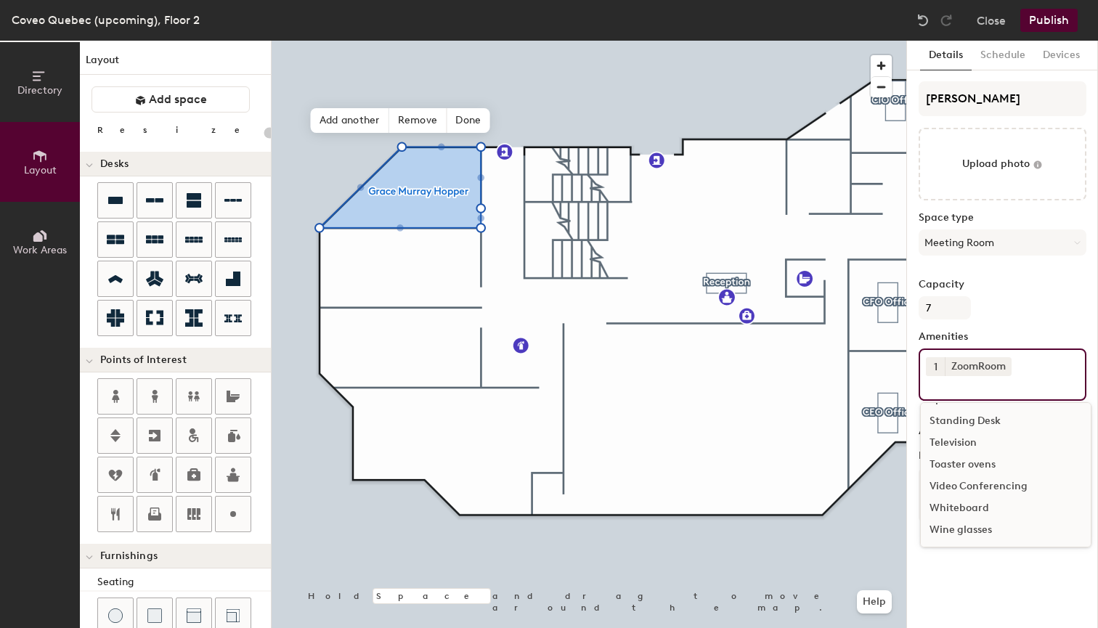
scroll to position [303, 0]
click at [958, 439] on div "Television" at bounding box center [1006, 443] width 170 height 22
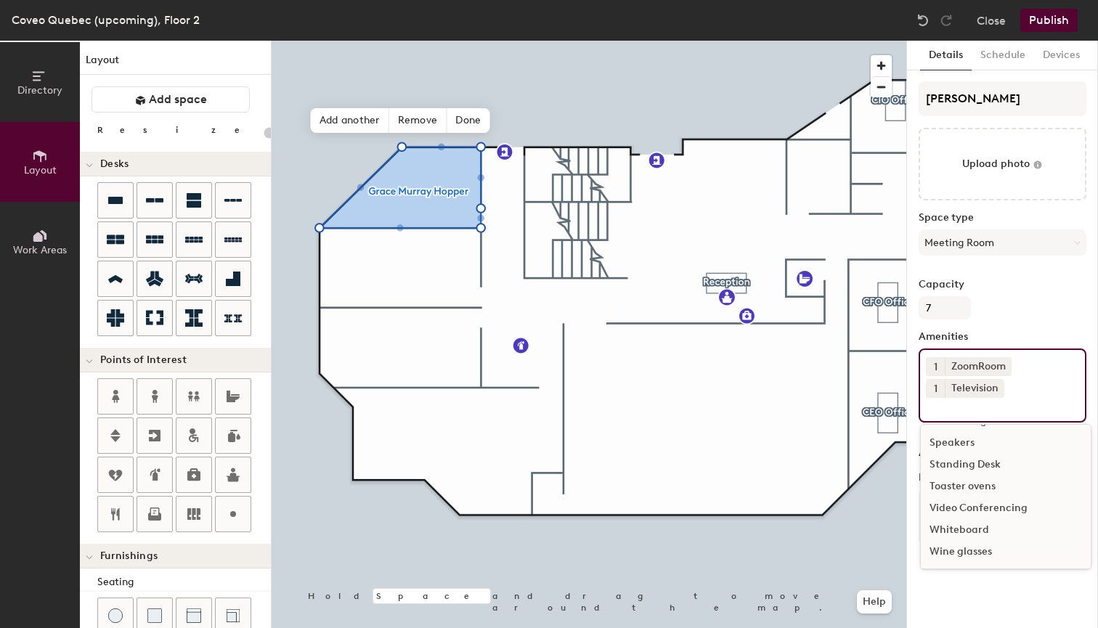
scroll to position [282, 0]
click at [979, 523] on div "Whiteboard" at bounding box center [1006, 530] width 170 height 22
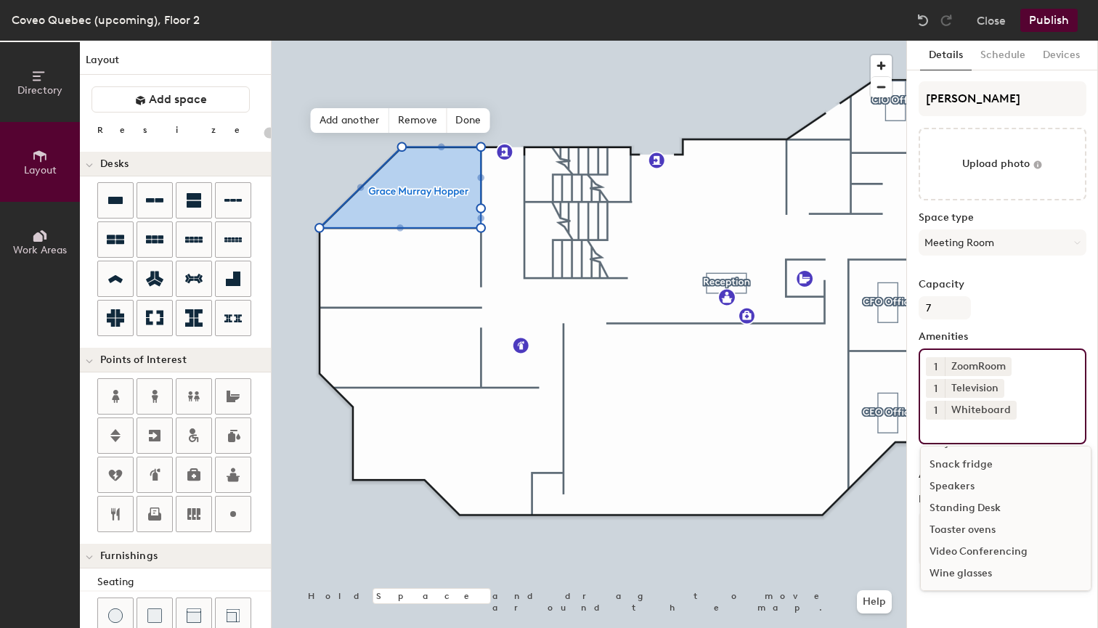
scroll to position [260, 0]
click at [1044, 293] on div "Capacity 7" at bounding box center [1002, 299] width 168 height 41
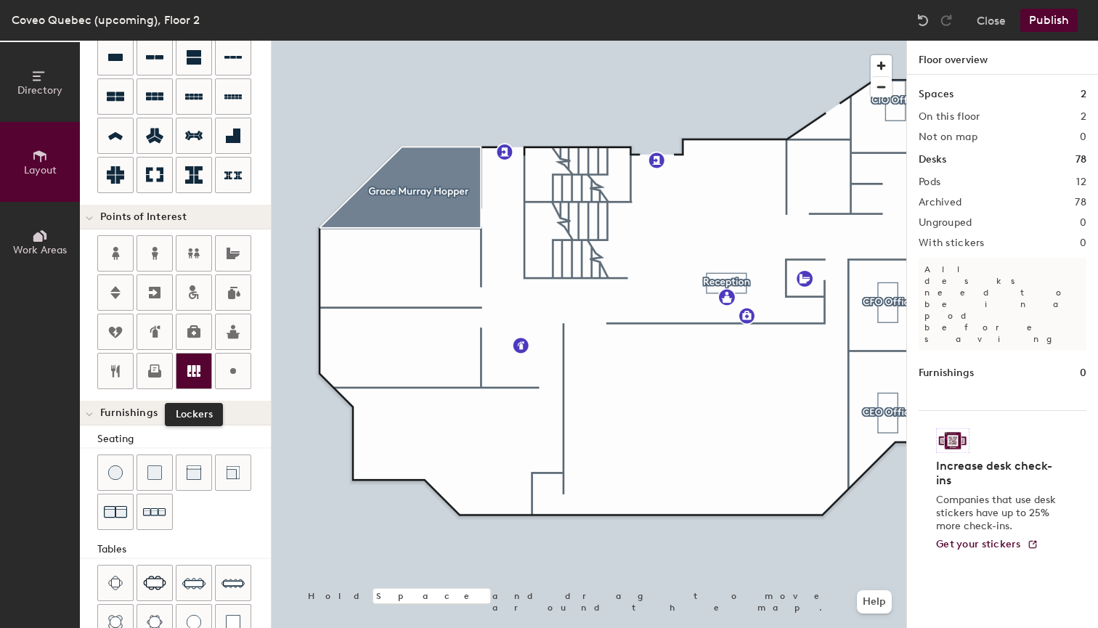
scroll to position [149, 0]
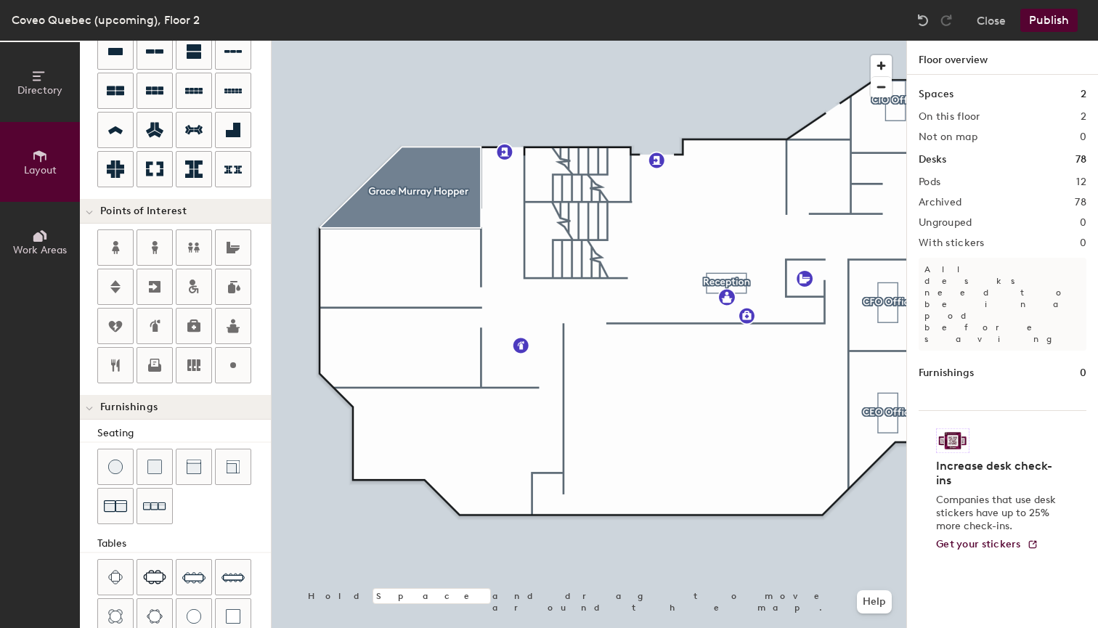
click at [155, 411] on span "Furnishings" at bounding box center [128, 407] width 57 height 12
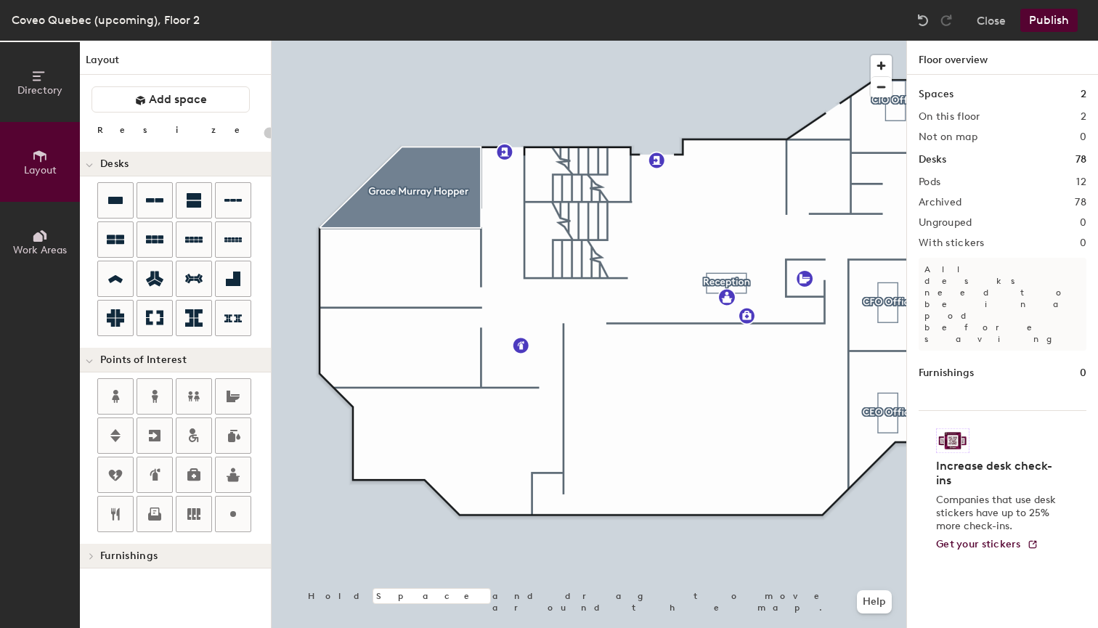
click at [156, 555] on span "Furnishings" at bounding box center [128, 556] width 57 height 12
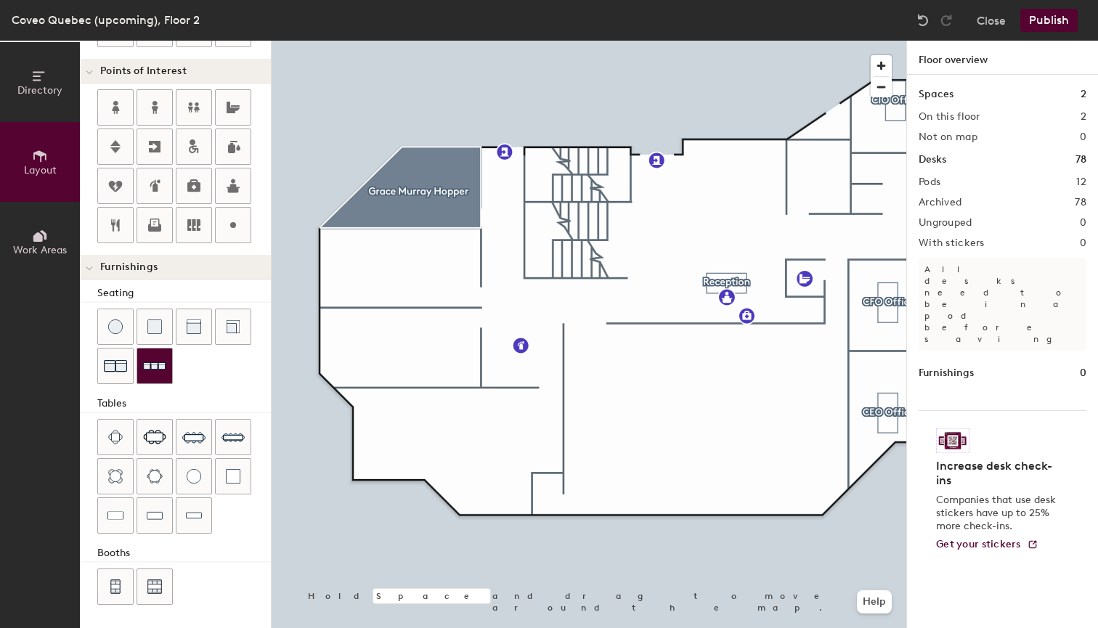
scroll to position [289, 0]
click at [428, 184] on div "Directory Layout Work Areas Layout Add space Resize Desks Points of Interest Fu…" at bounding box center [549, 334] width 1098 height 587
type input "60"
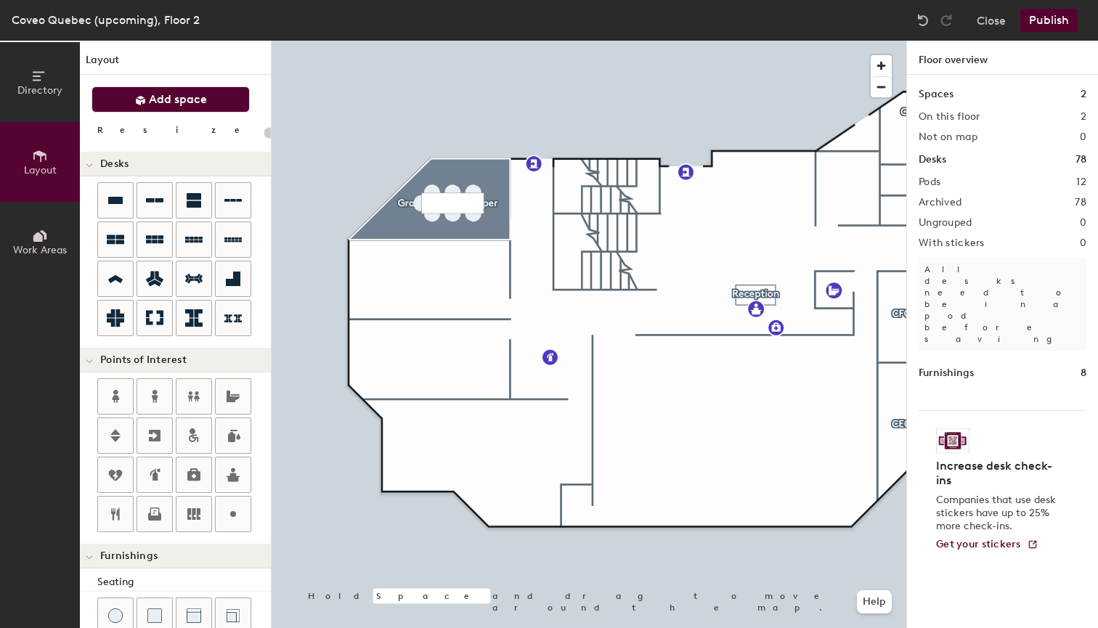
click at [188, 97] on span "Add space" at bounding box center [178, 99] width 58 height 15
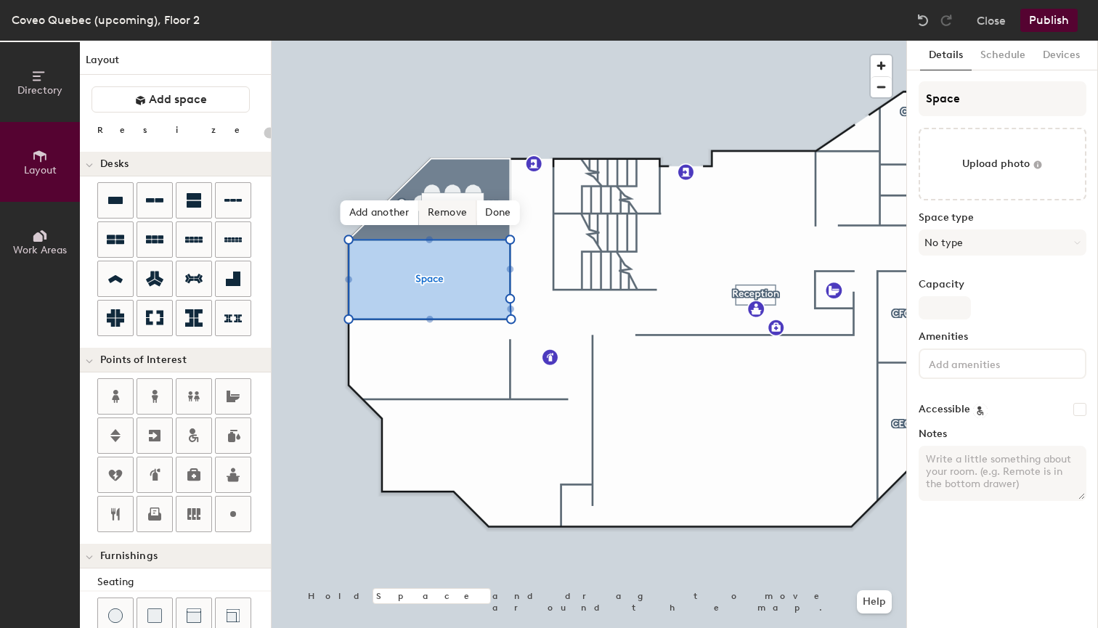
type input "20"
click at [970, 107] on input "Space" at bounding box center [1002, 98] width 168 height 35
type input "Spac"
type input "20"
type input "S"
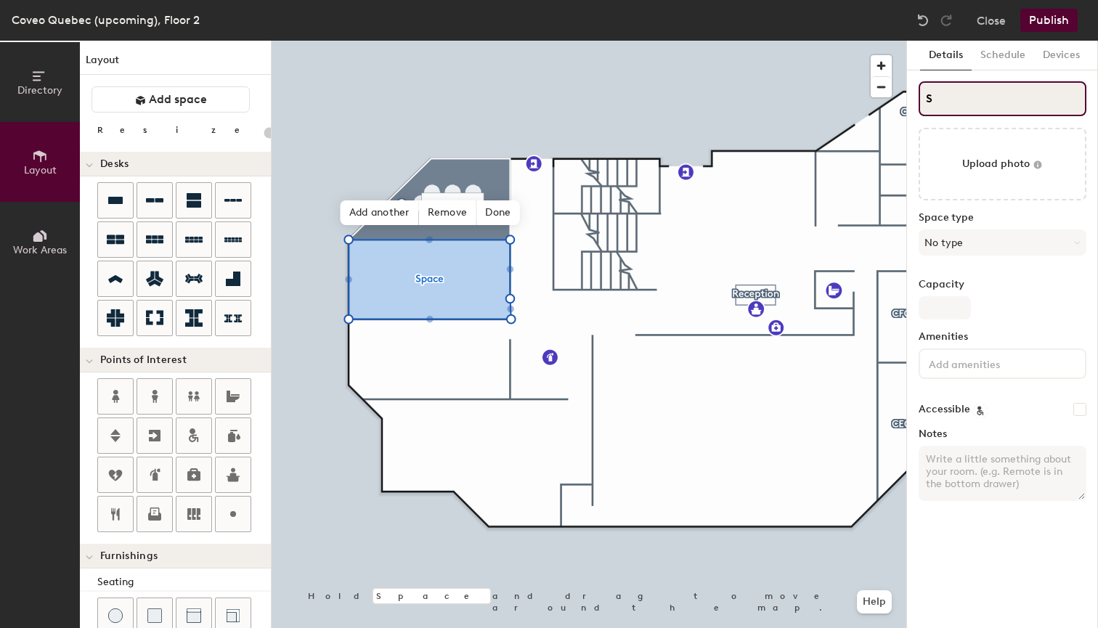
type input "20"
type input "S"
type input "20"
type input "SM"
type input "20"
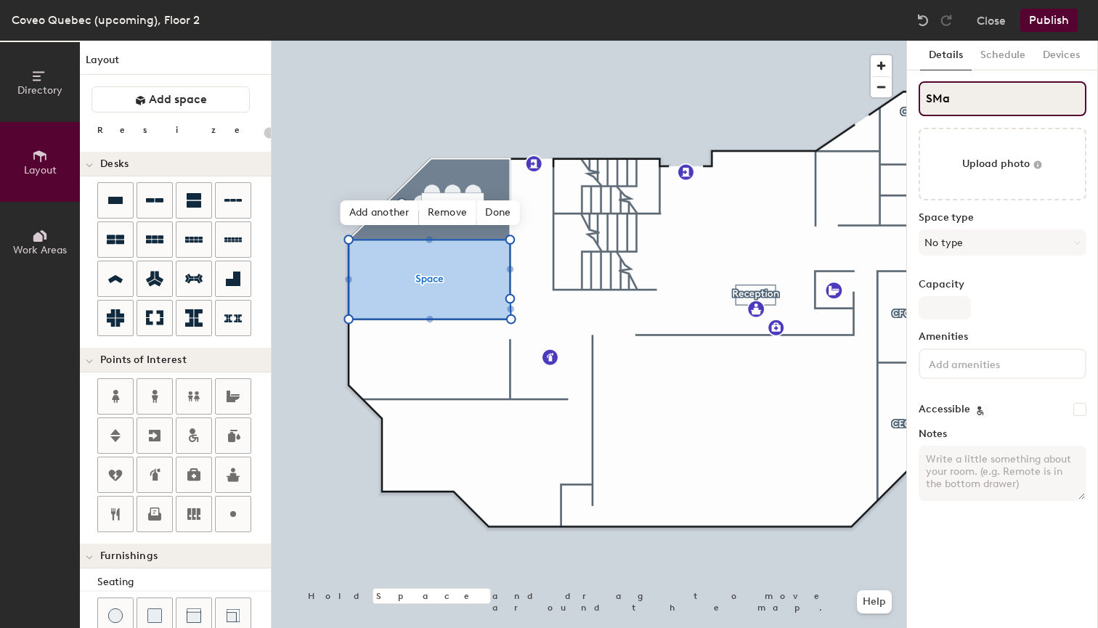
type input "SMar"
type input "20"
type input "SMargar"
type input "20"
type input "SMargaret"
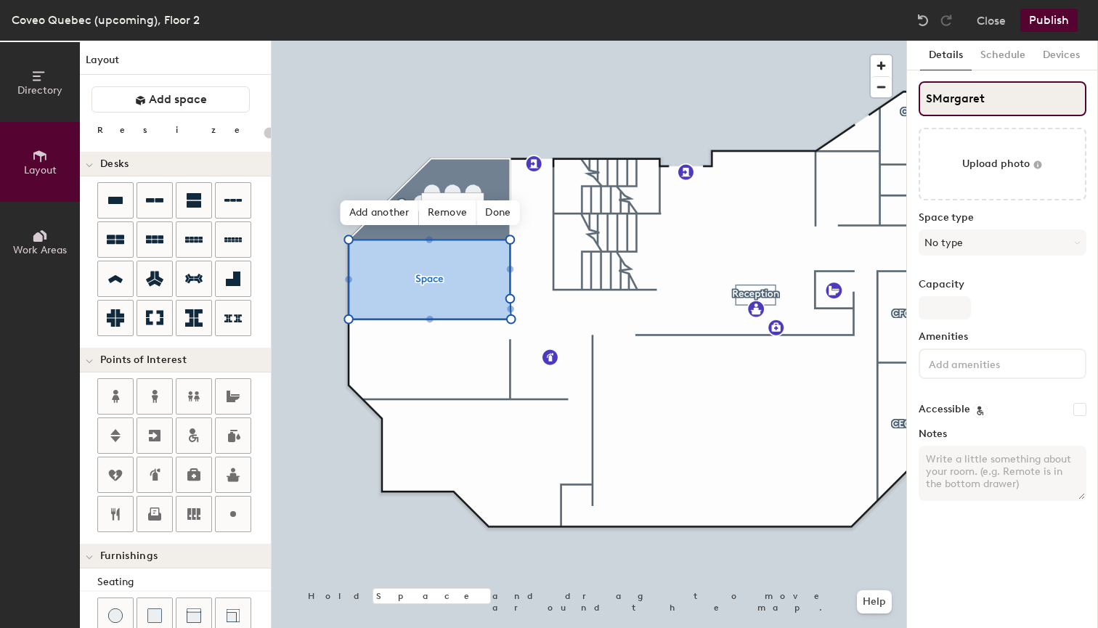
type input "20"
type input "SMargaret"
type input "20"
type input "SMargaret H"
type input "20"
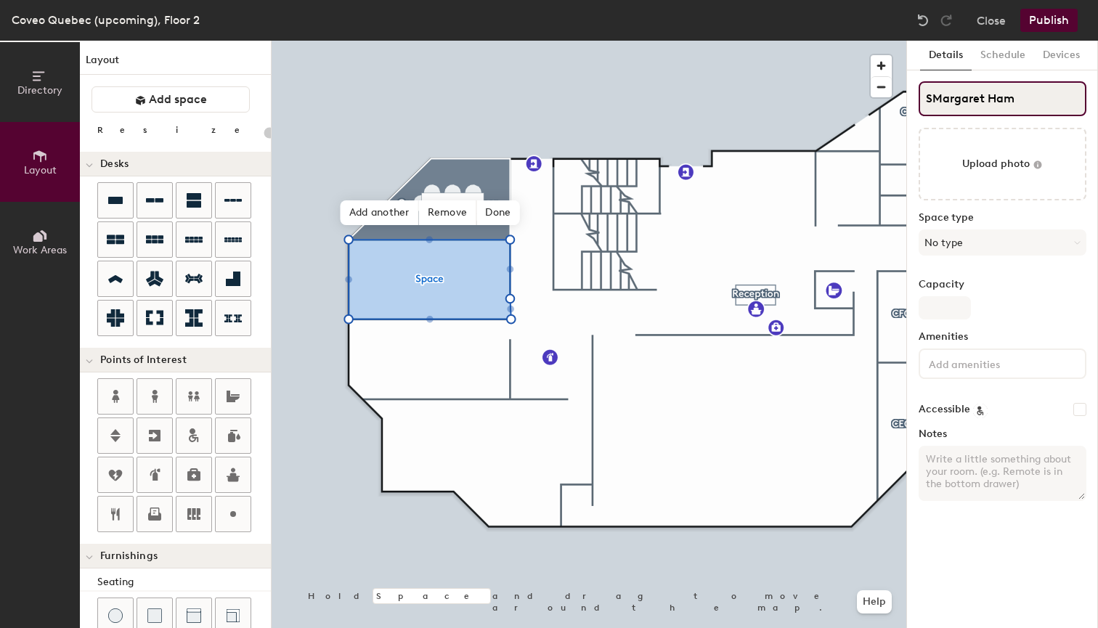
type input "SMargaret Hami"
type input "20"
type input "SMargaret Hamil"
type input "20"
type input "SMargaret Hamilt"
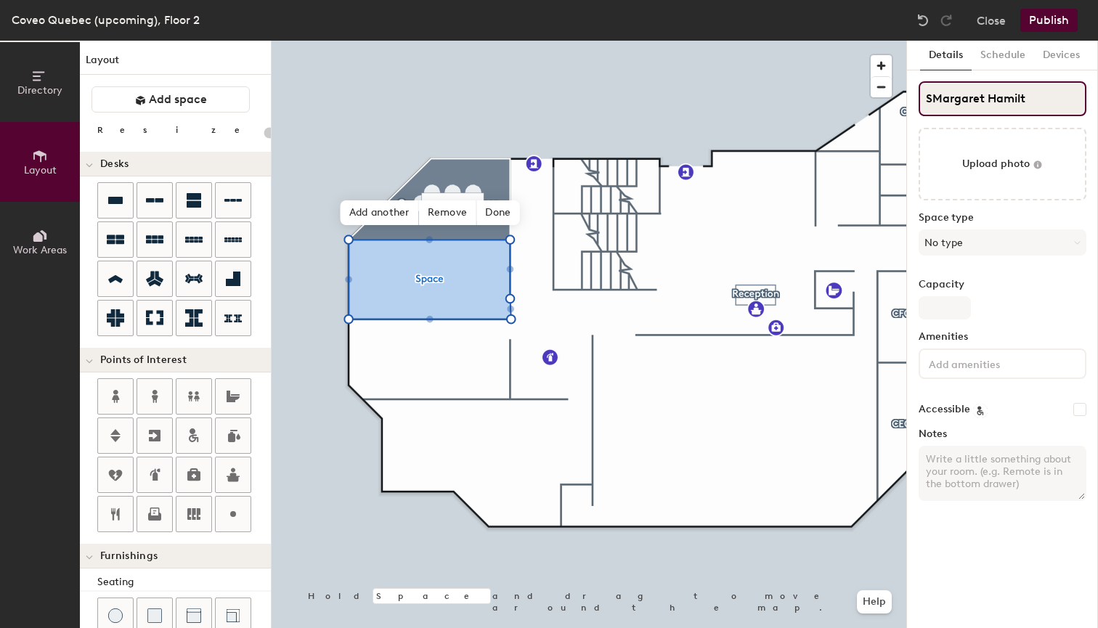
type input "20"
type input "SMargaret Hamilto"
type input "20"
type input "SMargaret Hamilton"
type input "20"
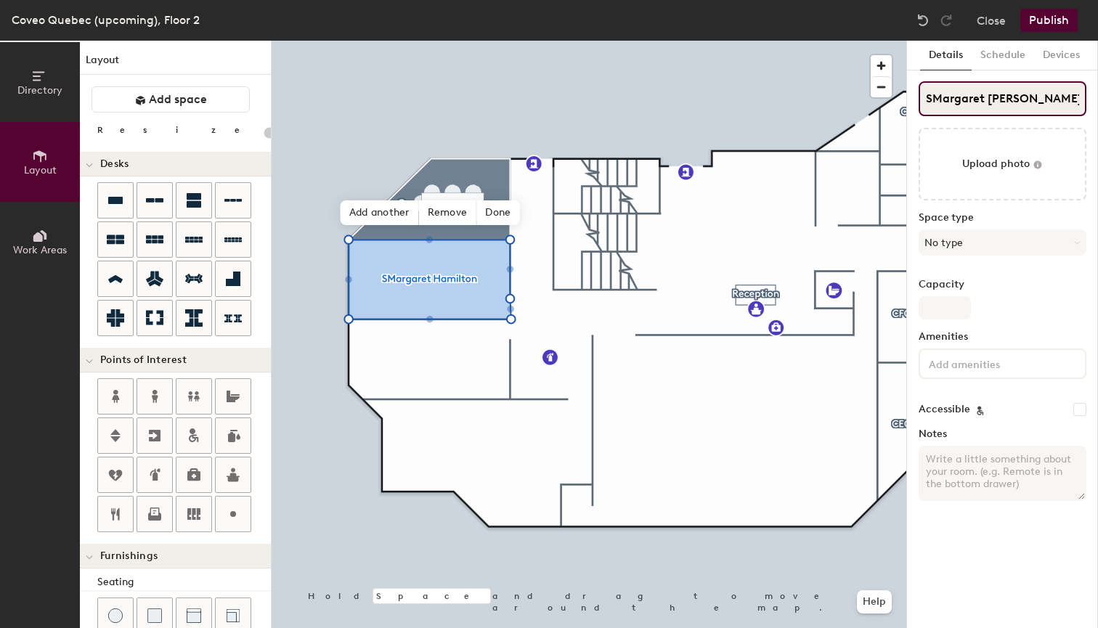
click at [931, 97] on input "SMargaret Hamilton" at bounding box center [1002, 98] width 168 height 35
type input "Margaret Hamilton"
type input "20"
type input "Margaret Hamilton"
click at [955, 245] on button "No type" at bounding box center [1002, 242] width 168 height 26
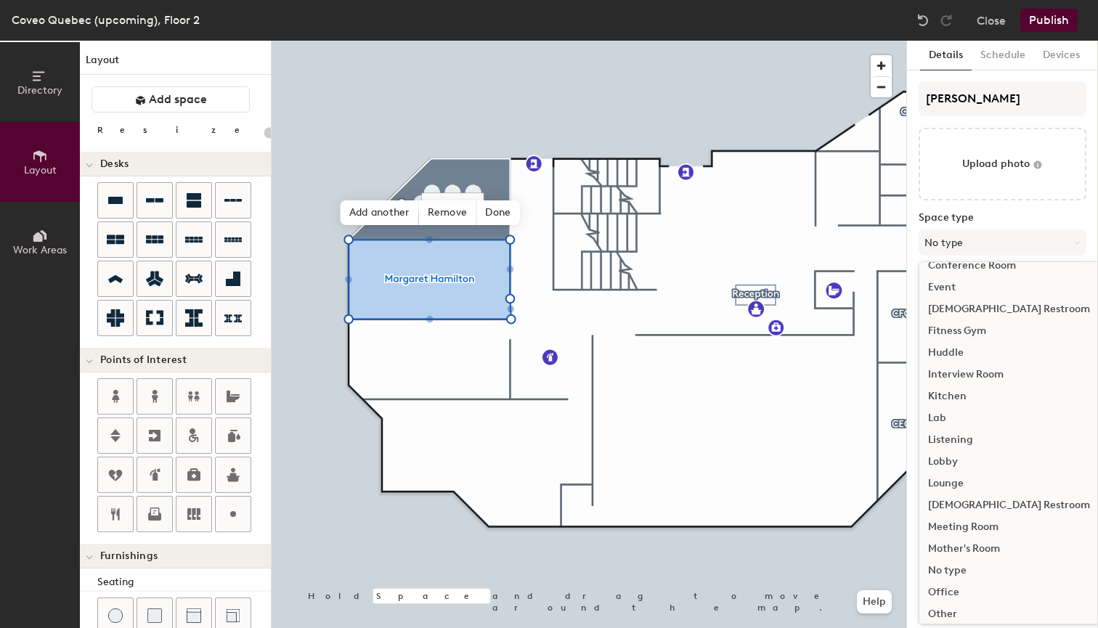
scroll to position [175, 0]
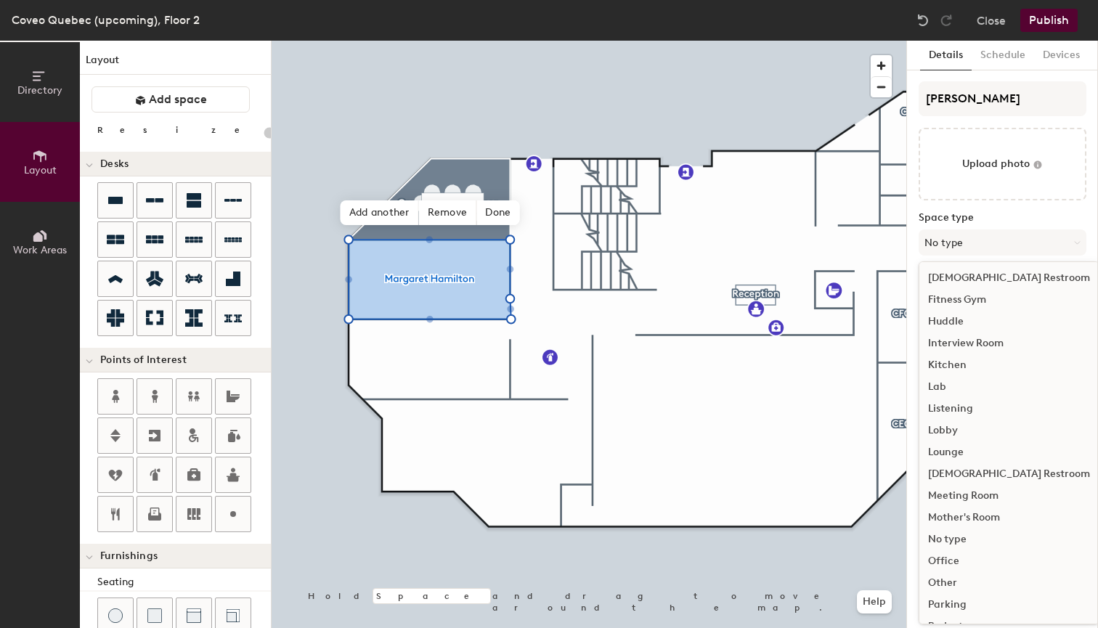
click at [959, 493] on div "Meeting Room" at bounding box center [1008, 496] width 179 height 22
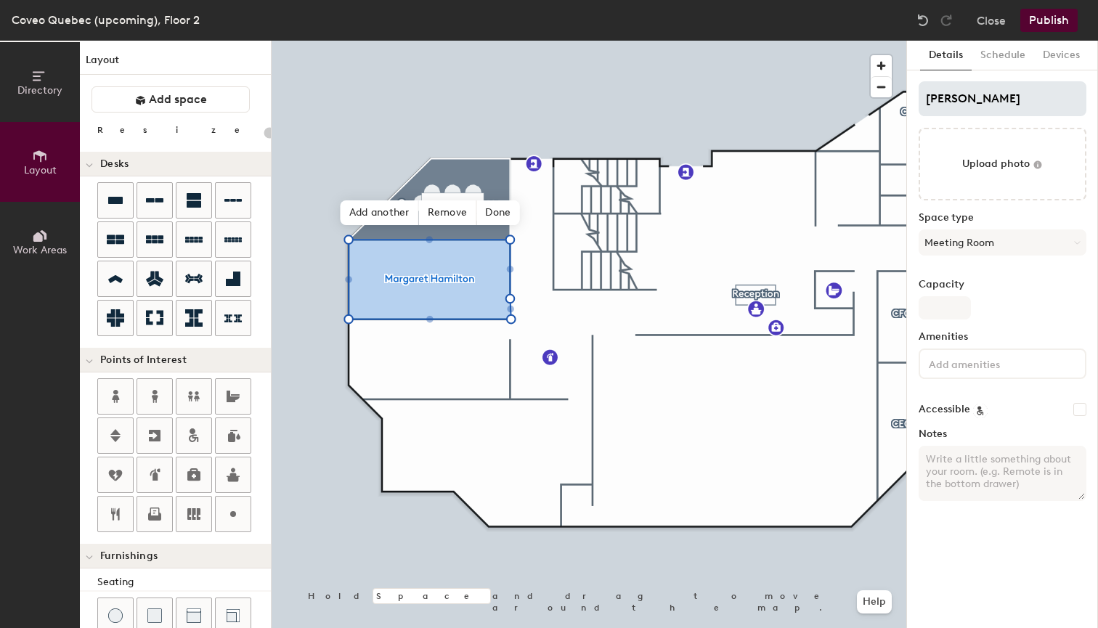
type input "20"
click at [944, 311] on input "Capacity" at bounding box center [944, 307] width 52 height 23
type input "15"
type input "20"
type input "15"
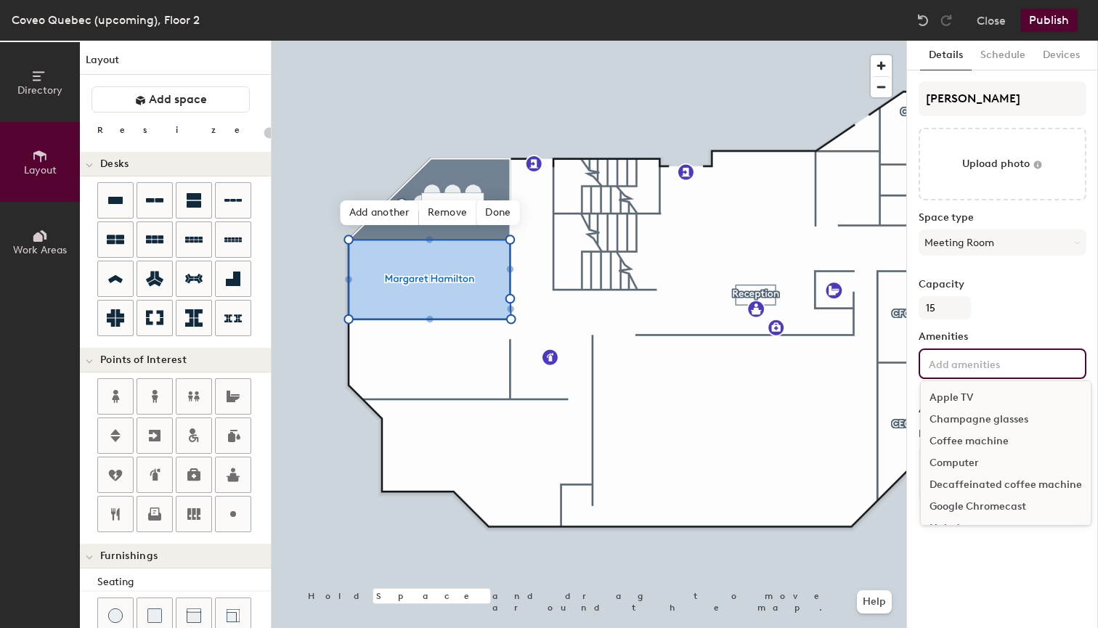
click at [960, 362] on input at bounding box center [991, 362] width 131 height 17
click at [950, 504] on div "ZoomRoom" at bounding box center [1006, 508] width 170 height 22
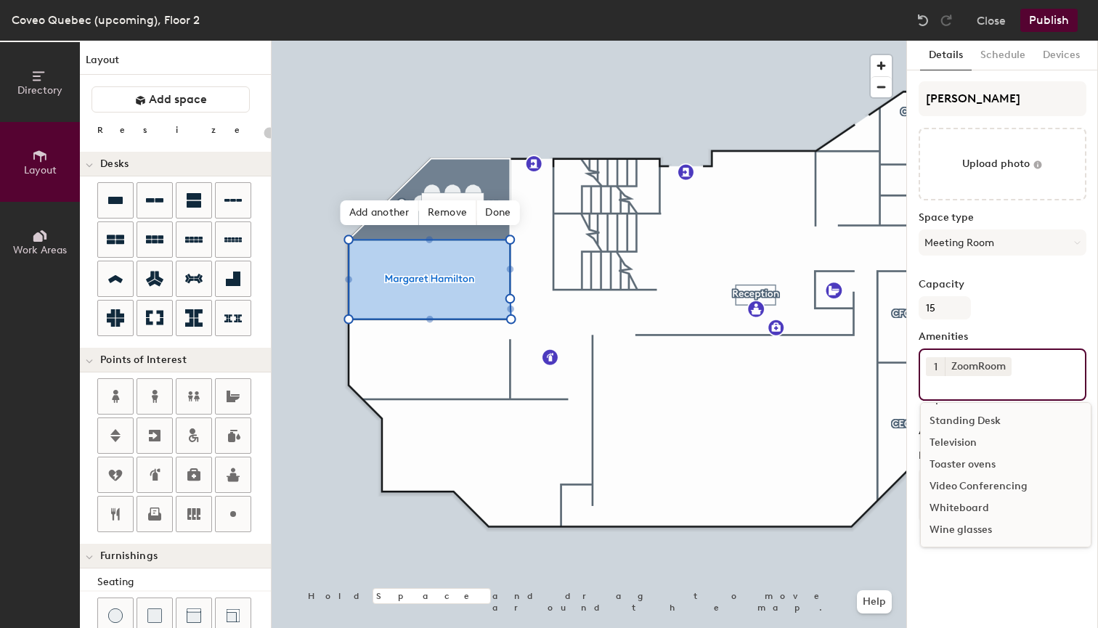
scroll to position [281, 0]
click at [950, 468] on div "Television" at bounding box center [1006, 465] width 170 height 22
click at [939, 387] on button "1" at bounding box center [935, 388] width 19 height 19
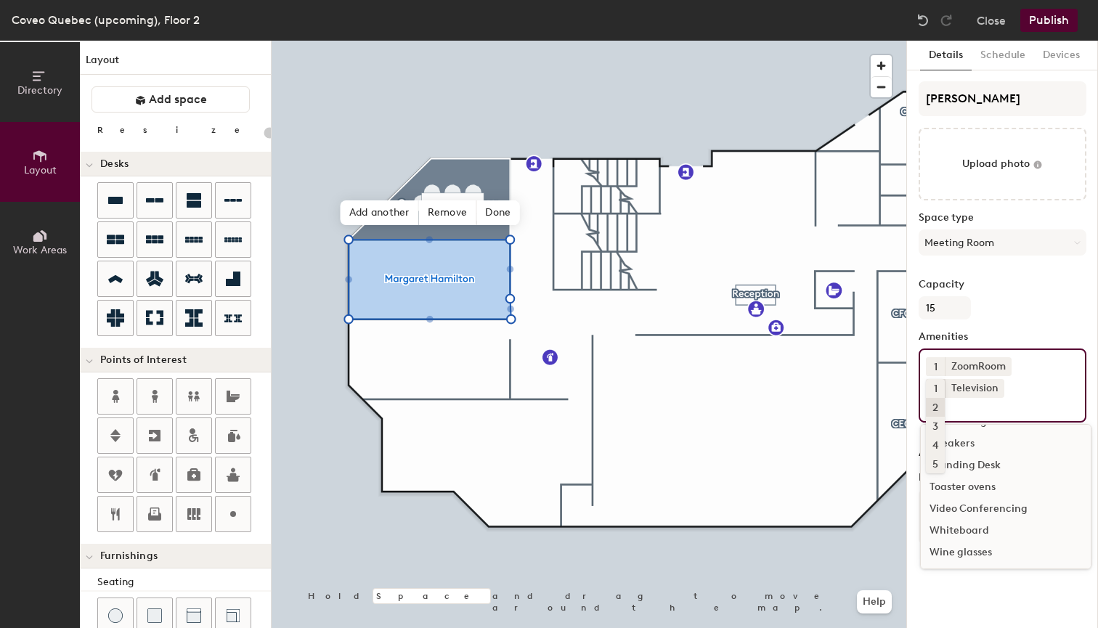
click at [937, 405] on div "2" at bounding box center [935, 407] width 19 height 19
click at [964, 527] on div "Whiteboard" at bounding box center [1006, 530] width 170 height 22
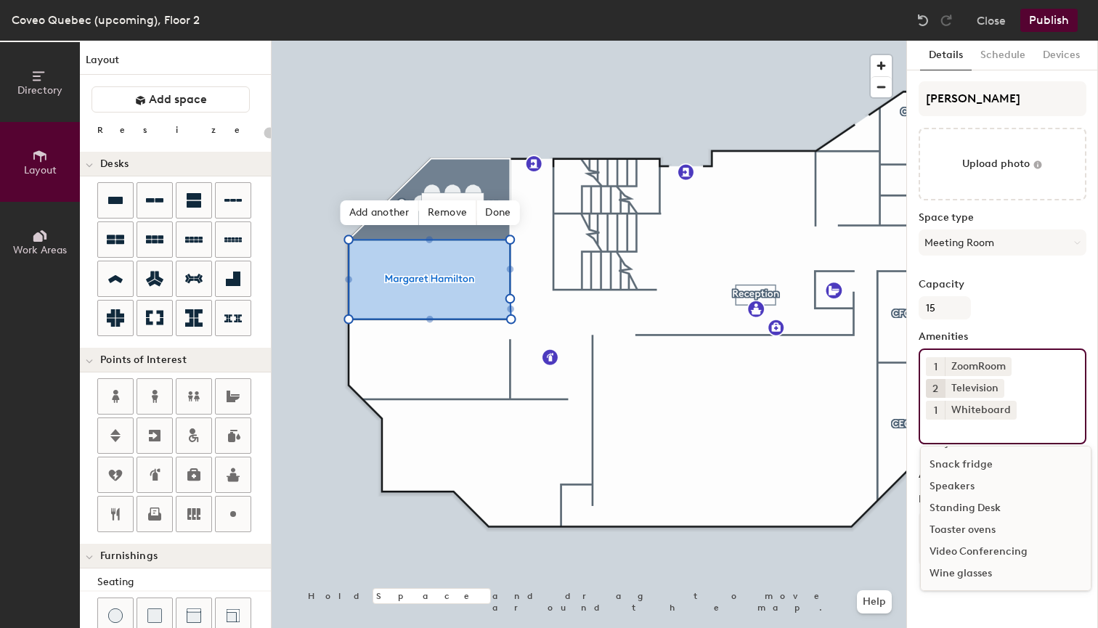
scroll to position [260, 0]
click at [938, 412] on button "1" at bounding box center [935, 410] width 19 height 19
click at [938, 432] on div "2" at bounding box center [935, 429] width 19 height 19
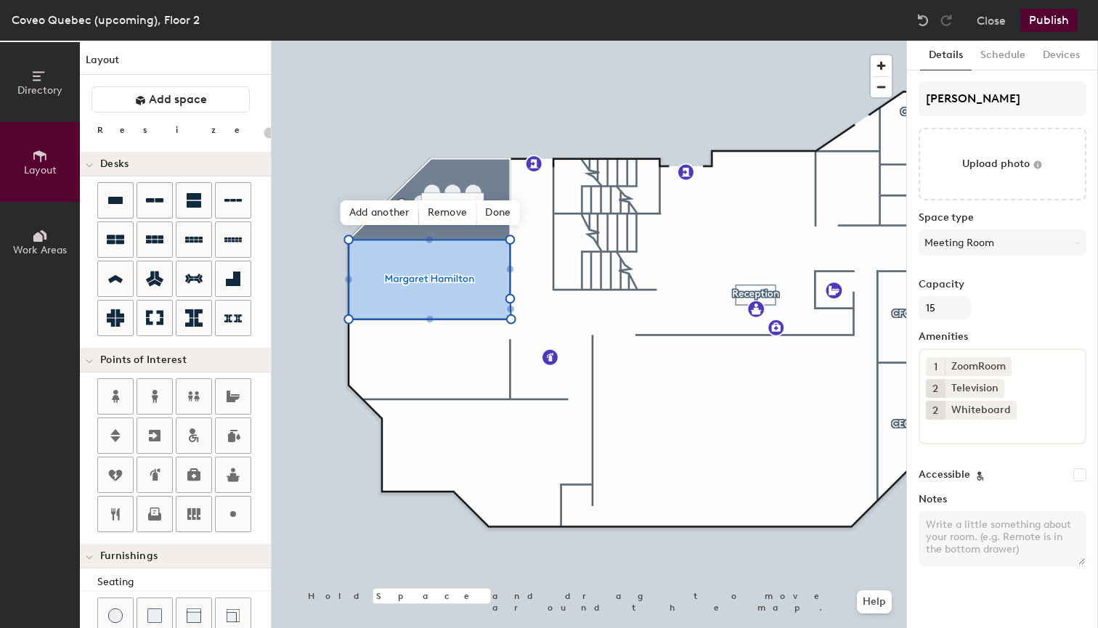
click at [1000, 310] on div "Capacity 15" at bounding box center [1002, 299] width 168 height 41
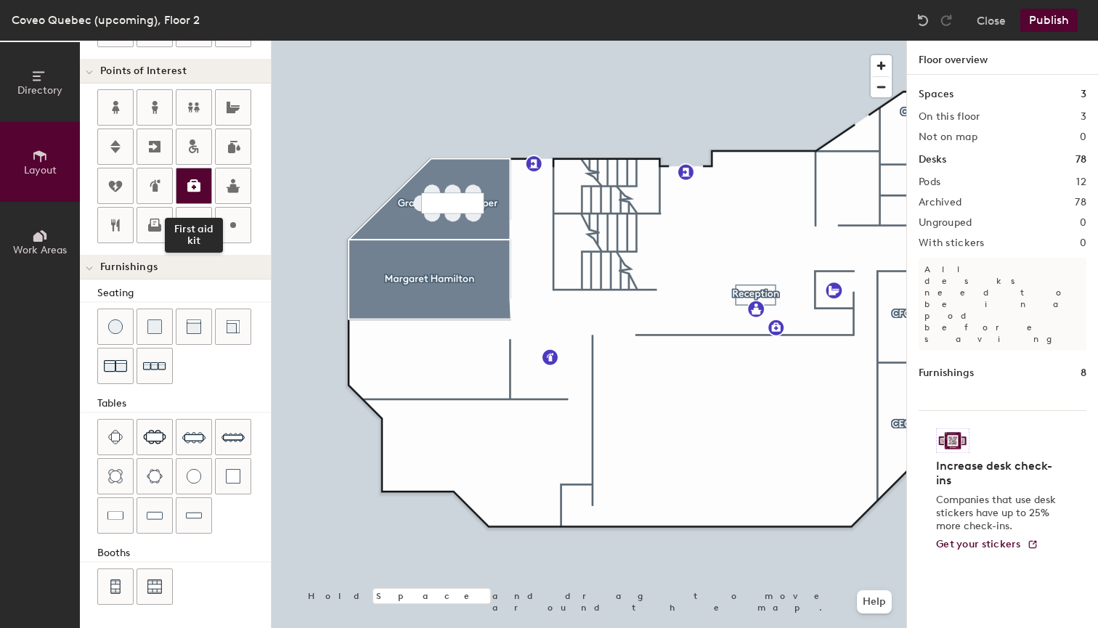
scroll to position [289, 0]
click at [423, 274] on div "Directory Layout Work Areas Layout Add space Resize Desks Points of Interest Fu…" at bounding box center [549, 334] width 1098 height 587
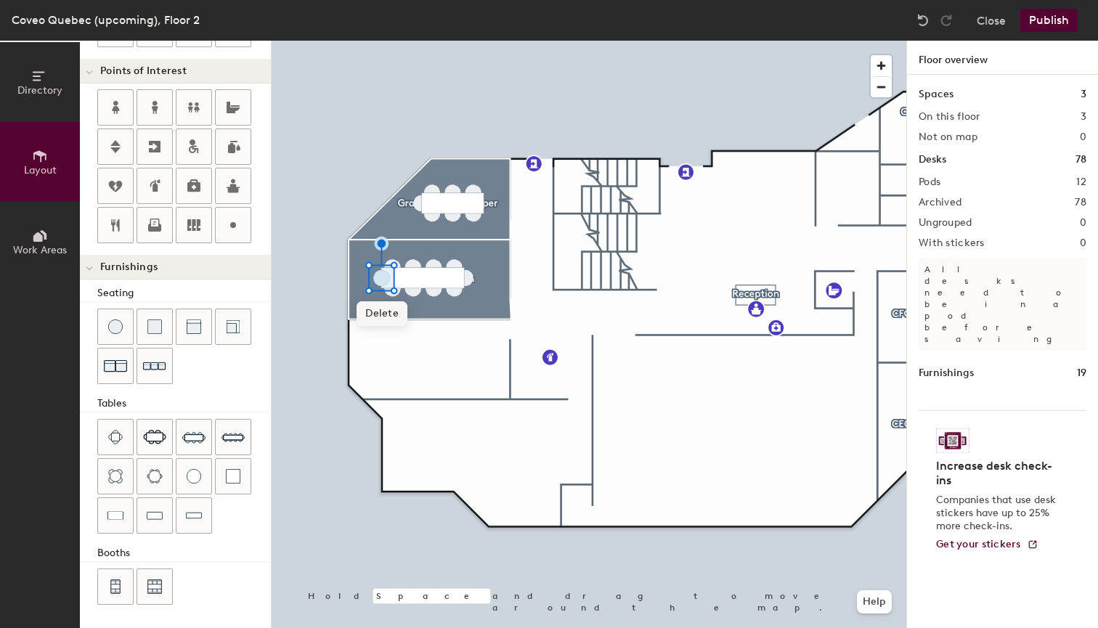
click at [381, 315] on span "Delete" at bounding box center [381, 313] width 51 height 25
click at [465, 313] on span "Delete" at bounding box center [466, 313] width 51 height 25
click at [454, 41] on div at bounding box center [589, 41] width 635 height 0
type input "60"
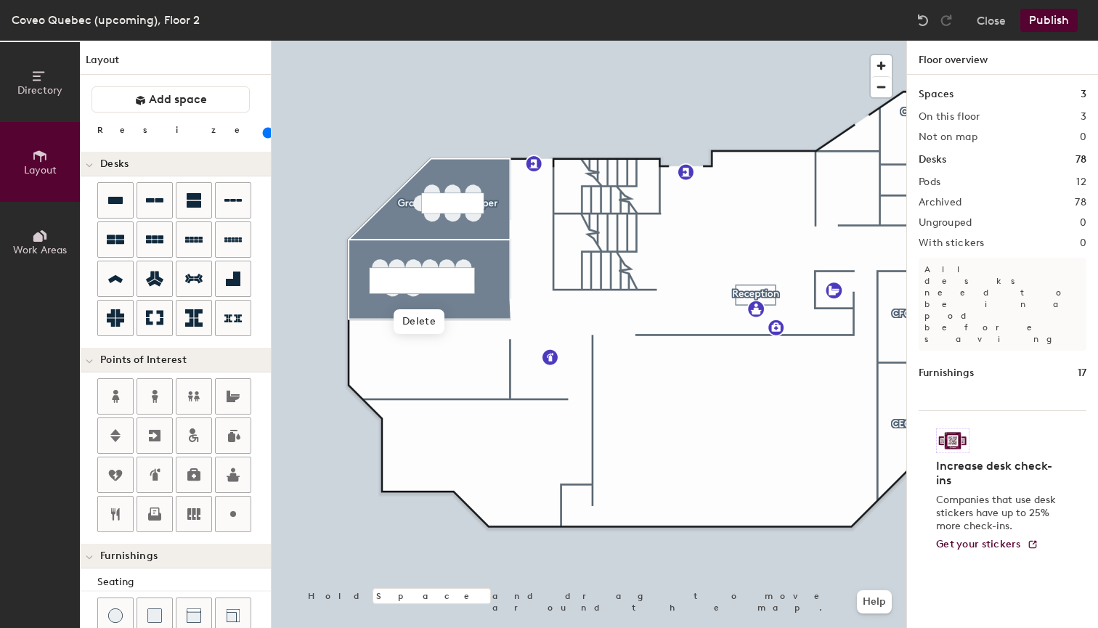
scroll to position [289, 0]
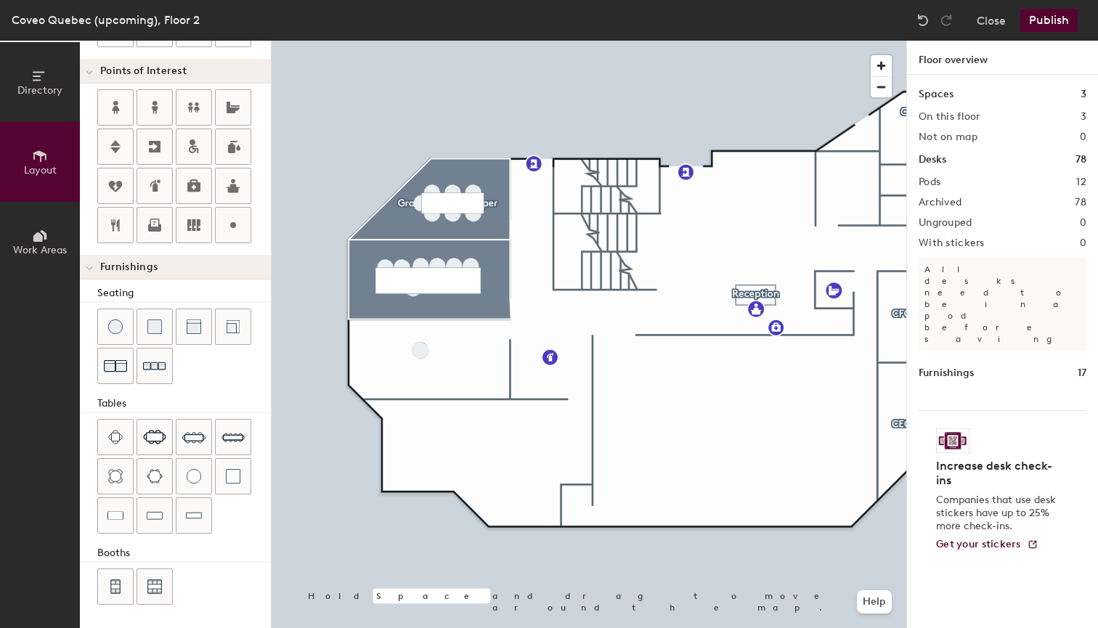
type input "60"
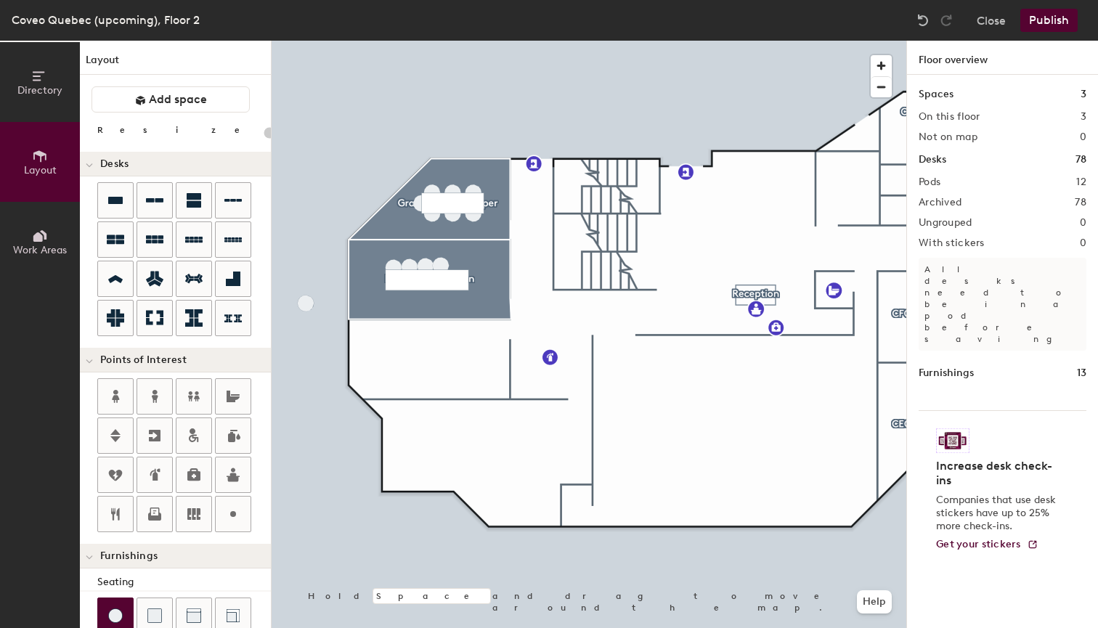
scroll to position [289, 0]
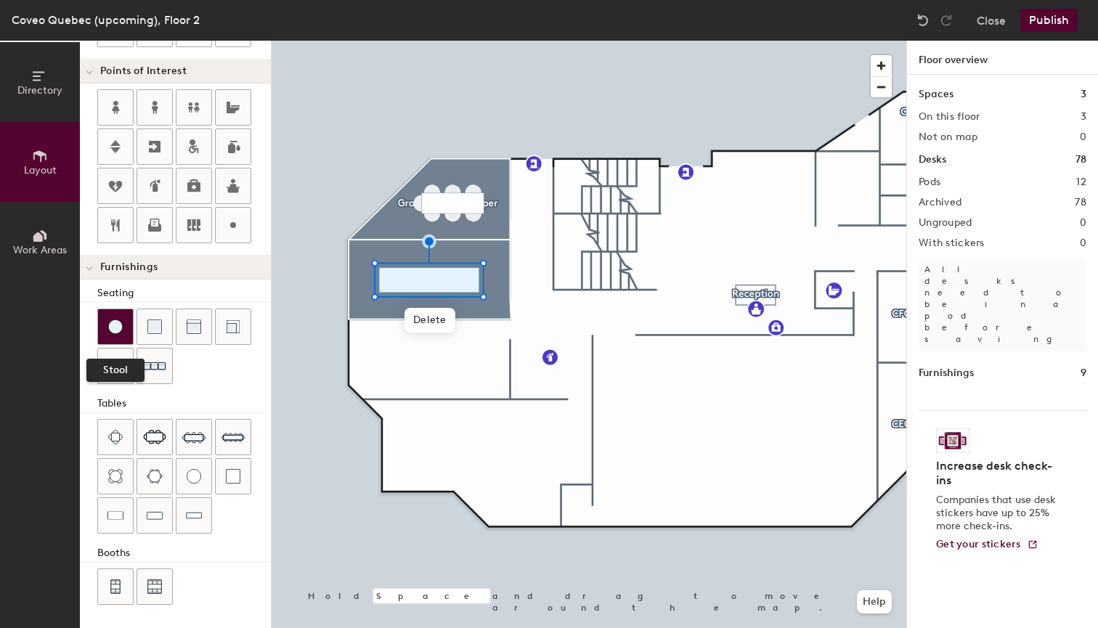
click at [115, 327] on img at bounding box center [115, 326] width 15 height 15
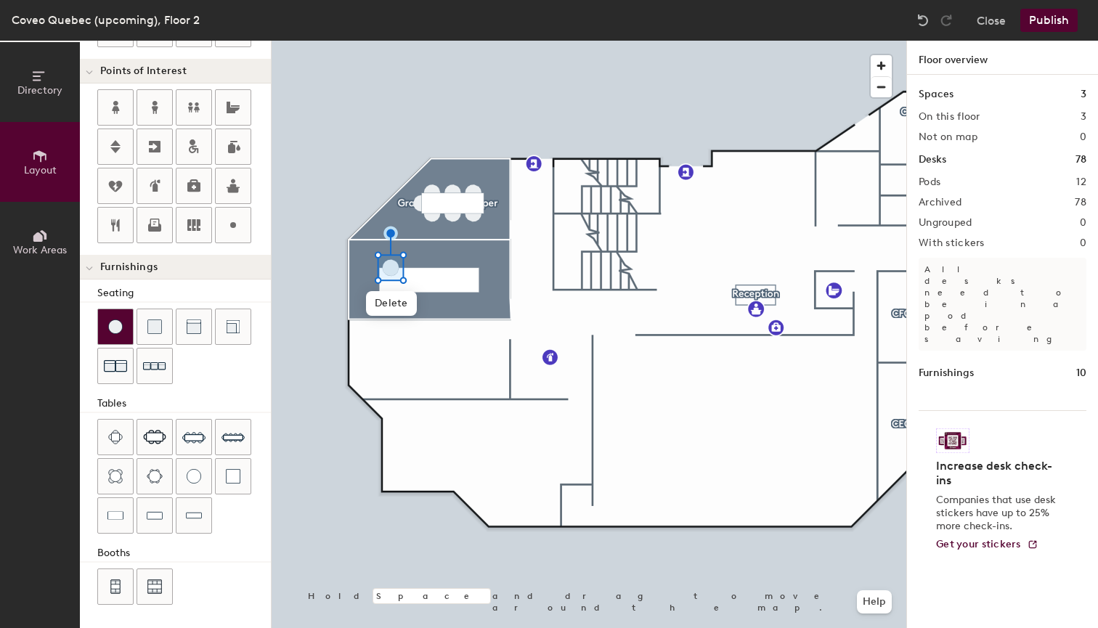
click at [103, 317] on div at bounding box center [115, 326] width 35 height 35
click at [109, 328] on img at bounding box center [115, 326] width 15 height 15
click at [99, 330] on div at bounding box center [115, 326] width 35 height 35
click at [427, 299] on span "Delete" at bounding box center [426, 303] width 51 height 25
click at [425, 303] on span "Delete" at bounding box center [425, 303] width 51 height 25
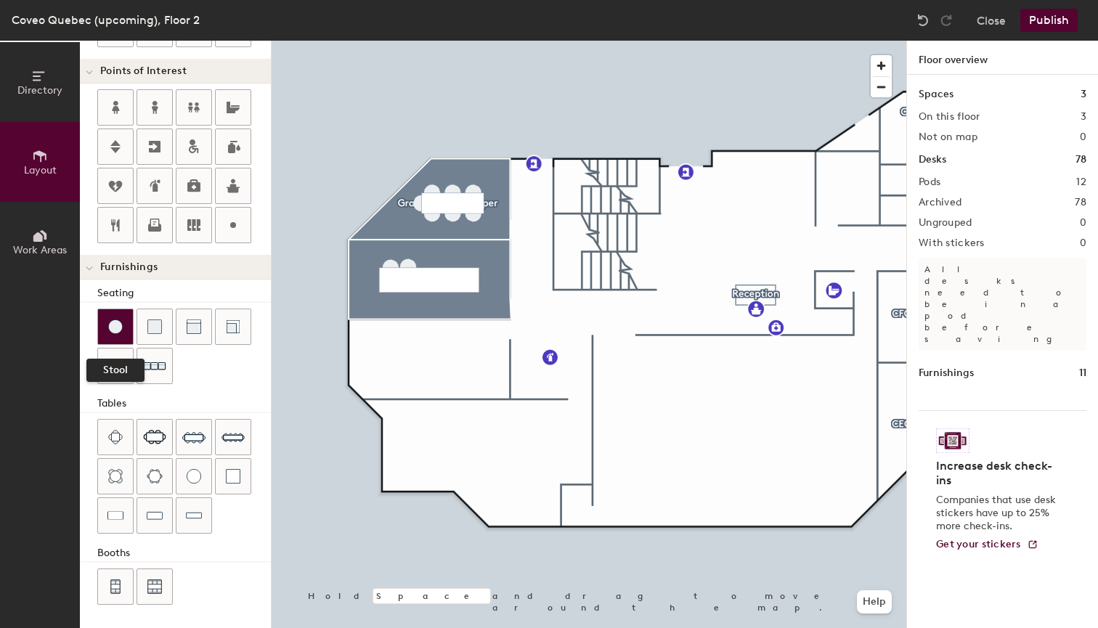
click at [123, 330] on div at bounding box center [115, 326] width 35 height 35
click at [103, 330] on div at bounding box center [115, 326] width 35 height 35
click at [110, 334] on div at bounding box center [115, 326] width 35 height 35
click at [117, 319] on img at bounding box center [115, 326] width 15 height 15
type input "60"
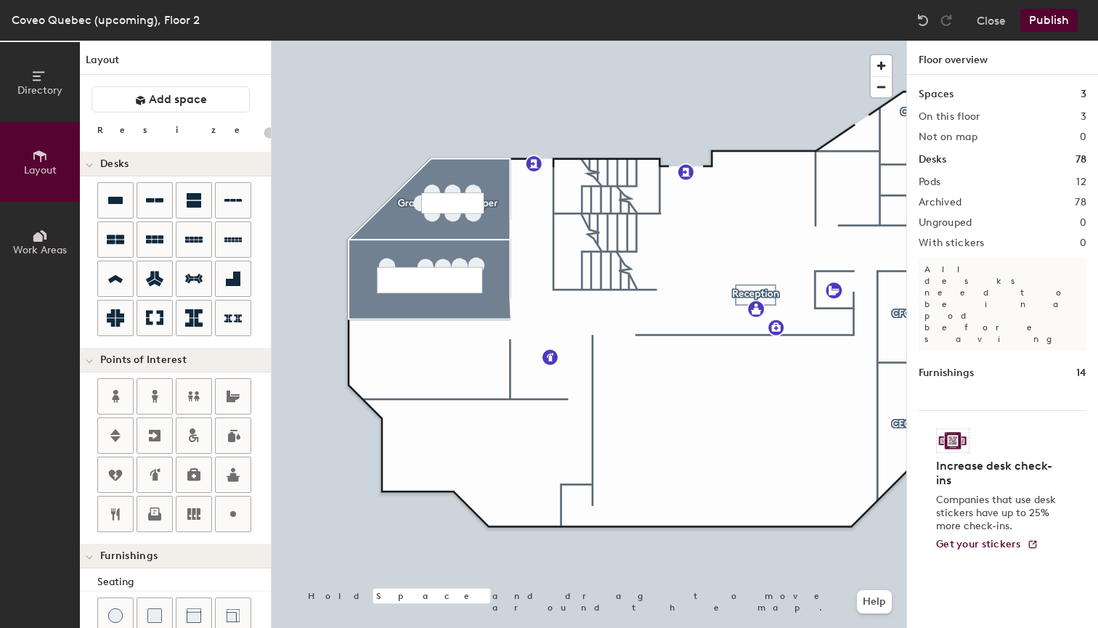
scroll to position [289, 0]
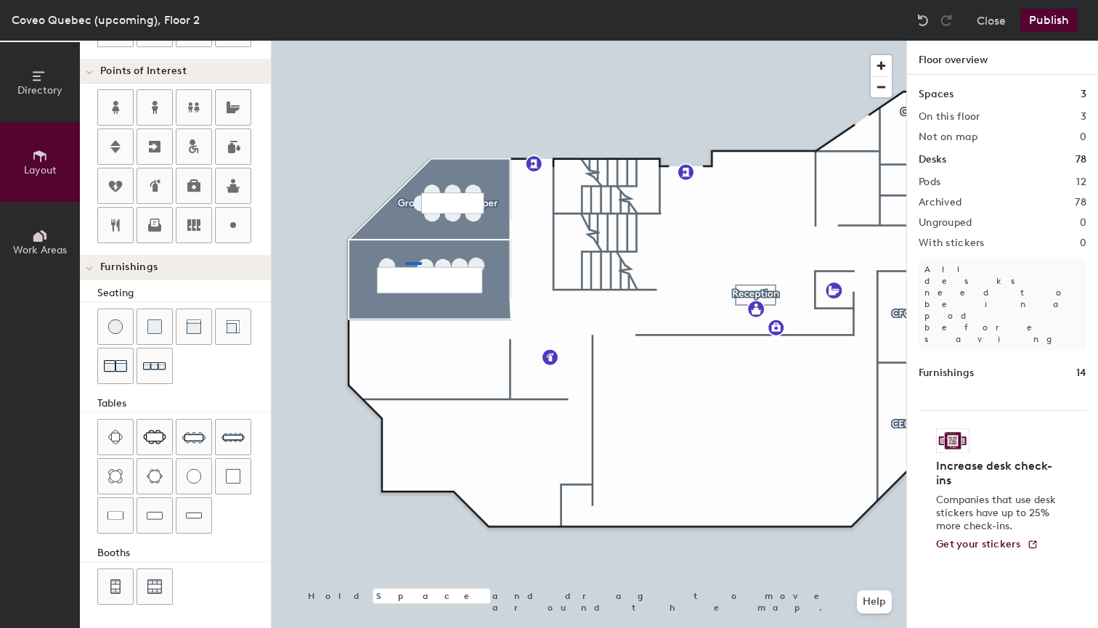
click at [405, 41] on div at bounding box center [589, 41] width 635 height 0
click at [425, 41] on div at bounding box center [589, 41] width 635 height 0
click at [420, 263] on div "Directory Layout Work Areas Layout Add space Resize Desks Points of Interest Fu…" at bounding box center [549, 334] width 1098 height 587
click at [453, 314] on span "Delete" at bounding box center [451, 302] width 51 height 25
click at [113, 326] on img at bounding box center [115, 326] width 15 height 15
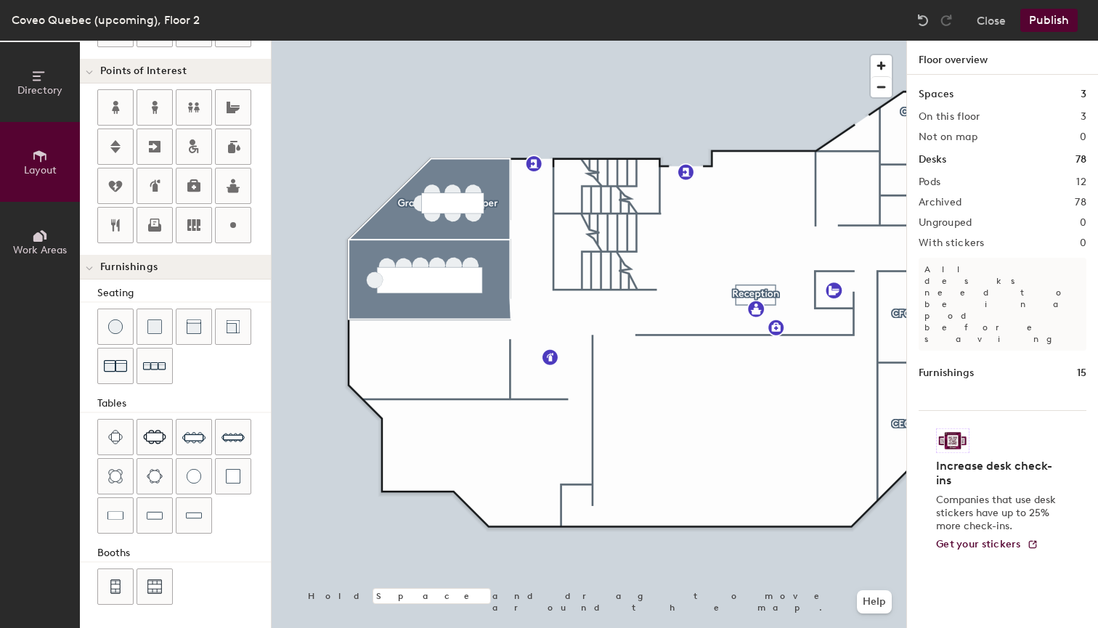
click at [375, 277] on div "Directory Layout Work Areas Layout Add space Resize Desks Points of Interest Fu…" at bounding box center [549, 334] width 1098 height 587
click at [482, 278] on div "Directory Layout Work Areas Layout Add space Resize Desks Points of Interest Fu…" at bounding box center [549, 334] width 1098 height 587
click at [386, 290] on div "Directory Layout Work Areas Layout Add space Resize Desks Points of Interest Fu…" at bounding box center [549, 334] width 1098 height 587
click at [403, 290] on div "Directory Layout Work Areas Layout Add space Resize Desks Points of Interest Fu…" at bounding box center [549, 334] width 1098 height 587
click at [420, 291] on div "Directory Layout Work Areas Layout Add space Resize Desks Points of Interest Fu…" at bounding box center [549, 334] width 1098 height 587
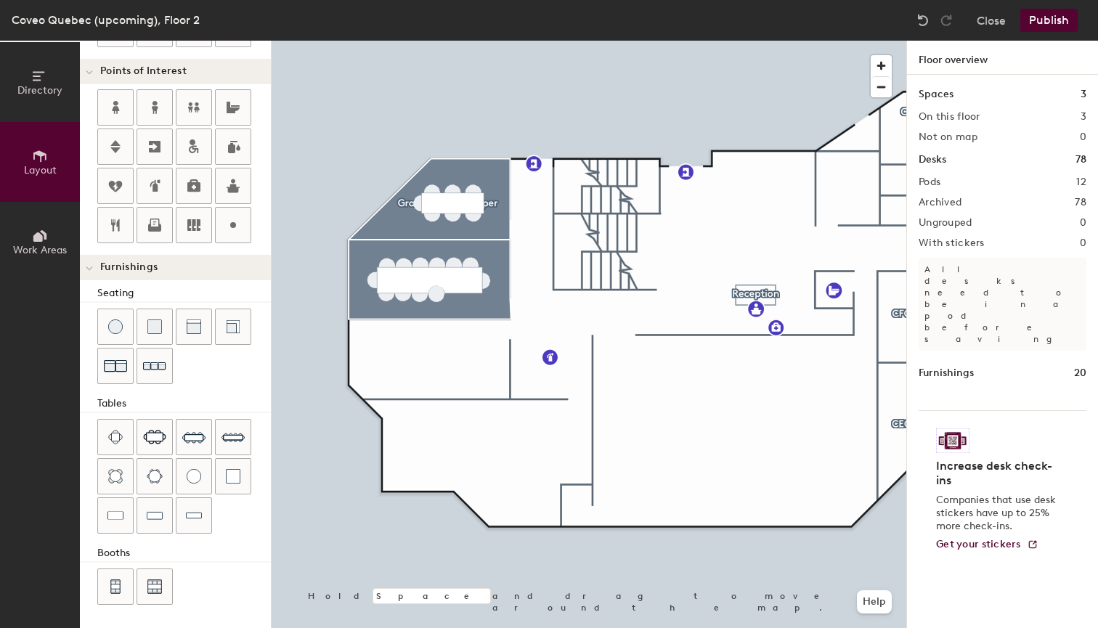
click at [436, 291] on div "Directory Layout Work Areas Layout Add space Resize Desks Points of Interest Fu…" at bounding box center [549, 334] width 1098 height 587
click at [453, 293] on div "Directory Layout Work Areas Layout Add space Resize Desks Points of Interest Fu…" at bounding box center [549, 334] width 1098 height 587
click at [452, 335] on span "Delete" at bounding box center [451, 329] width 51 height 25
type input "20"
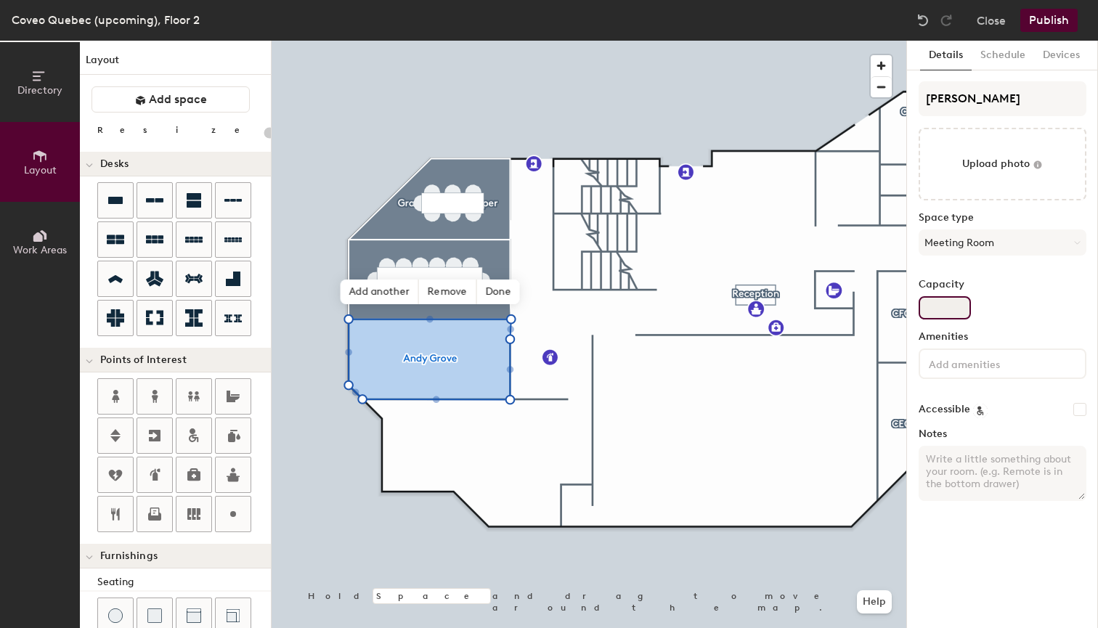
click at [952, 306] on input "Capacity" at bounding box center [944, 307] width 52 height 23
type input "1"
type input "20"
type input "13"
type input "20"
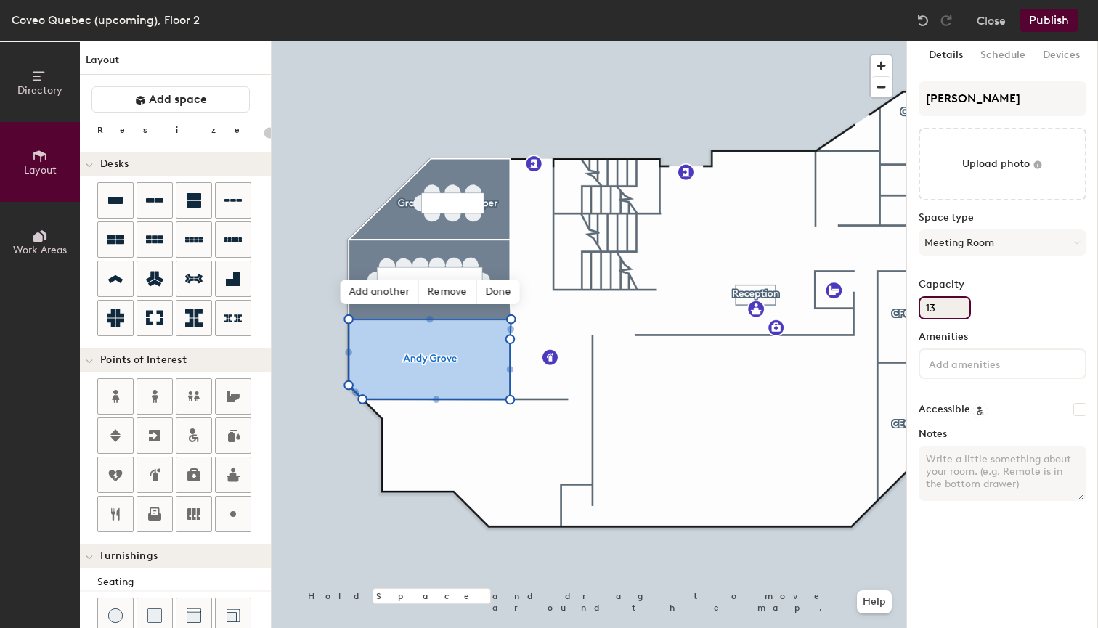
type input "13"
click at [956, 366] on input at bounding box center [991, 362] width 131 height 17
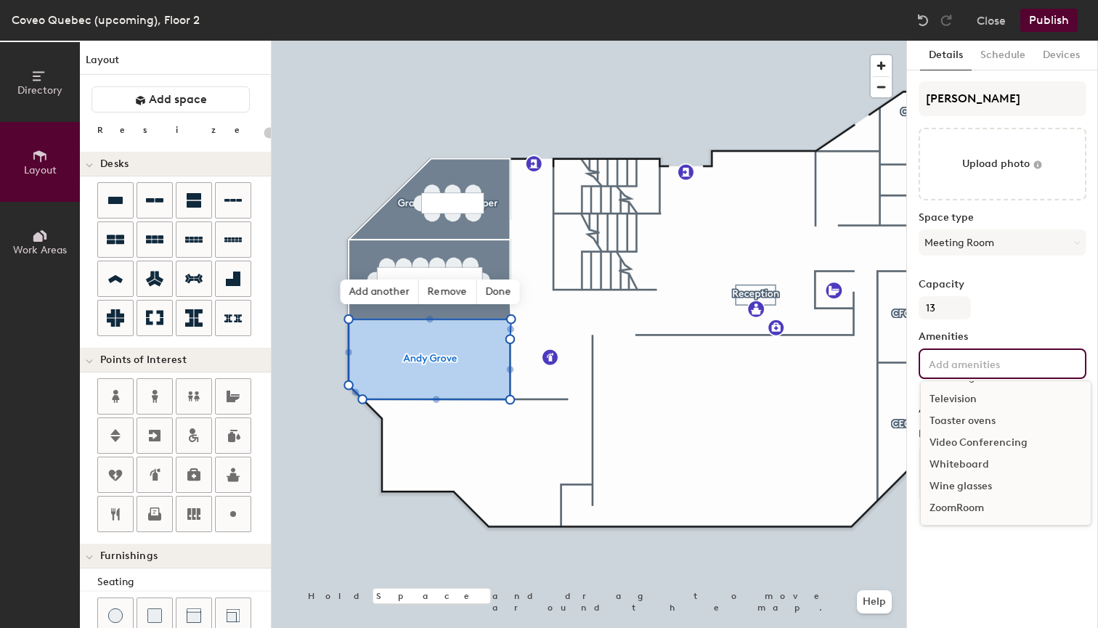
scroll to position [325, 0]
click at [951, 501] on div "ZoomRoom" at bounding box center [1006, 508] width 170 height 22
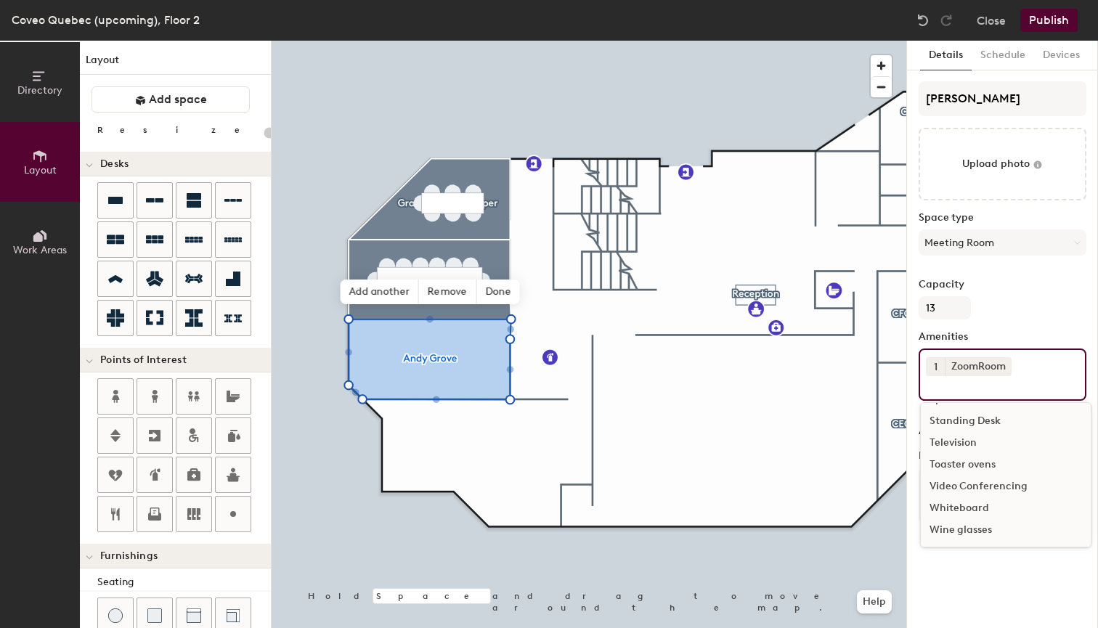
click at [963, 438] on div "Television" at bounding box center [1006, 443] width 170 height 22
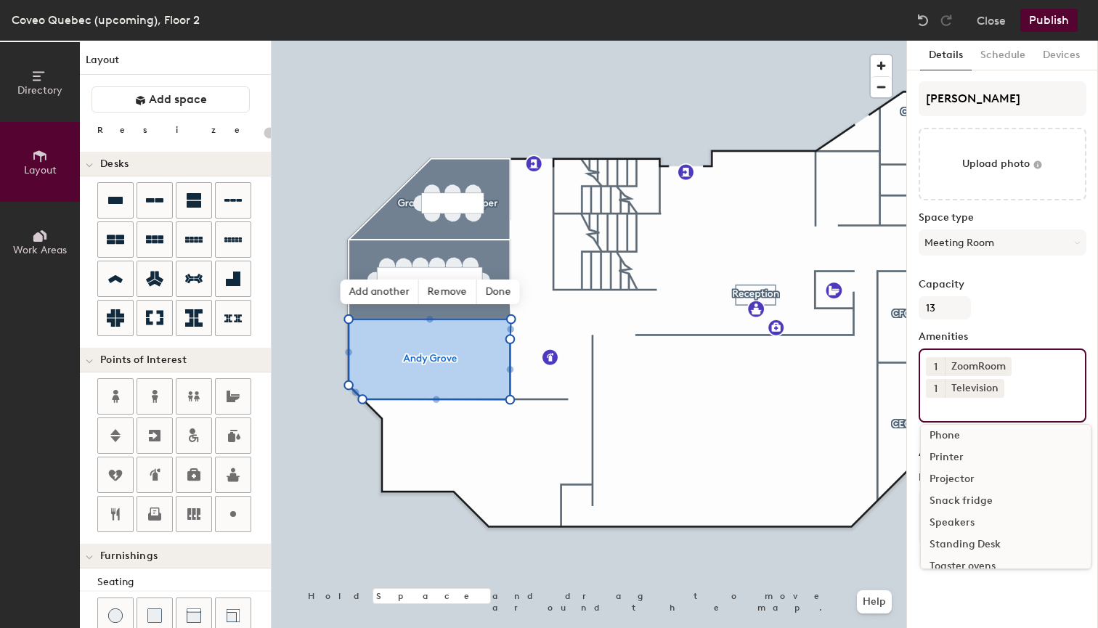
scroll to position [187, 0]
click at [960, 527] on div "Whiteboard" at bounding box center [1006, 530] width 170 height 22
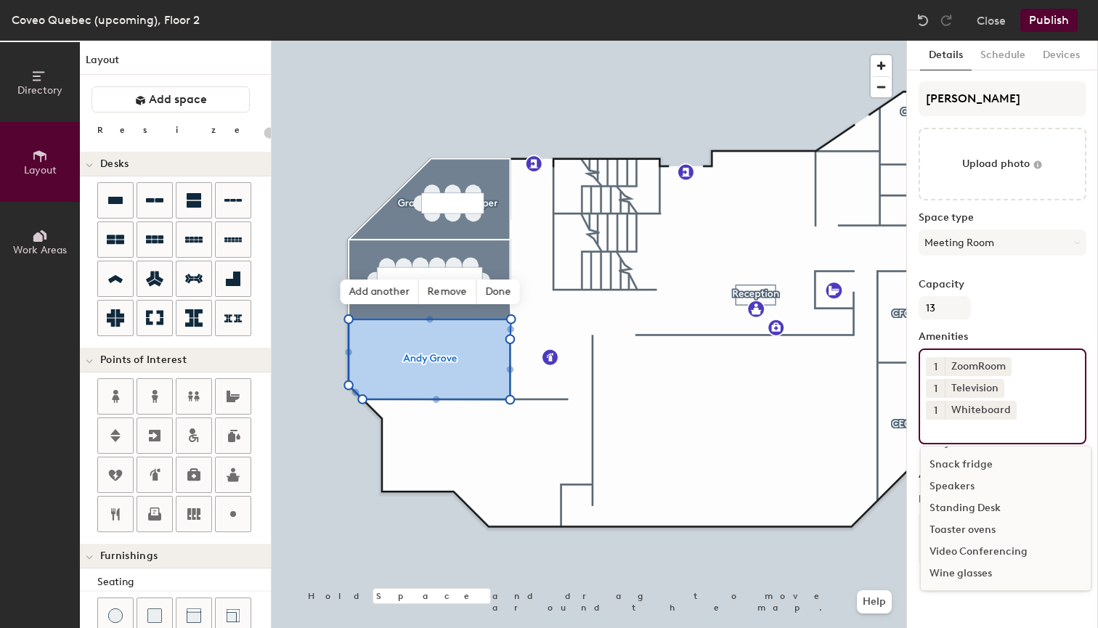
scroll to position [260, 0]
click at [932, 404] on button "1" at bounding box center [935, 410] width 19 height 19
click at [935, 426] on div "2" at bounding box center [935, 429] width 19 height 19
click at [1029, 319] on div "Capacity 13" at bounding box center [1002, 299] width 168 height 41
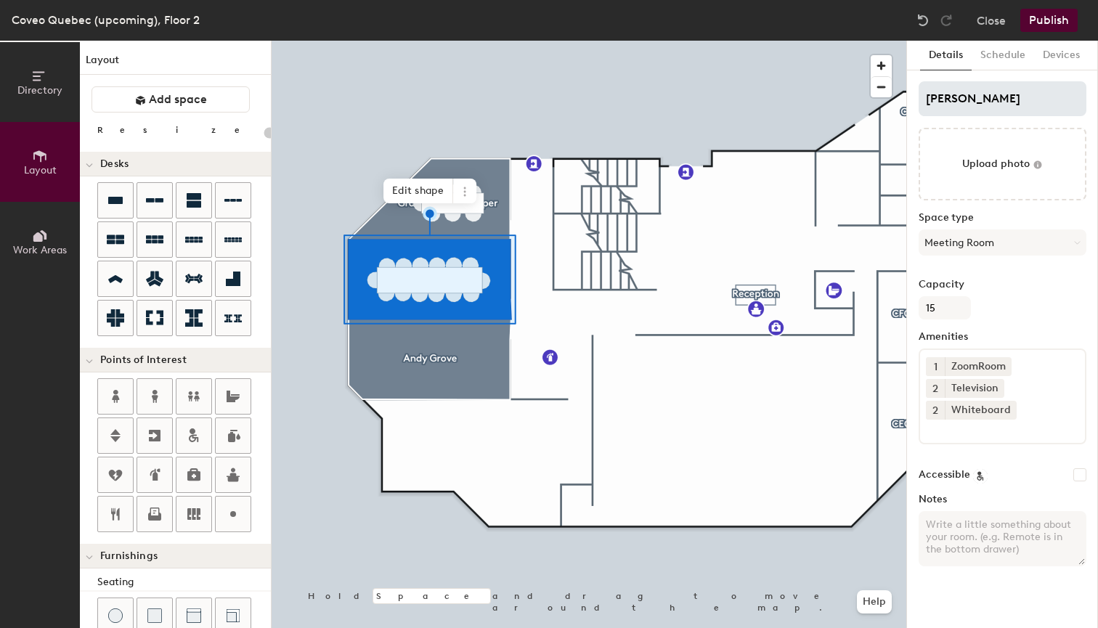
type input "20"
click at [945, 306] on input "15" at bounding box center [944, 307] width 52 height 23
type input "14"
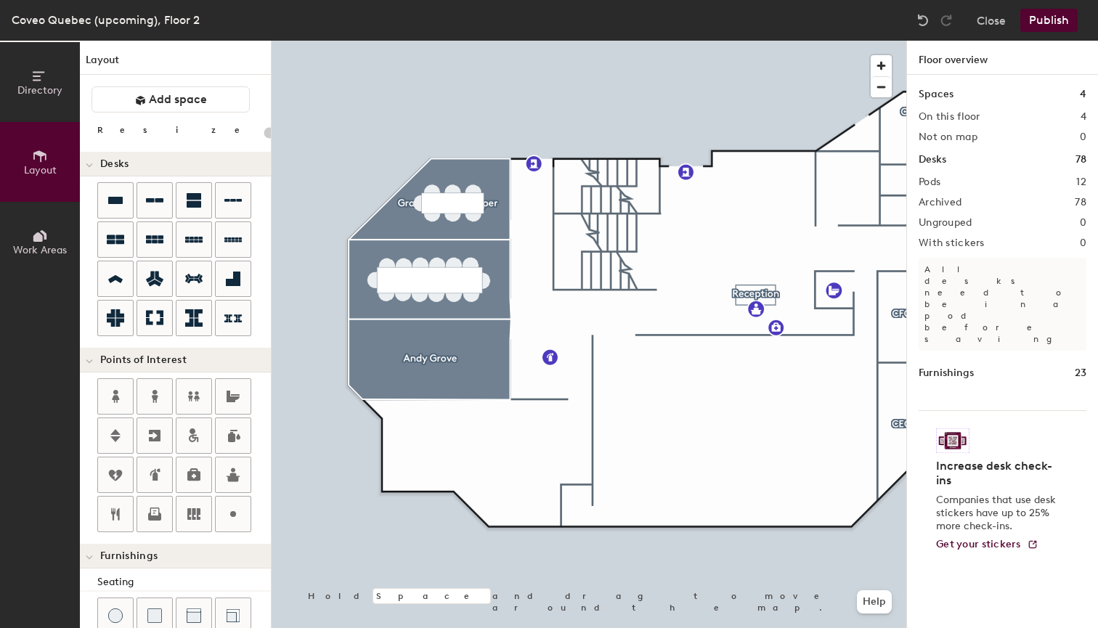
type input "20"
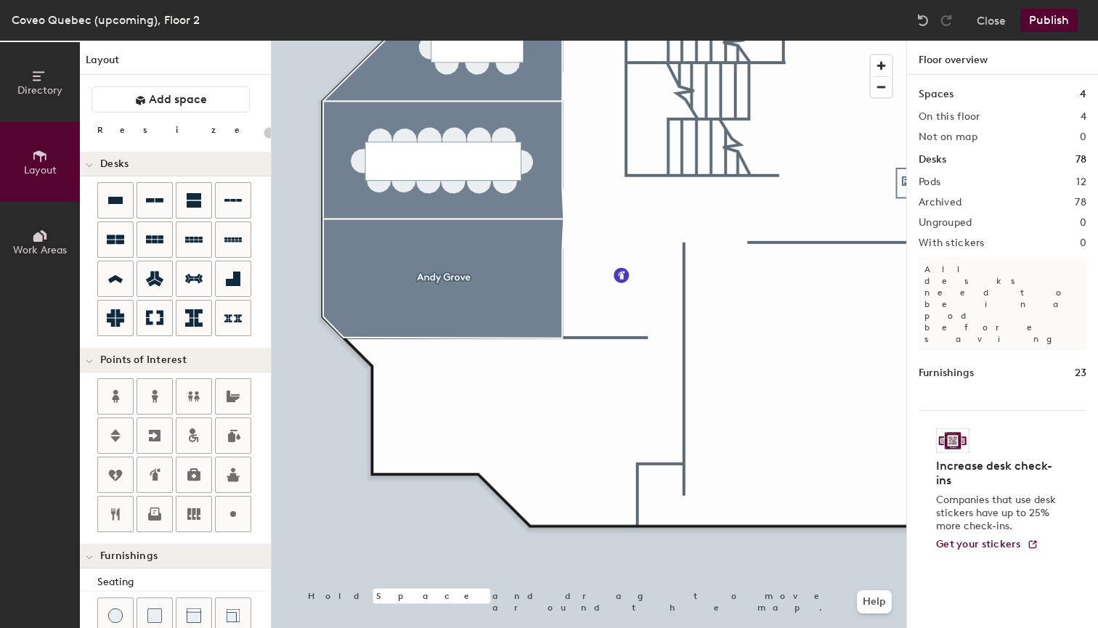
click at [34, 82] on icon at bounding box center [40, 76] width 16 height 16
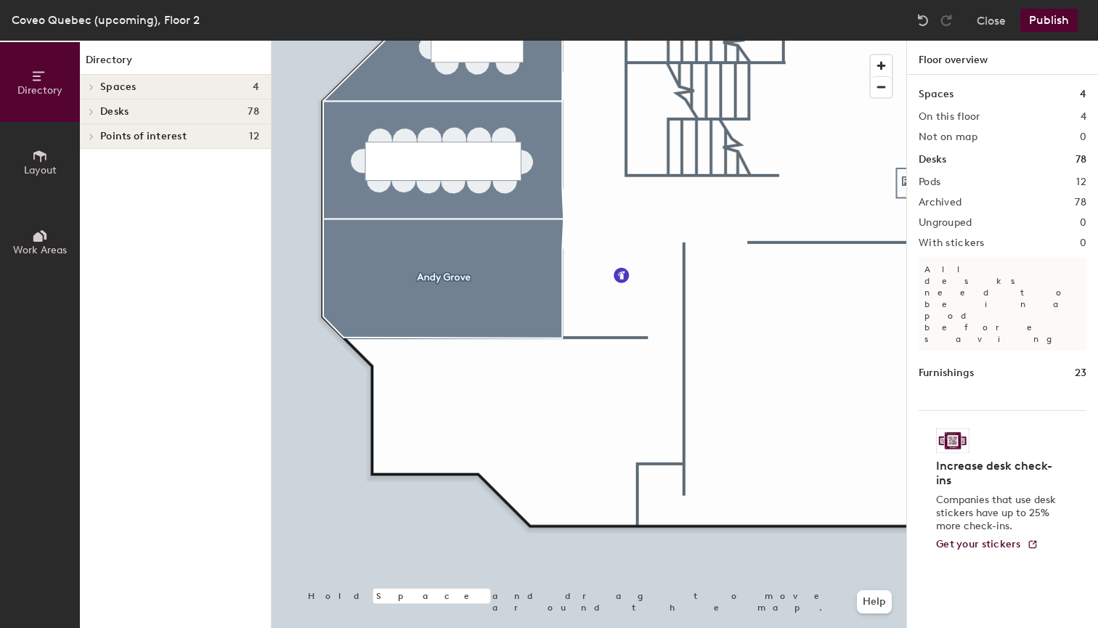
click at [126, 108] on span "Desks" at bounding box center [114, 112] width 28 height 12
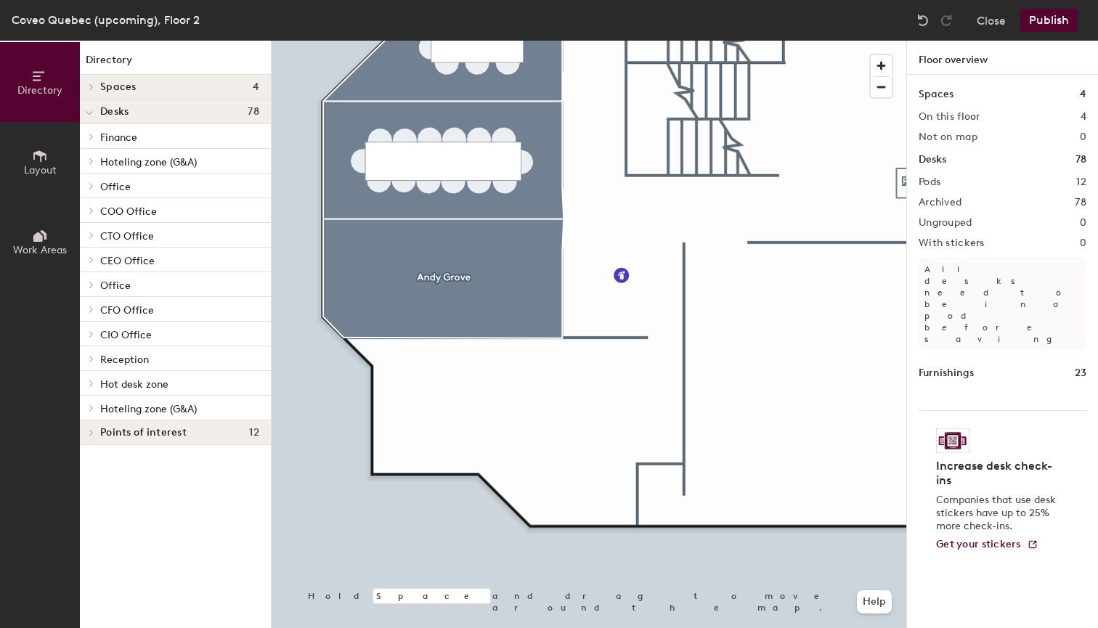
click at [126, 108] on span "Desks" at bounding box center [114, 112] width 28 height 12
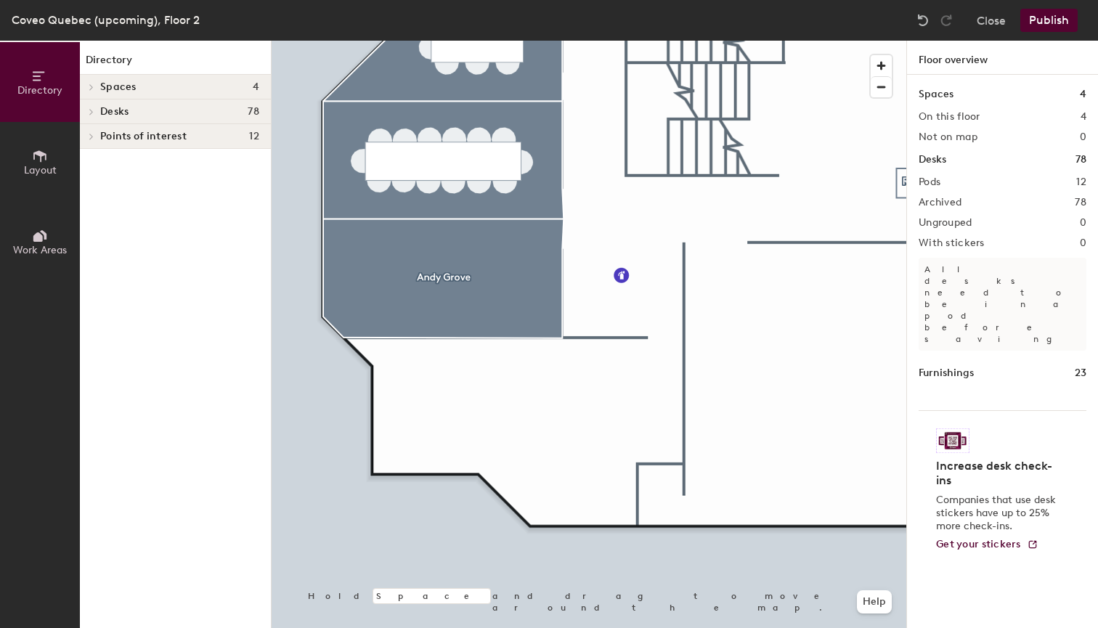
click at [39, 169] on span "Layout" at bounding box center [40, 170] width 33 height 12
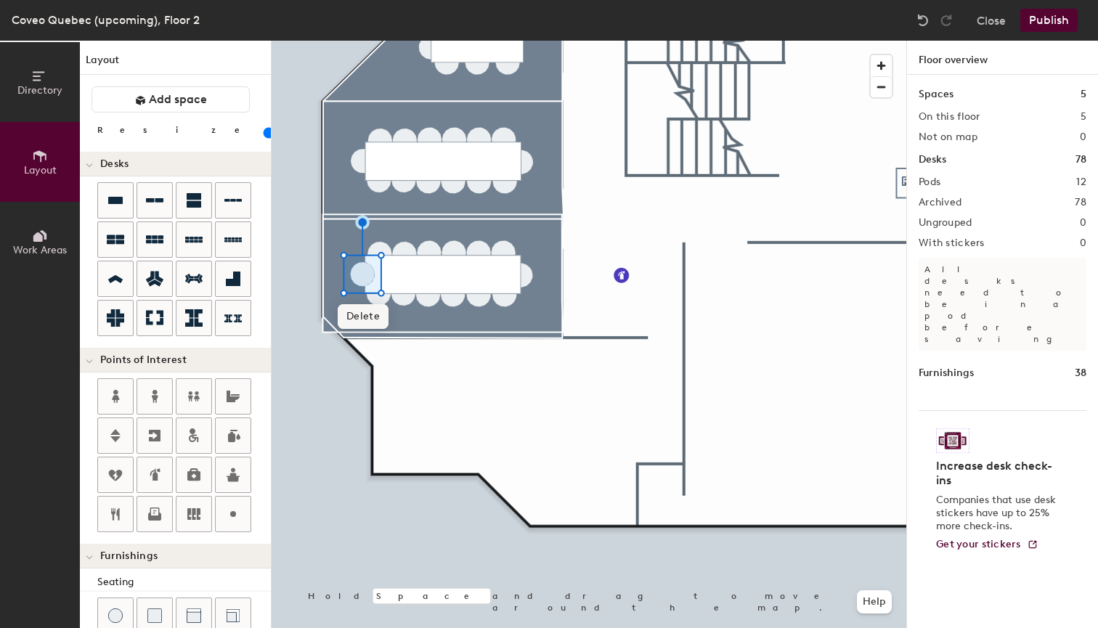
click at [353, 311] on span "Delete" at bounding box center [363, 316] width 51 height 25
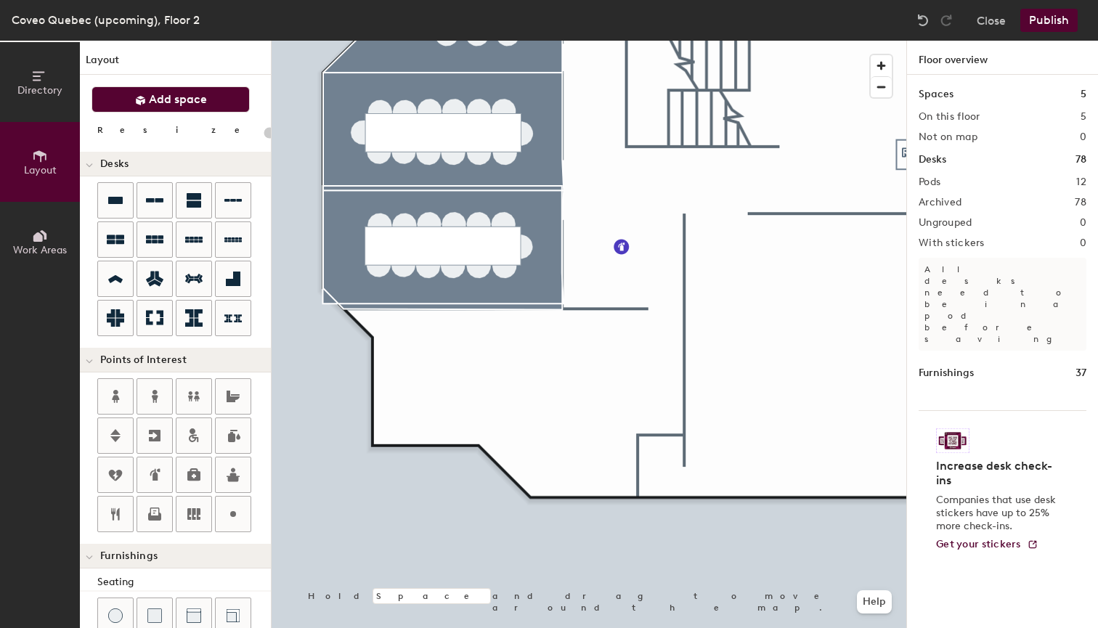
click at [142, 103] on icon at bounding box center [140, 100] width 11 height 11
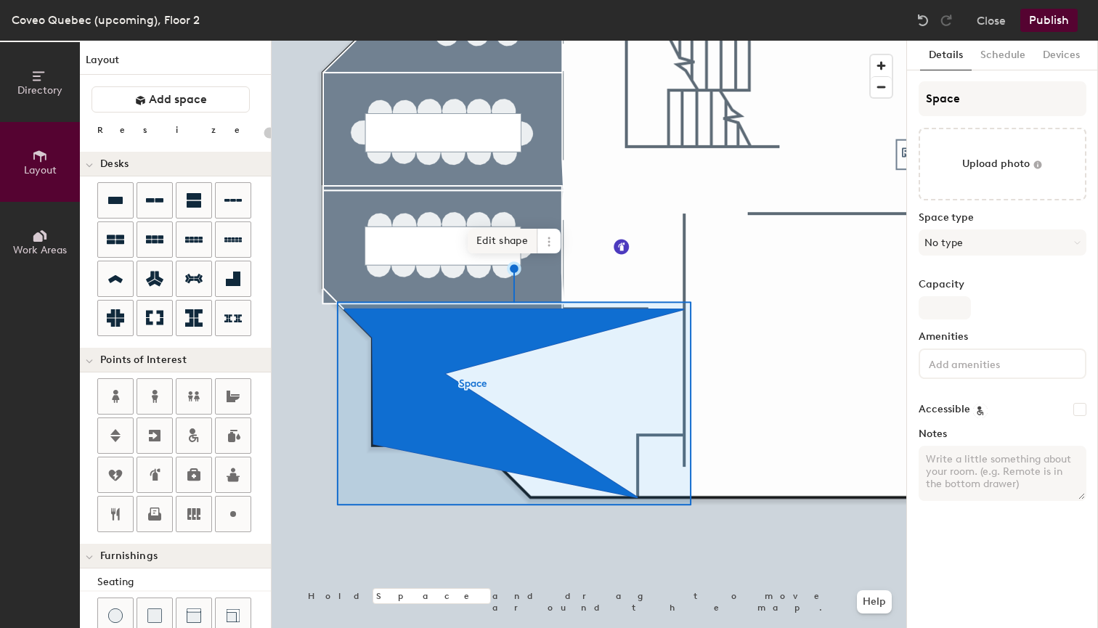
click at [495, 242] on span "Edit shape" at bounding box center [503, 241] width 70 height 25
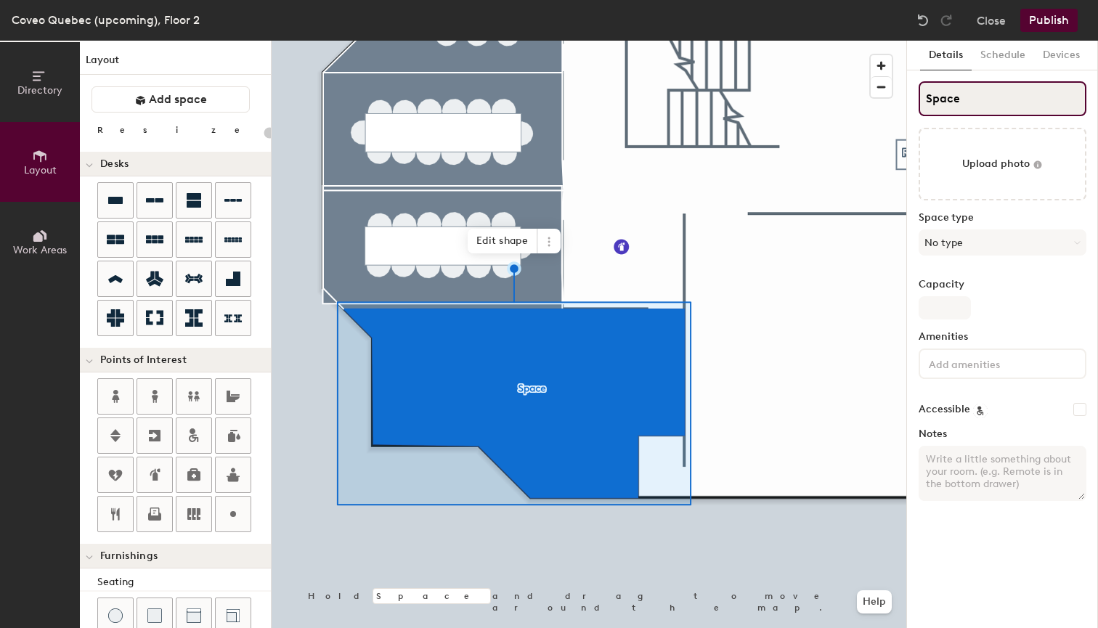
click at [982, 106] on input "Space" at bounding box center [1002, 98] width 168 height 35
type input "20"
type input "S"
type input "20"
type input "S"
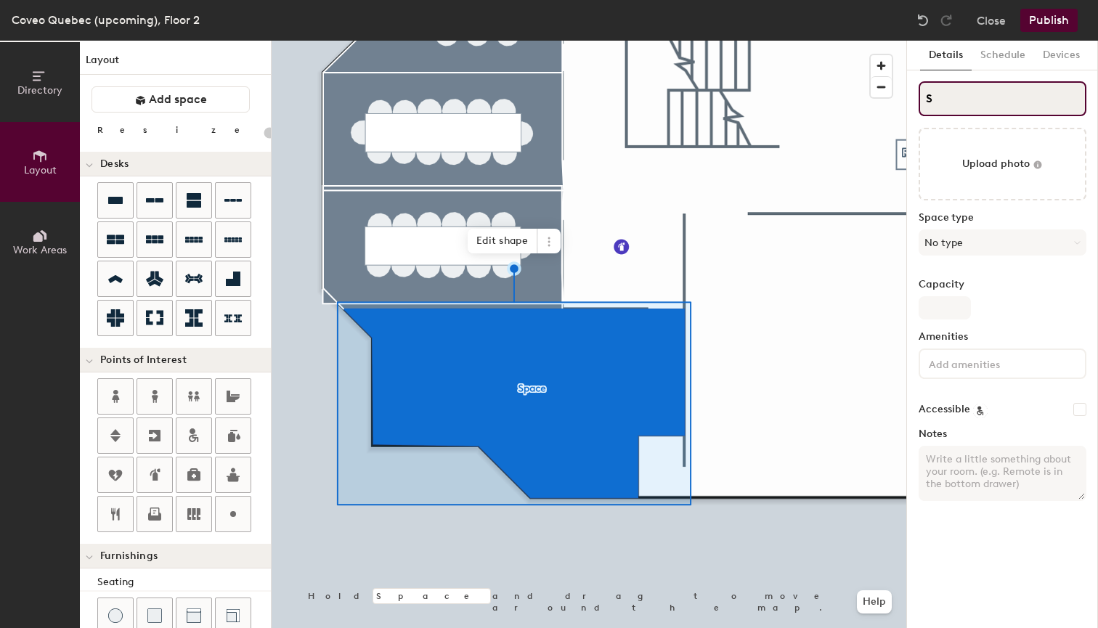
type input "20"
type input "SL"
type input "20"
type input "SLi"
type input "20"
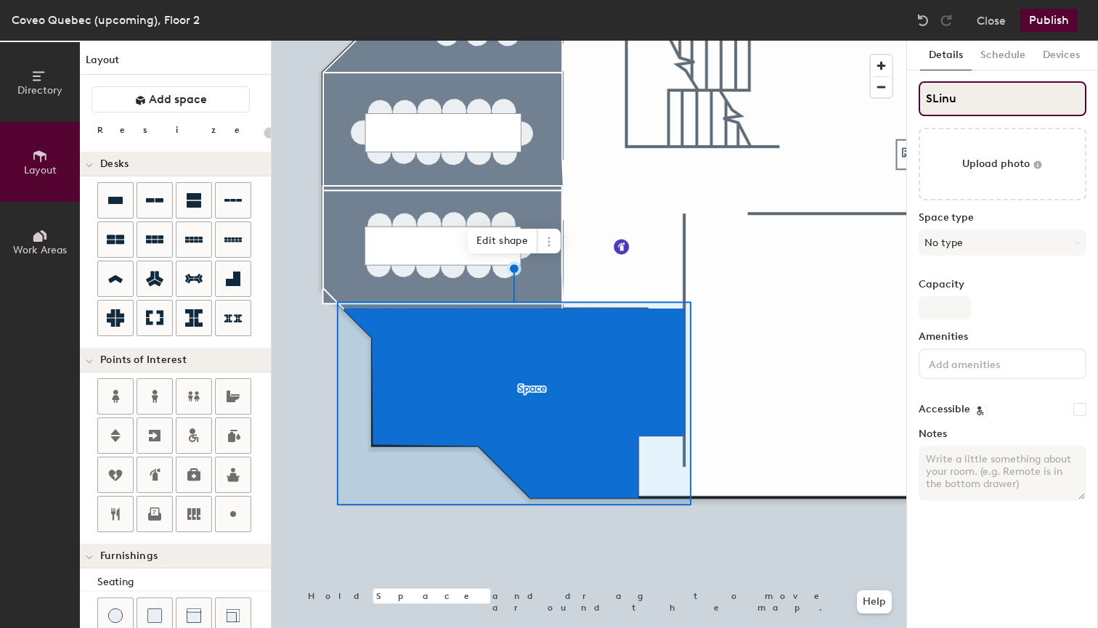
type input "SLinus"
type input "20"
type input "Linus"
type input "20"
click at [1048, 103] on input "Linus" at bounding box center [1002, 98] width 168 height 35
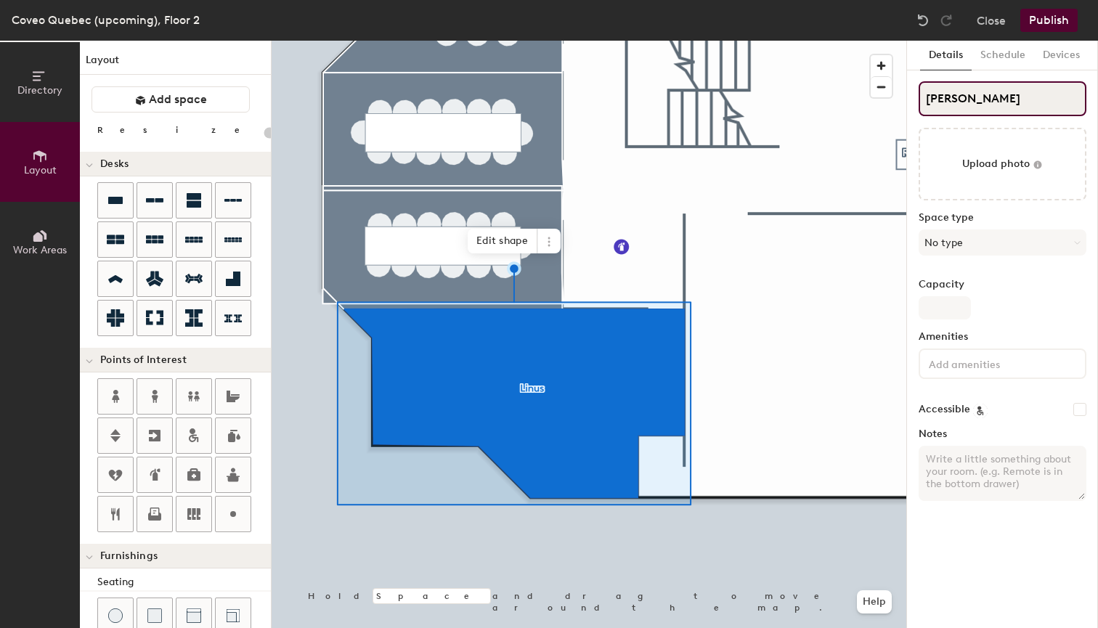
type input "Linus T"
type input "20"
type input "Linus To"
type input "20"
type input "Linus Torval"
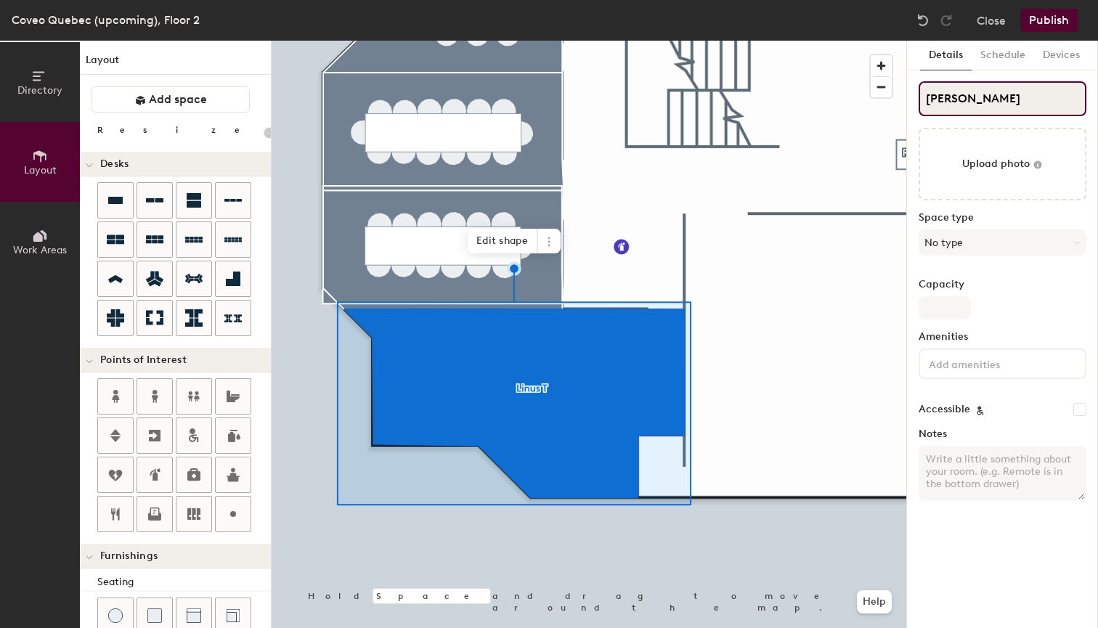
type input "20"
type input "Linus Torvalds"
type input "20"
type input "Linus Torvalds"
click at [938, 238] on button "No type" at bounding box center [1002, 242] width 168 height 26
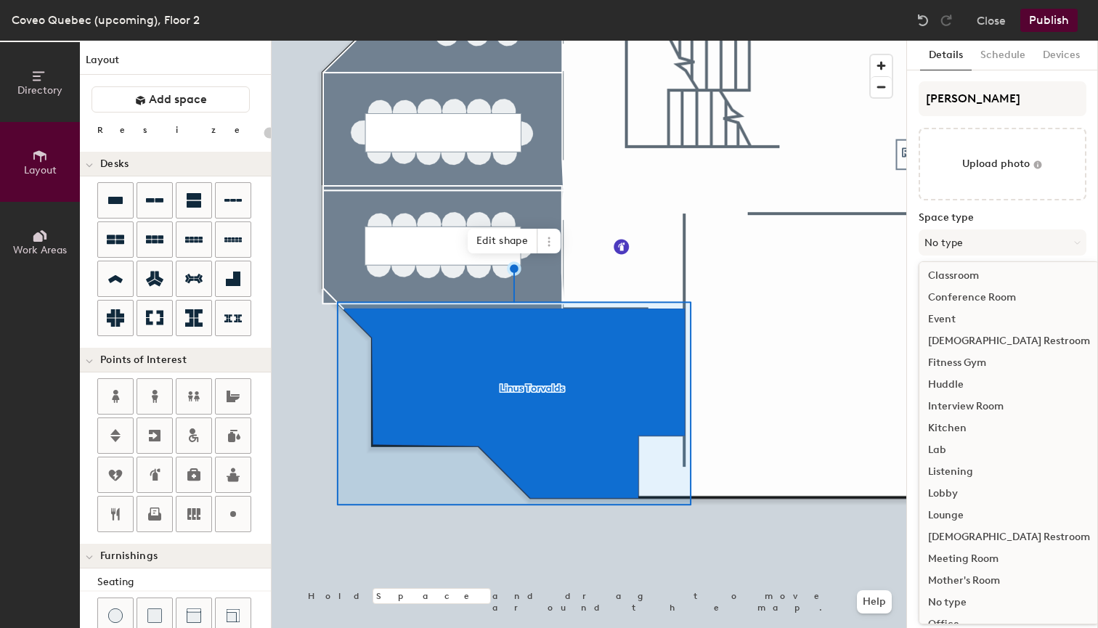
scroll to position [134, 0]
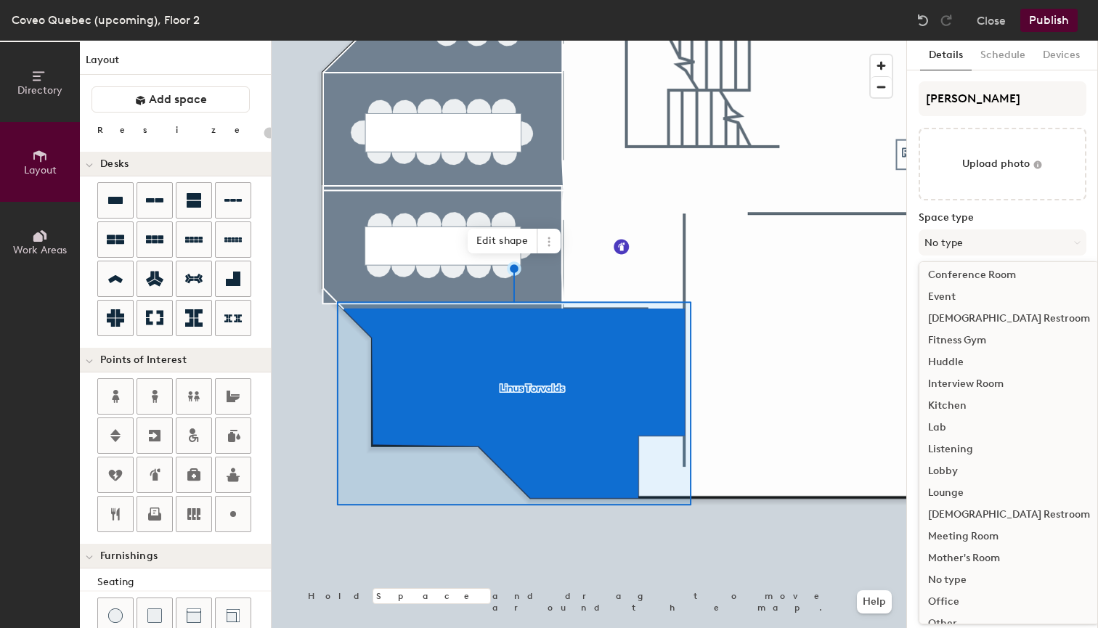
click at [969, 534] on div "Meeting Room" at bounding box center [1008, 537] width 179 height 22
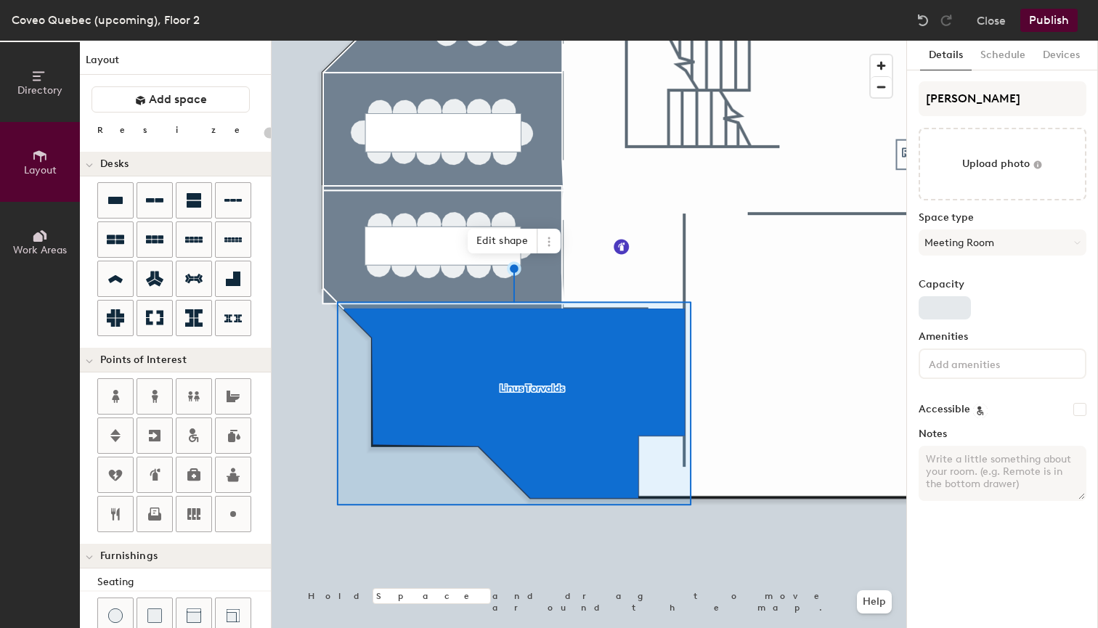
type input "20"
click at [946, 311] on input "Capacity" at bounding box center [944, 307] width 52 height 23
type input "18"
type input "20"
type input "18"
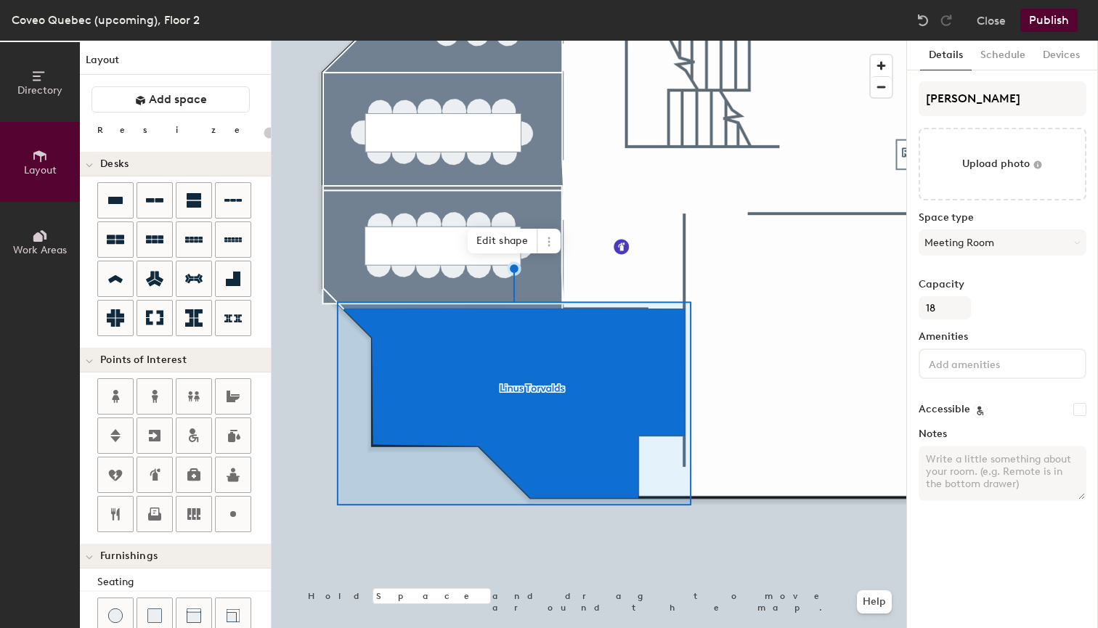
click at [947, 355] on input at bounding box center [991, 362] width 131 height 17
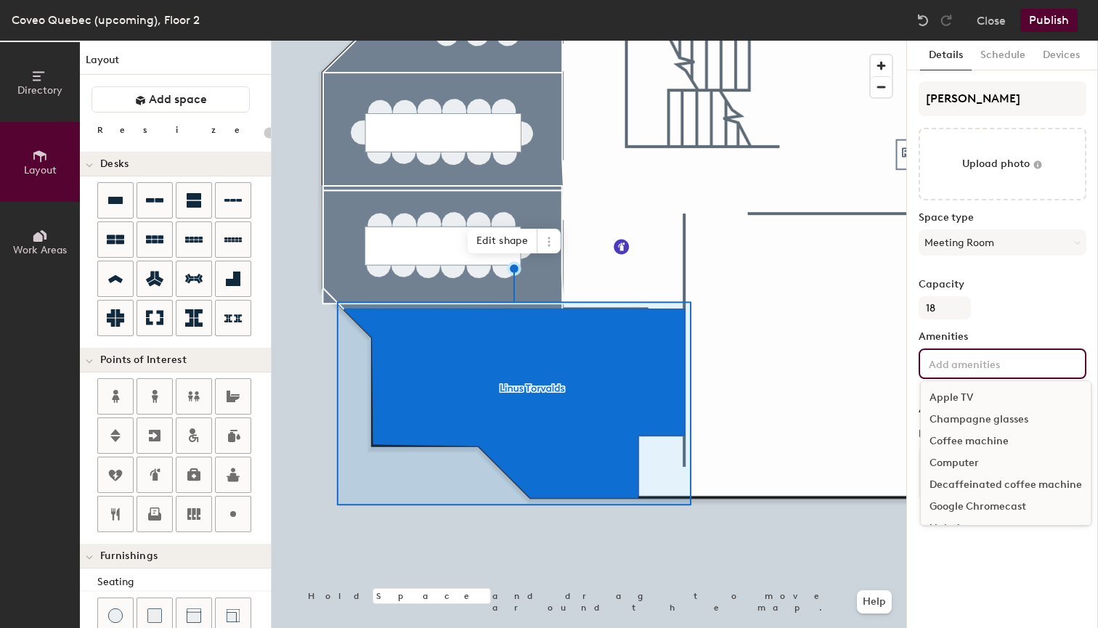
type input "20"
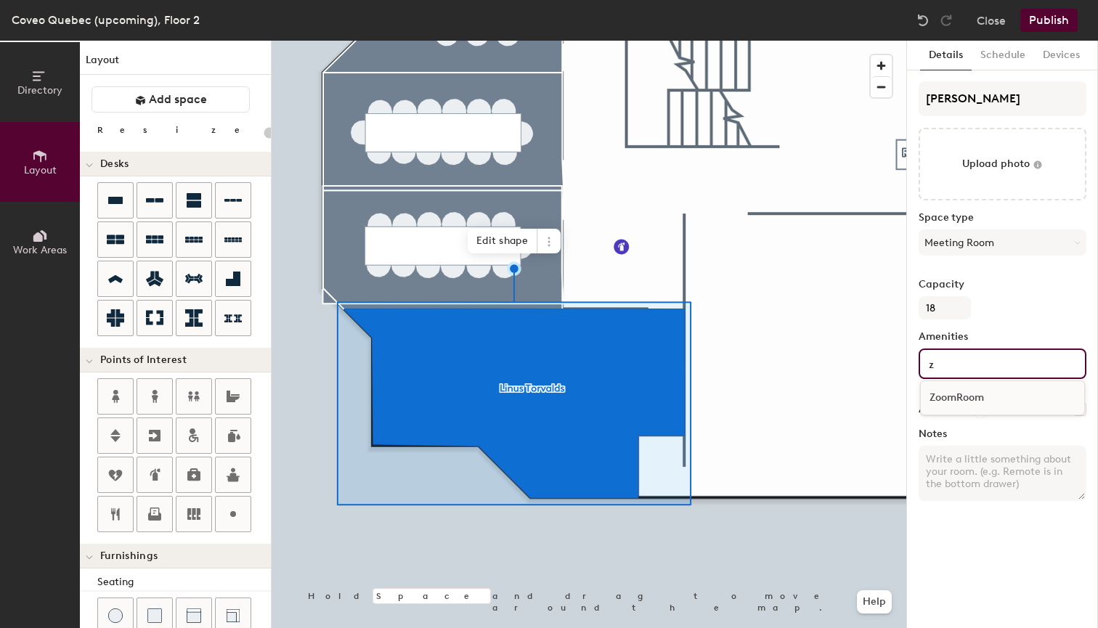
type input "z"
click at [945, 403] on div "ZoomRoom" at bounding box center [1002, 398] width 163 height 22
type input "20"
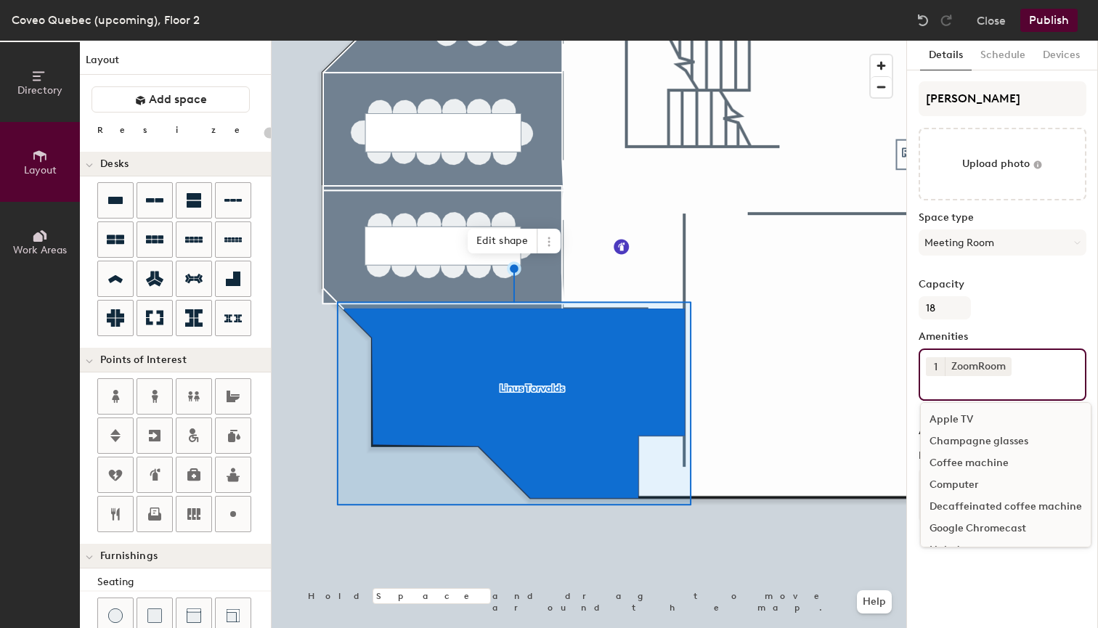
type input "20"
type input "t"
click at [949, 481] on div "Television" at bounding box center [1006, 487] width 170 height 22
type input "20"
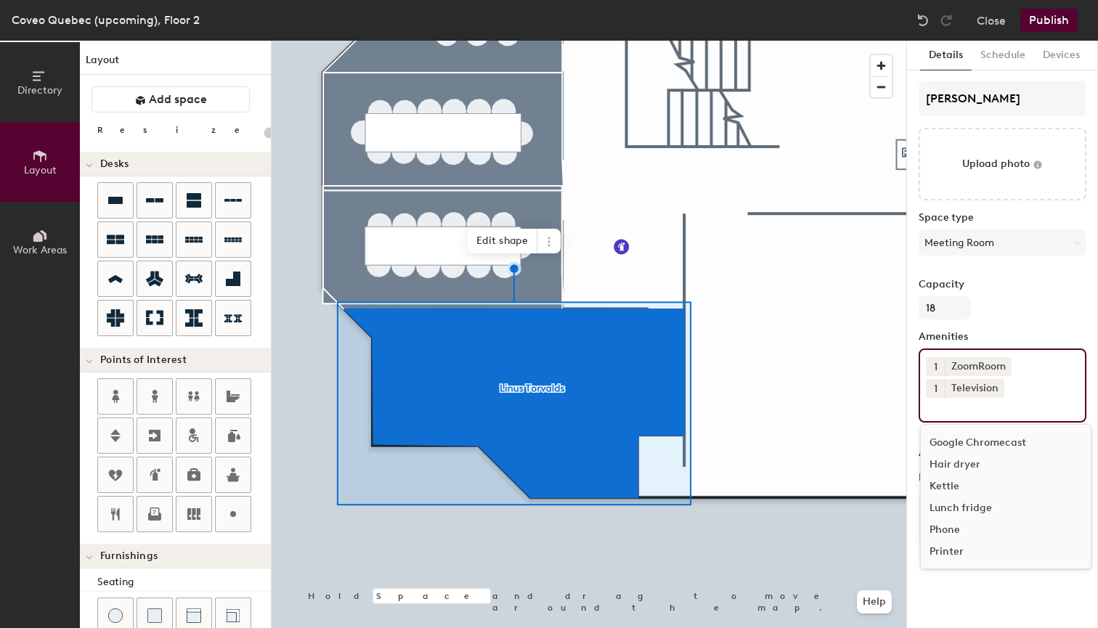
type input "20"
type input "w"
click at [949, 433] on div "Whiteboard" at bounding box center [1002, 442] width 163 height 22
type input "20"
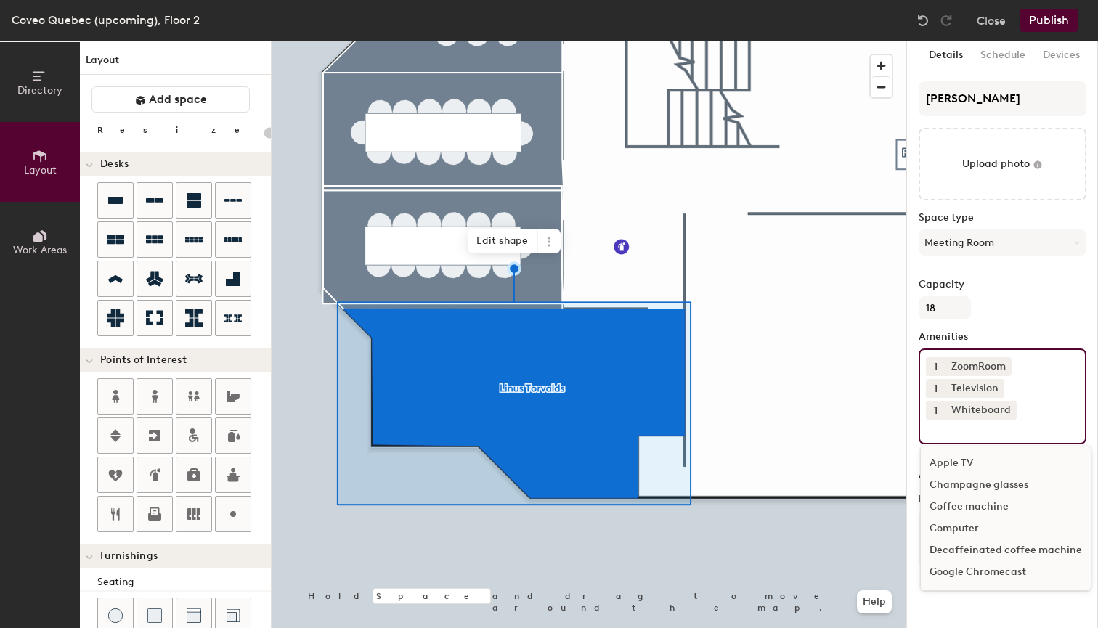
click at [939, 412] on button "1" at bounding box center [935, 410] width 19 height 19
click at [939, 446] on div "3" at bounding box center [935, 447] width 19 height 19
click at [1027, 319] on div "Capacity 18" at bounding box center [1002, 299] width 168 height 41
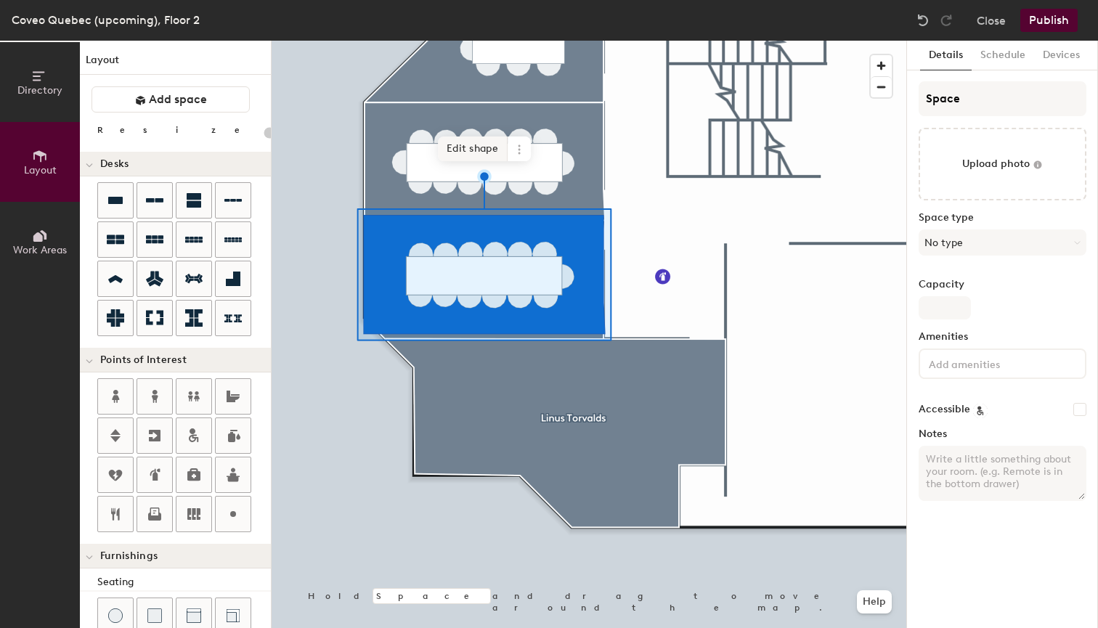
click at [473, 150] on span "Edit shape" at bounding box center [473, 148] width 70 height 25
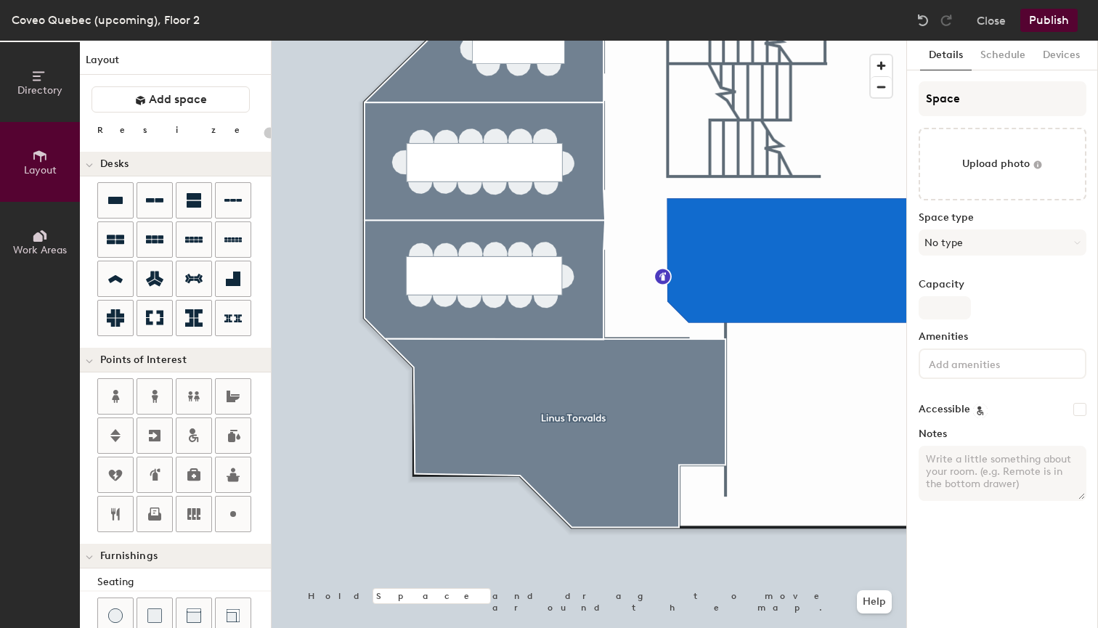
type input "20"
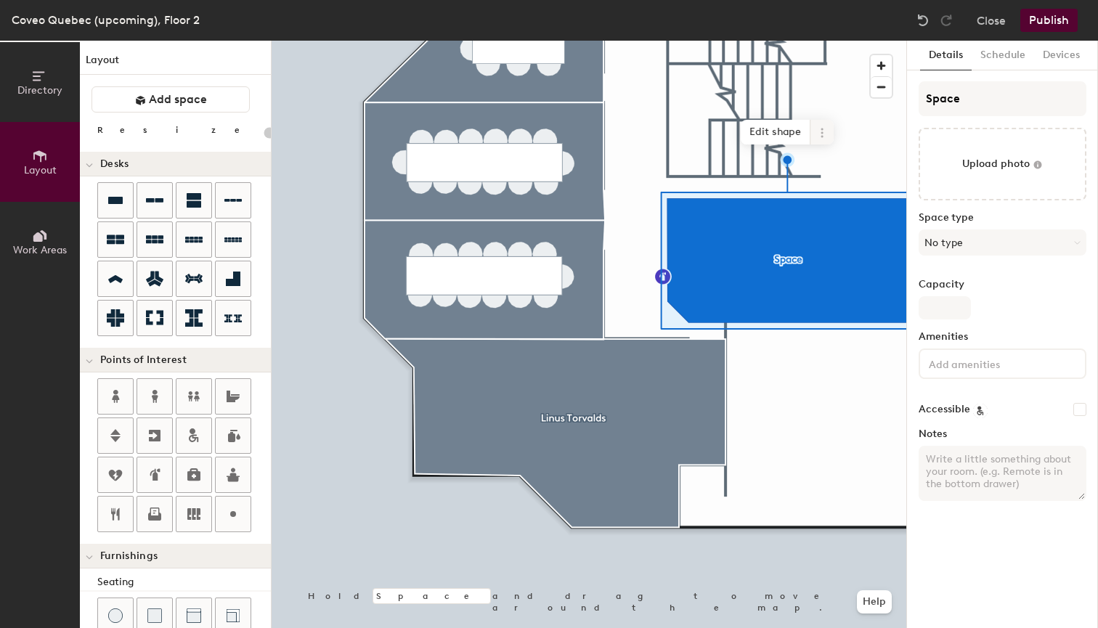
click at [826, 134] on icon at bounding box center [822, 133] width 12 height 12
click at [841, 215] on span "Delete" at bounding box center [873, 215] width 129 height 25
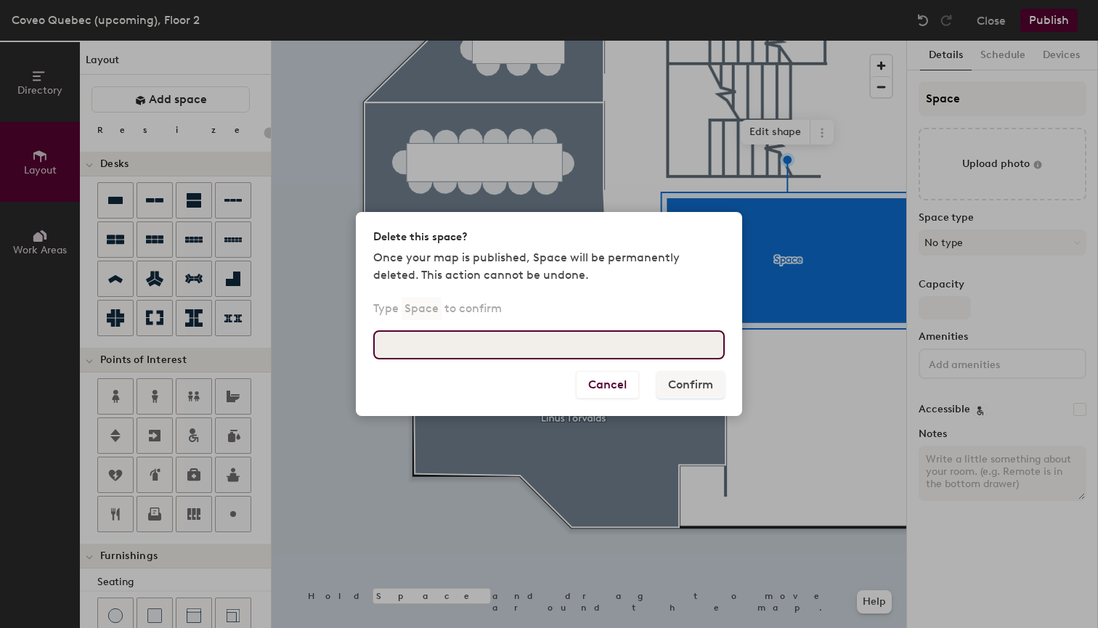
click at [560, 337] on input at bounding box center [548, 344] width 351 height 29
type input "Space"
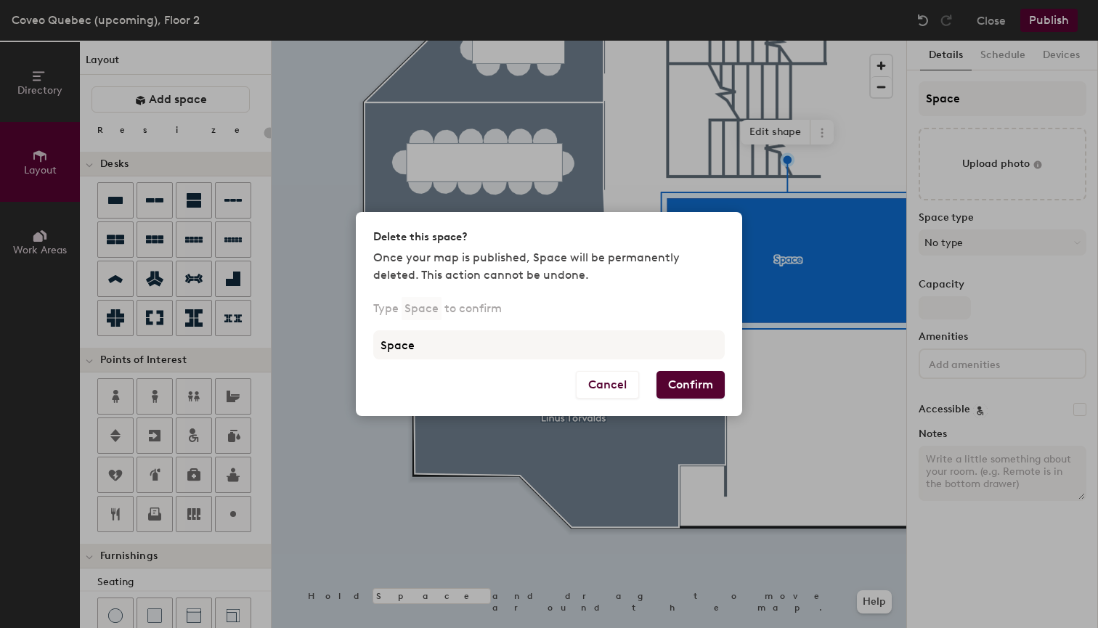
click at [709, 388] on button "Confirm" at bounding box center [690, 385] width 68 height 28
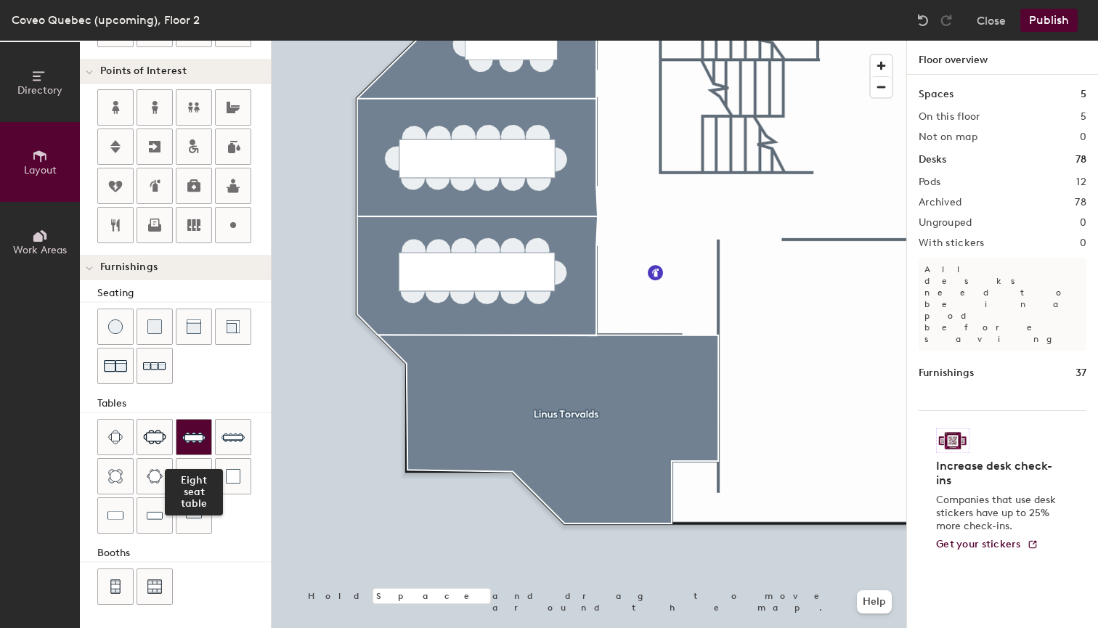
scroll to position [289, 0]
click at [513, 388] on div "Directory Layout Work Areas Layout Add space Resize Desks Points of Interest Fu…" at bounding box center [549, 334] width 1098 height 587
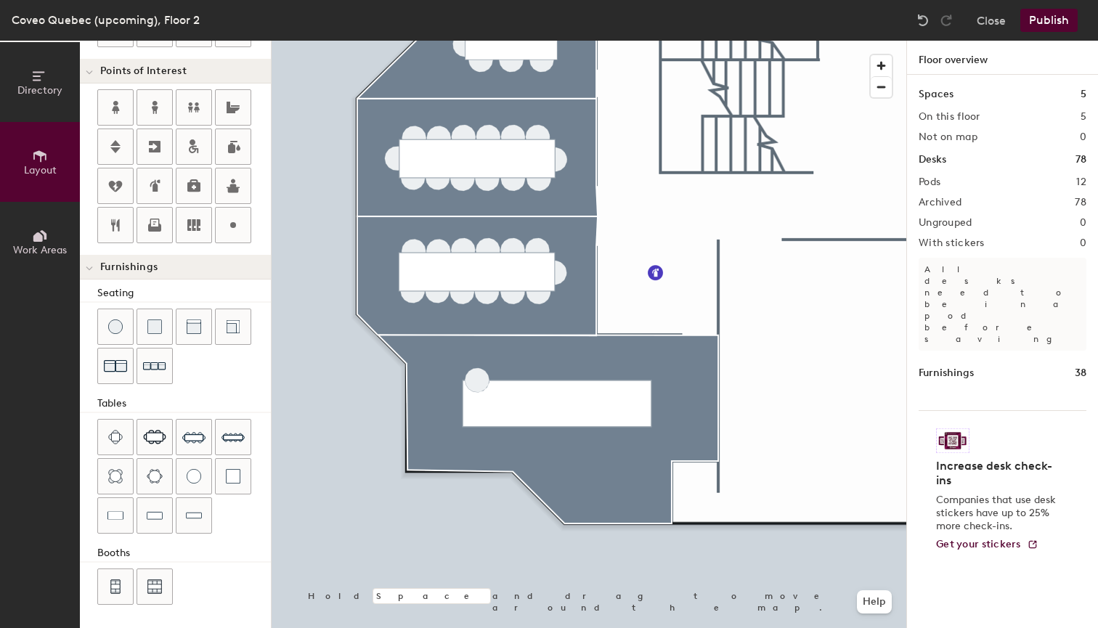
click at [477, 376] on div "Directory Layout Work Areas Layout Add space Resize Desks Points of Interest Fu…" at bounding box center [549, 334] width 1098 height 587
click at [502, 376] on div "Directory Layout Work Areas Layout Add space Resize Desks Points of Interest Fu…" at bounding box center [549, 334] width 1098 height 587
click at [526, 376] on div "Directory Layout Work Areas Layout Add space Resize Desks Points of Interest Fu…" at bounding box center [549, 334] width 1098 height 587
click at [551, 376] on div "Directory Layout Work Areas Layout Add space Resize Desks Points of Interest Fu…" at bounding box center [549, 334] width 1098 height 587
click at [576, 376] on div "Directory Layout Work Areas Layout Add space Resize Desks Points of Interest Fu…" at bounding box center [549, 334] width 1098 height 587
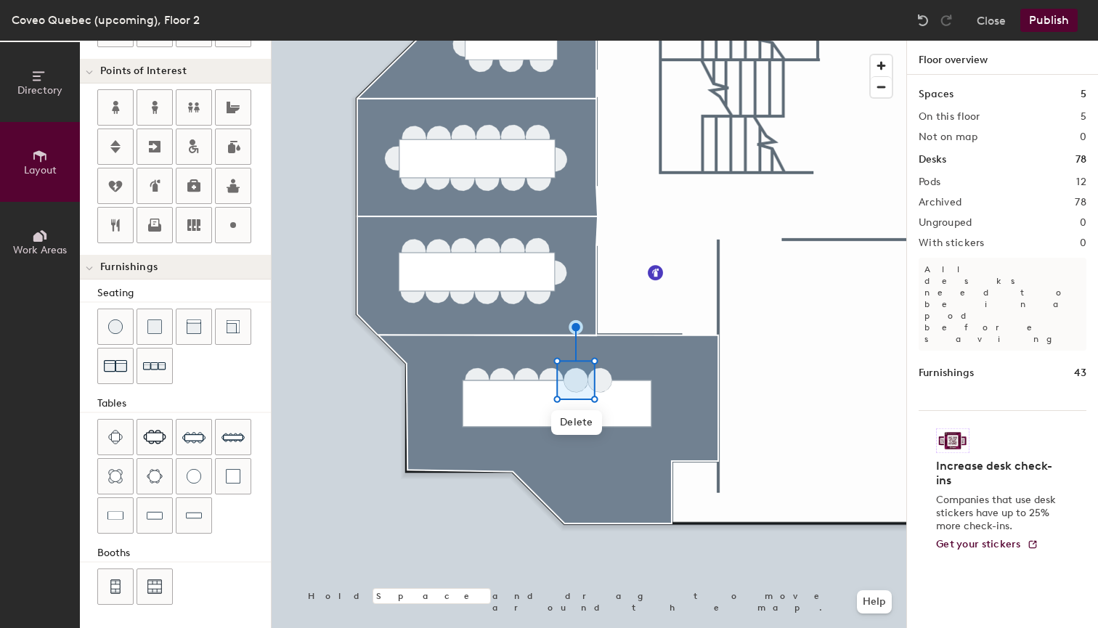
click at [600, 376] on div "Directory Layout Work Areas Layout Add space Resize Desks Points of Interest Fu…" at bounding box center [549, 334] width 1098 height 587
click at [624, 376] on div "Directory Layout Work Areas Layout Add space Resize Desks Points of Interest Fu…" at bounding box center [549, 334] width 1098 height 587
click at [648, 375] on div "Directory Layout Work Areas Layout Add space Resize Desks Points of Interest Fu…" at bounding box center [549, 334] width 1098 height 587
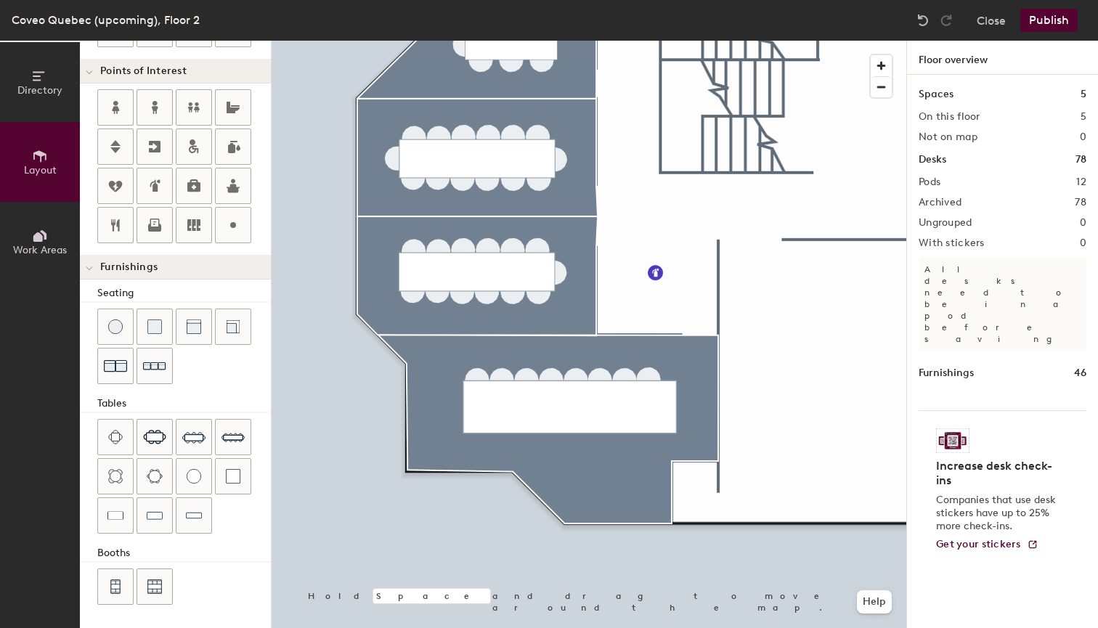
type input "100"
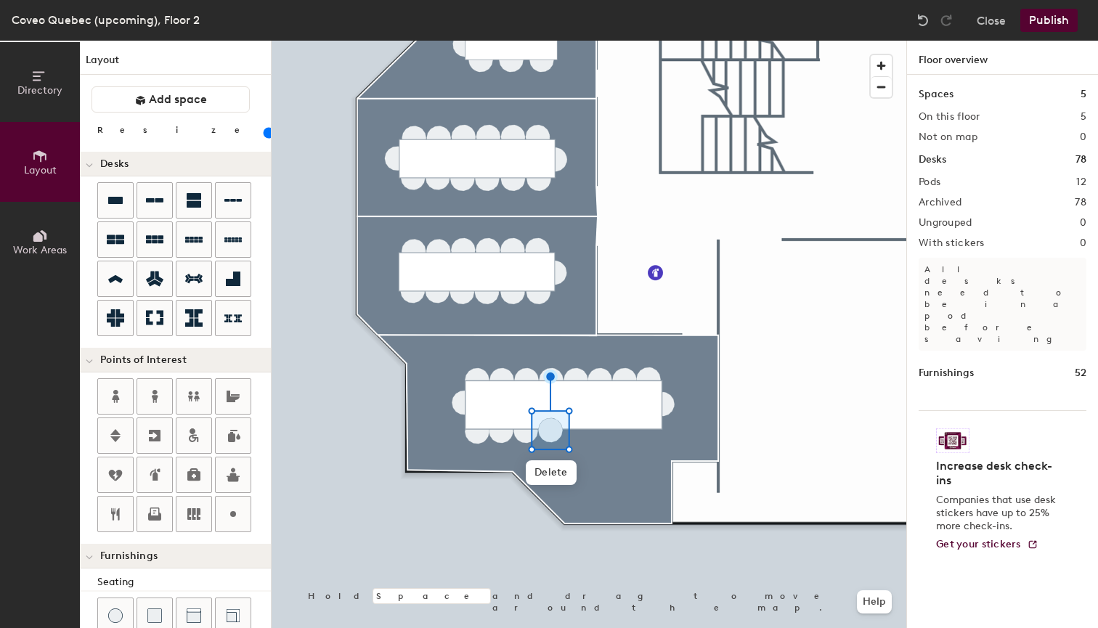
scroll to position [289, 0]
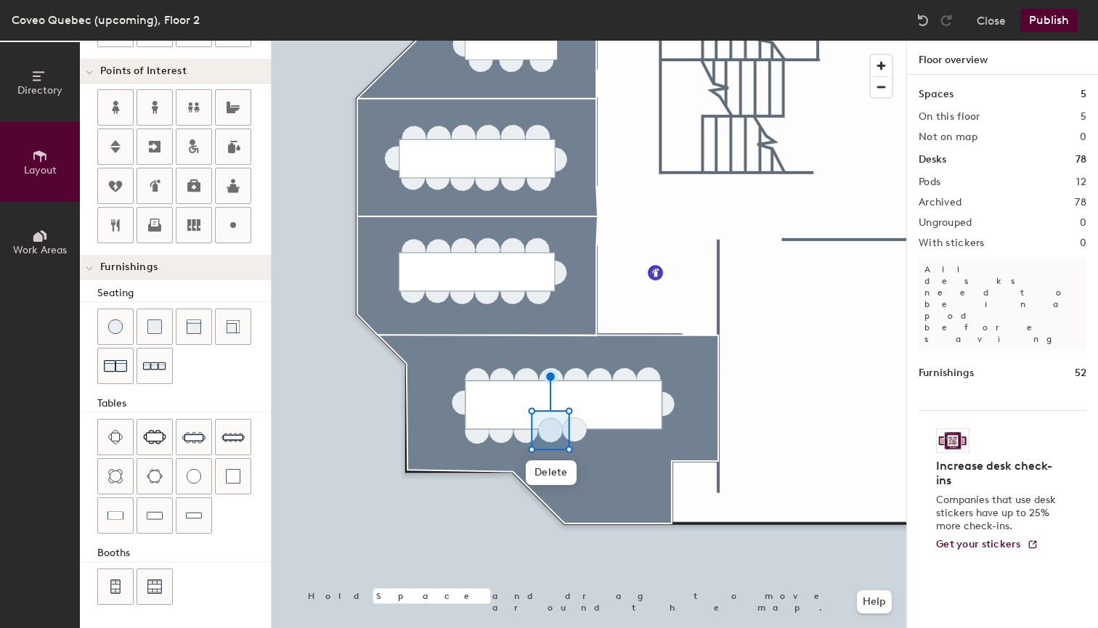
click at [574, 425] on div "Directory Layout Work Areas Layout Add space Resize Desks Points of Interest Fu…" at bounding box center [549, 334] width 1098 height 587
click at [599, 425] on div "Directory Layout Work Areas Layout Add space Resize Desks Points of Interest Fu…" at bounding box center [549, 334] width 1098 height 587
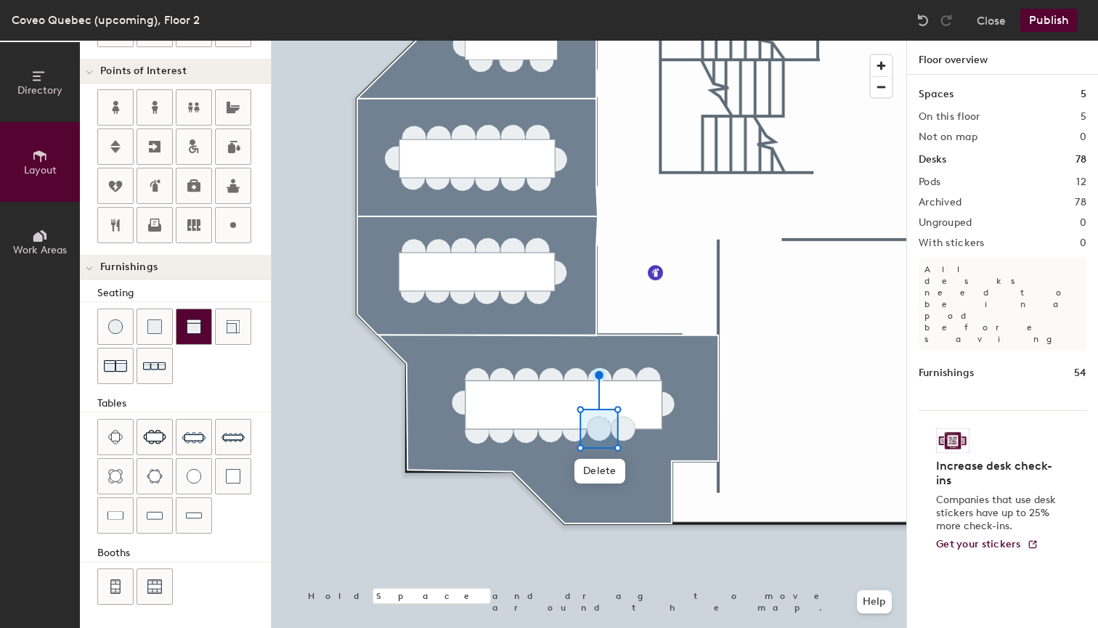
click at [623, 425] on div "Directory Layout Work Areas Layout Add space Resize Desks Points of Interest Fu…" at bounding box center [549, 334] width 1098 height 587
click at [648, 425] on div "Directory Layout Work Areas Layout Add space Resize Desks Points of Interest Fu…" at bounding box center [549, 334] width 1098 height 587
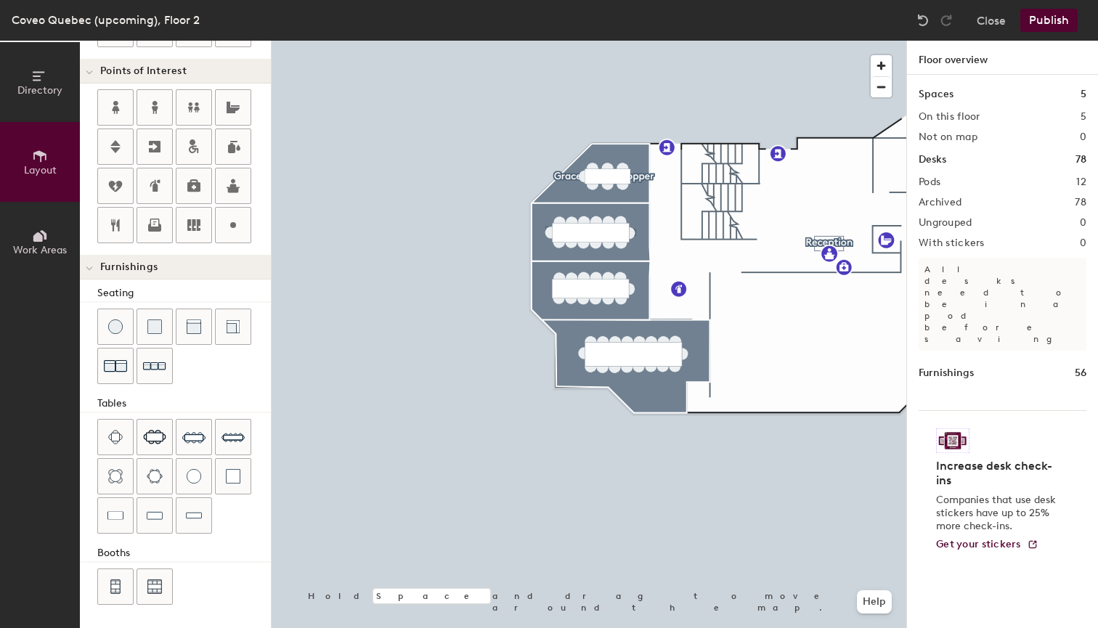
click at [1048, 23] on button "Publish" at bounding box center [1048, 20] width 57 height 23
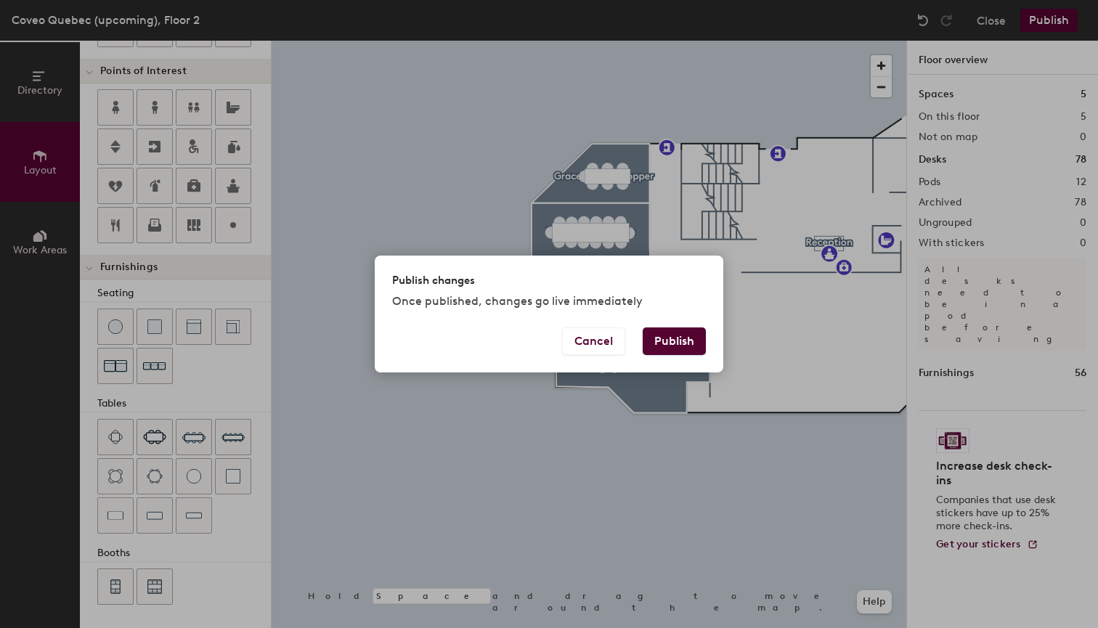
click at [677, 351] on button "Publish" at bounding box center [673, 341] width 63 height 28
type input "20"
